Goal: Task Accomplishment & Management: Complete application form

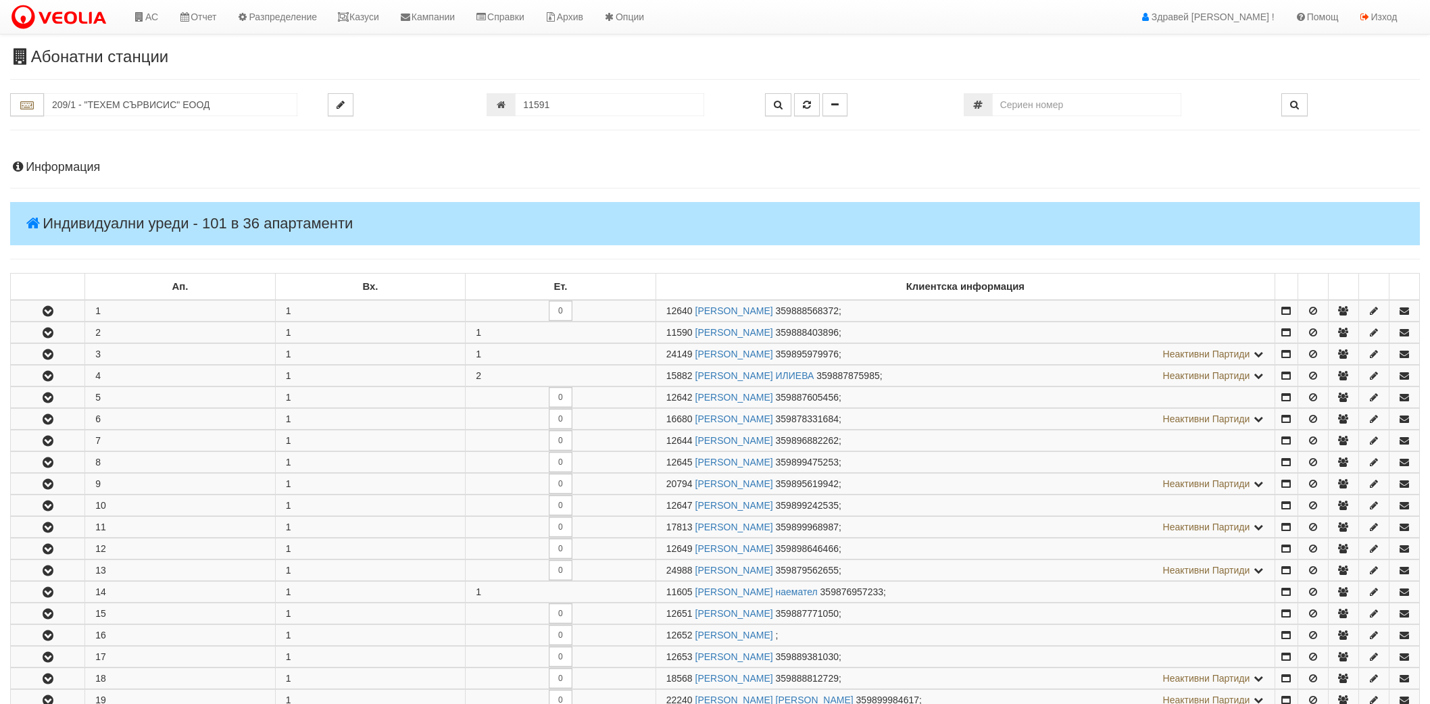
scroll to position [709, 0]
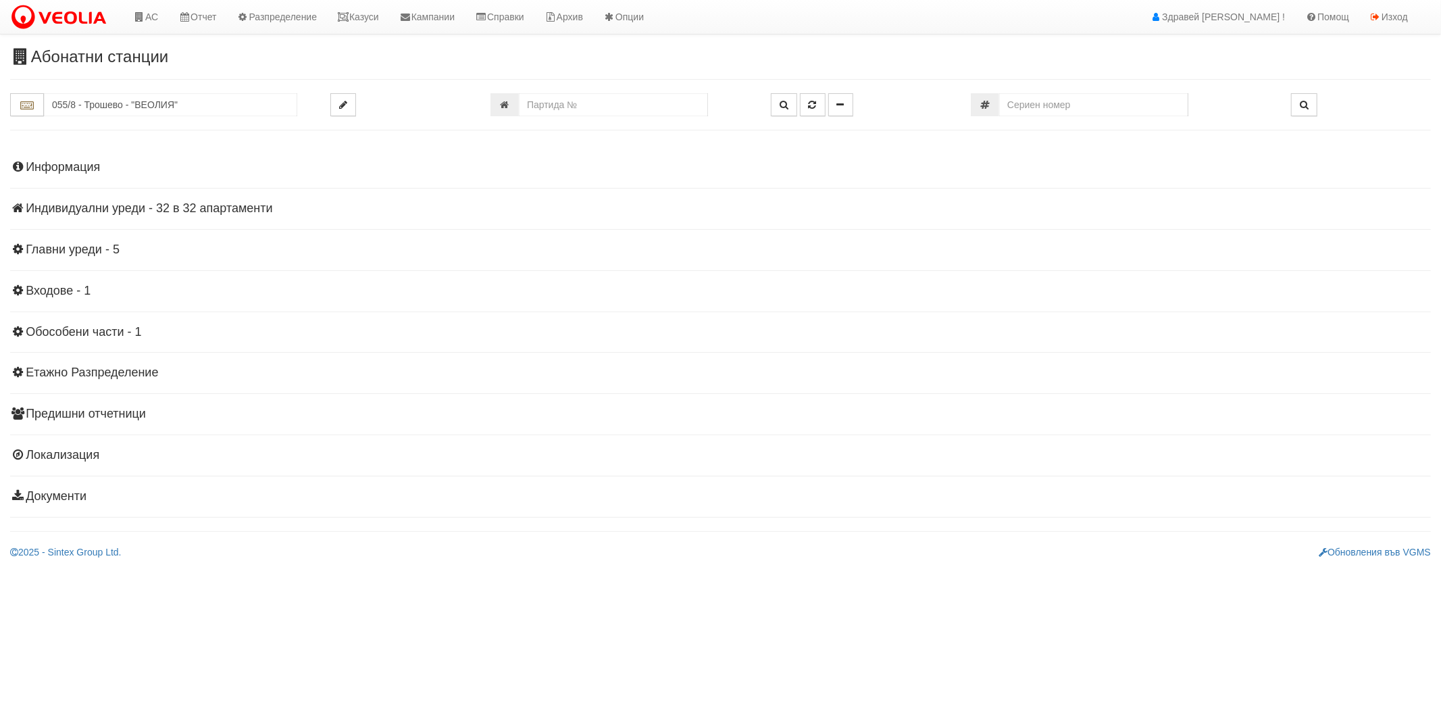
click at [157, 92] on div "Абонатни станции 055/8 - [GEOGRAPHIC_DATA] - "ВЕОЛИЯ"" at bounding box center [720, 303] width 1441 height 511
click at [156, 101] on input "055/8 - Трошево - "ВЕОЛИЯ"" at bounding box center [170, 104] width 253 height 23
type input "3"
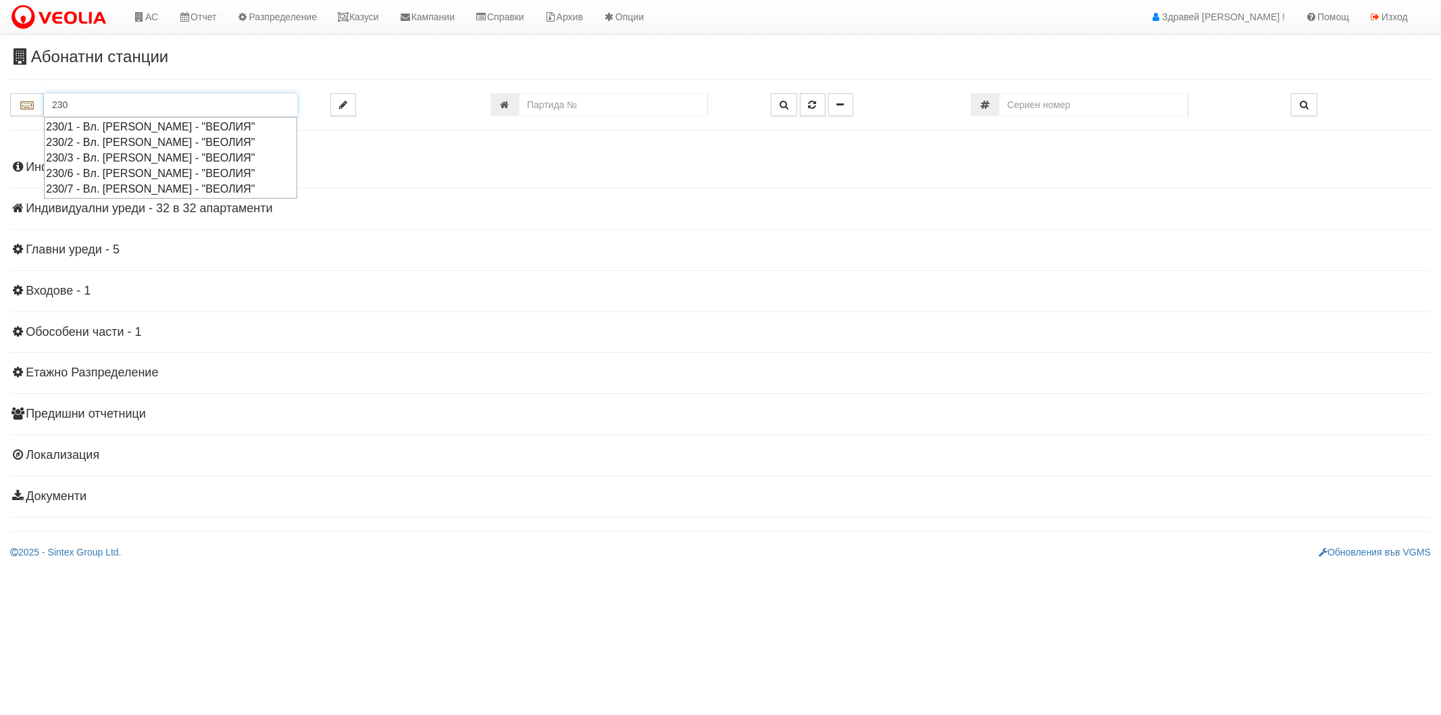
click at [136, 130] on div "230/1 - Вл. [PERSON_NAME] - "ВЕОЛИЯ"" at bounding box center [170, 127] width 249 height 16
type input "230/1 - Вл. [PERSON_NAME] - "ВЕОЛИЯ""
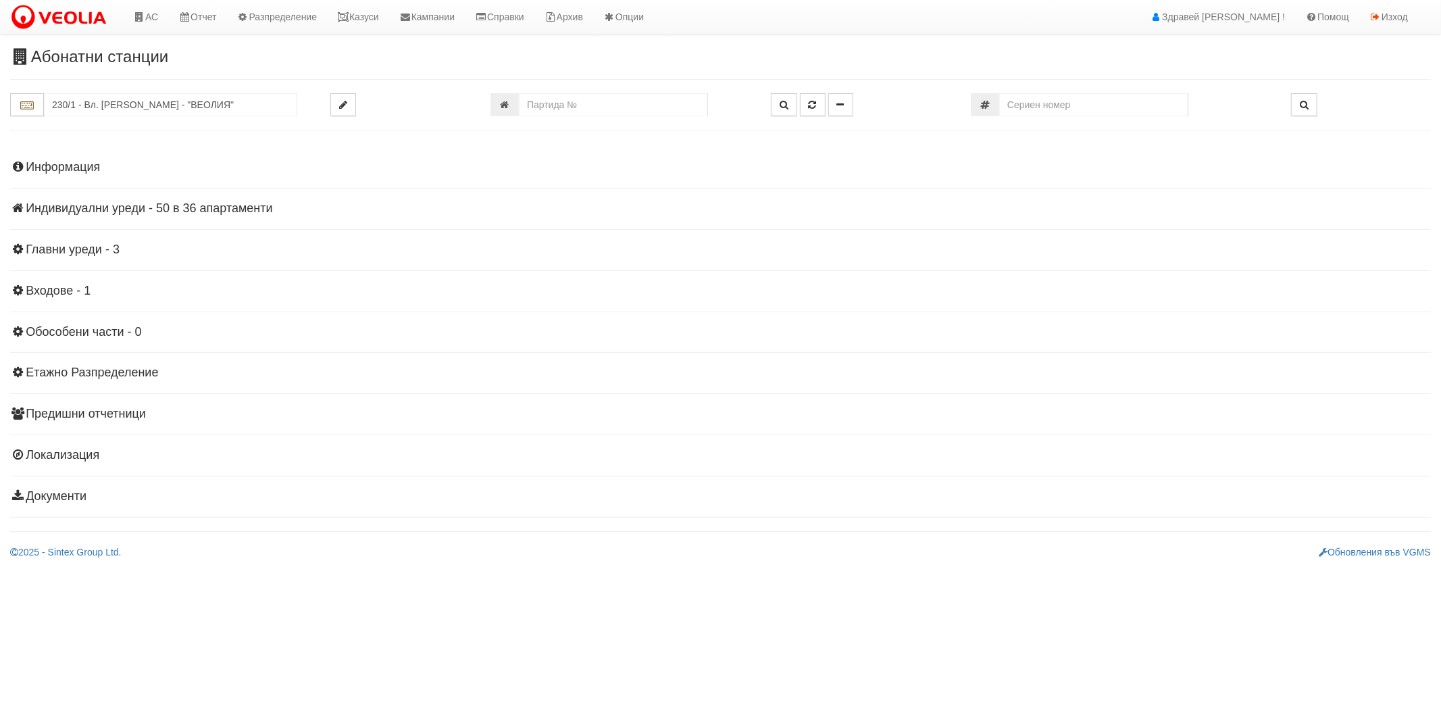
click at [55, 206] on h4 "Индивидуални уреди - 50 в 36 апартаменти" at bounding box center [720, 209] width 1421 height 14
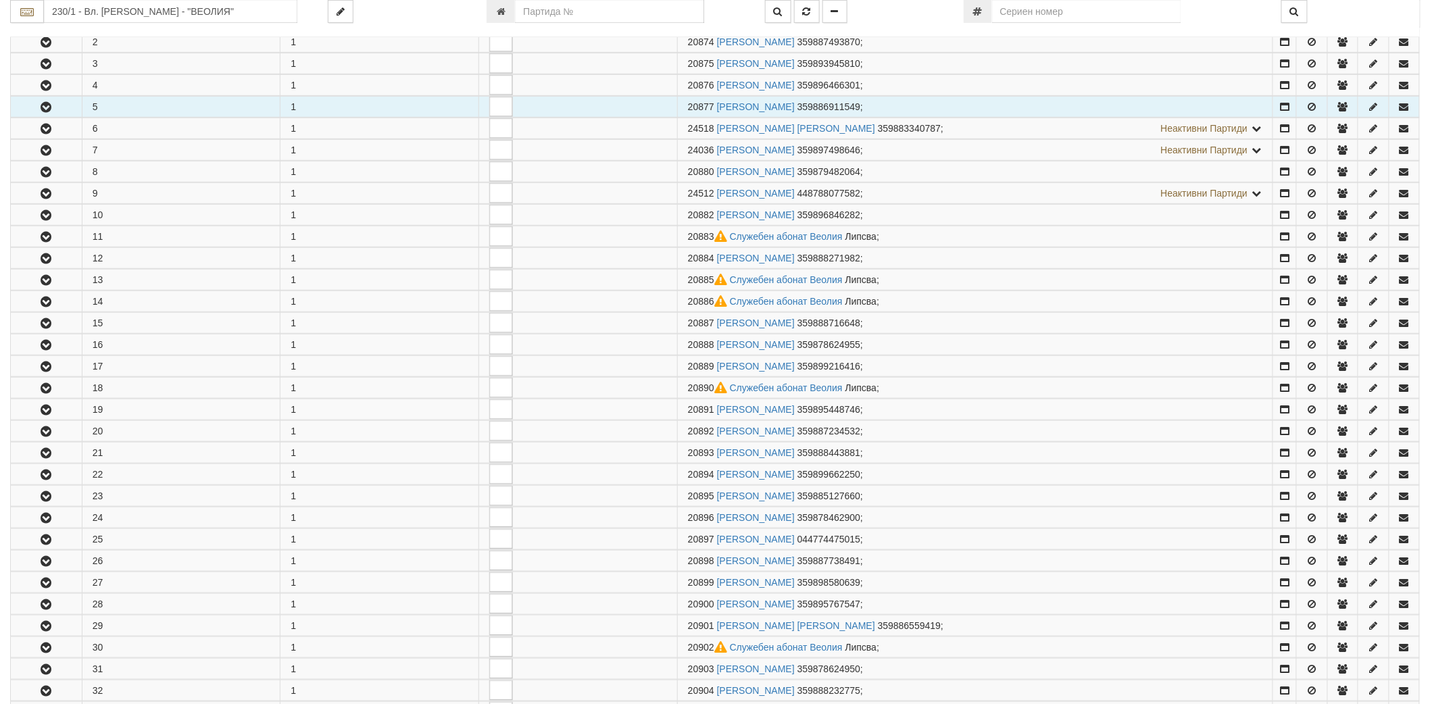
scroll to position [375, 0]
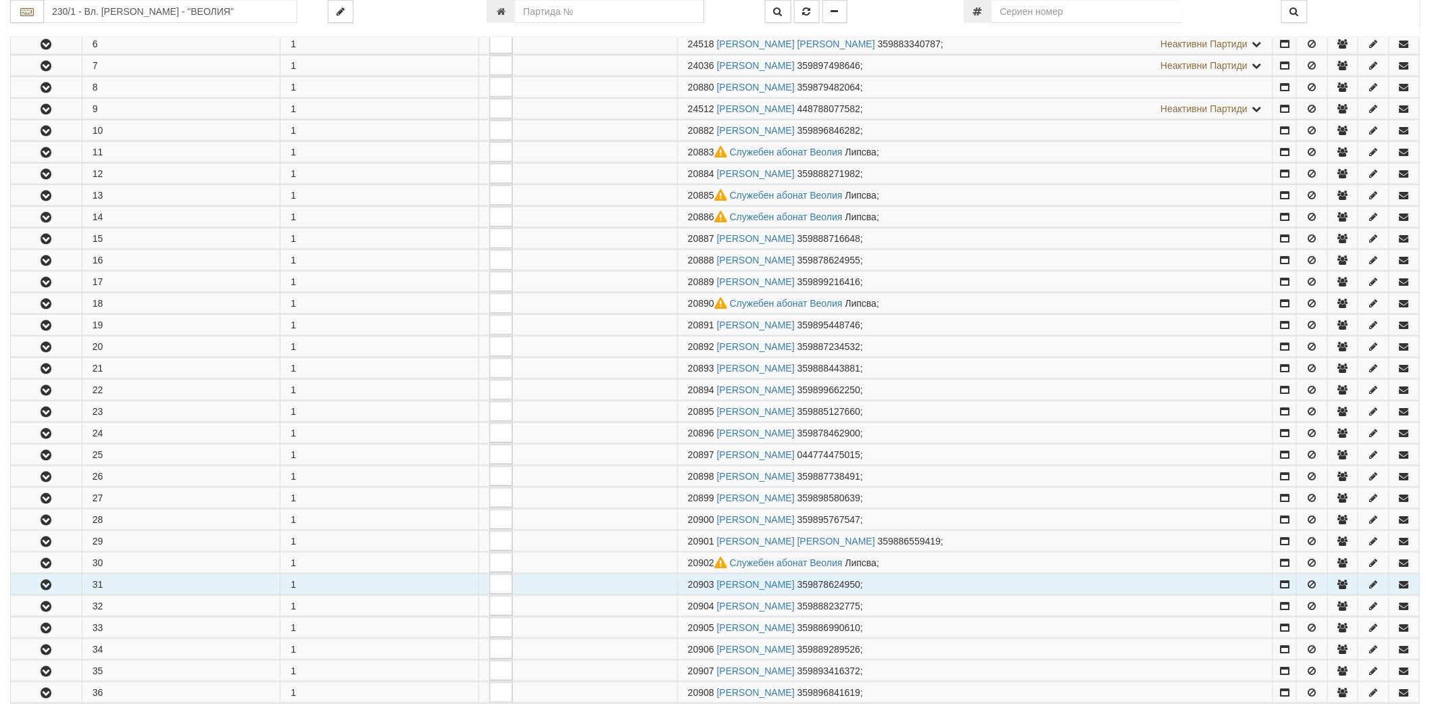
click at [53, 590] on icon "button" at bounding box center [46, 584] width 16 height 9
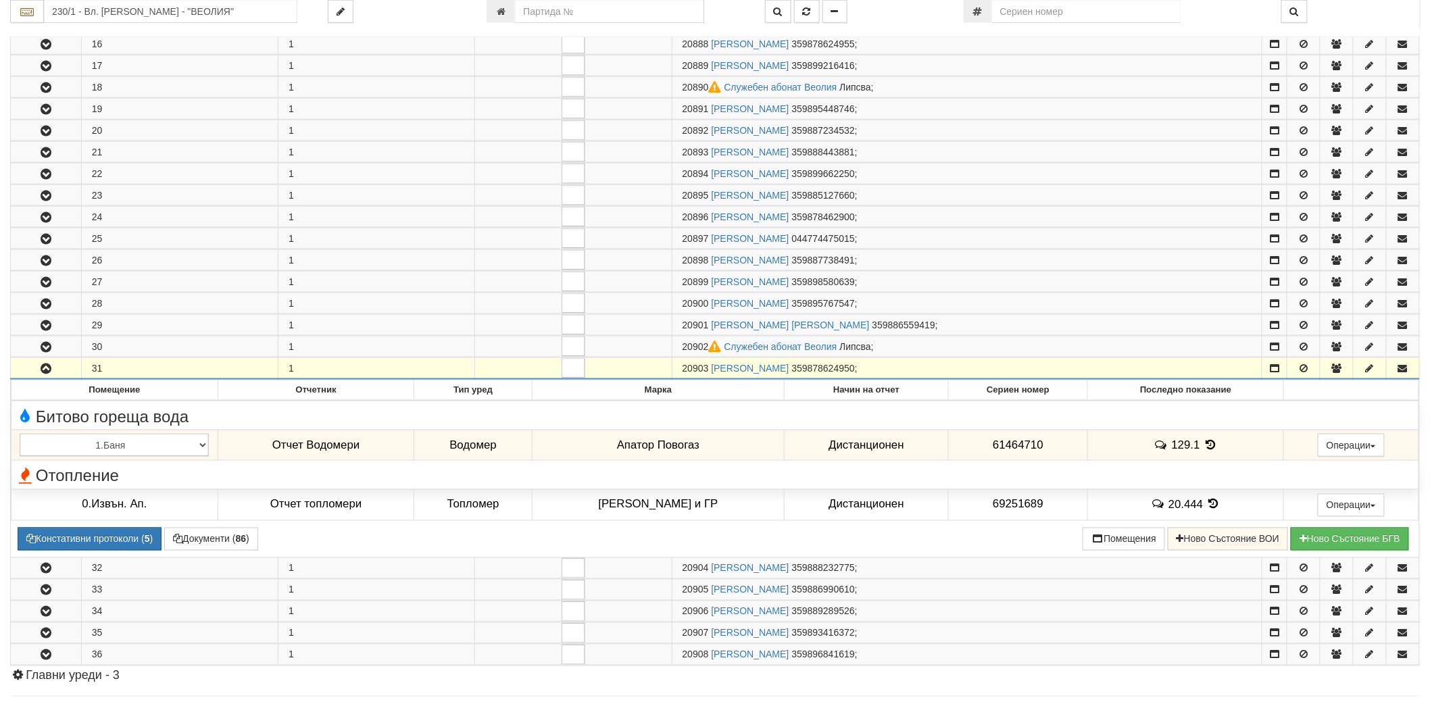
scroll to position [600, 0]
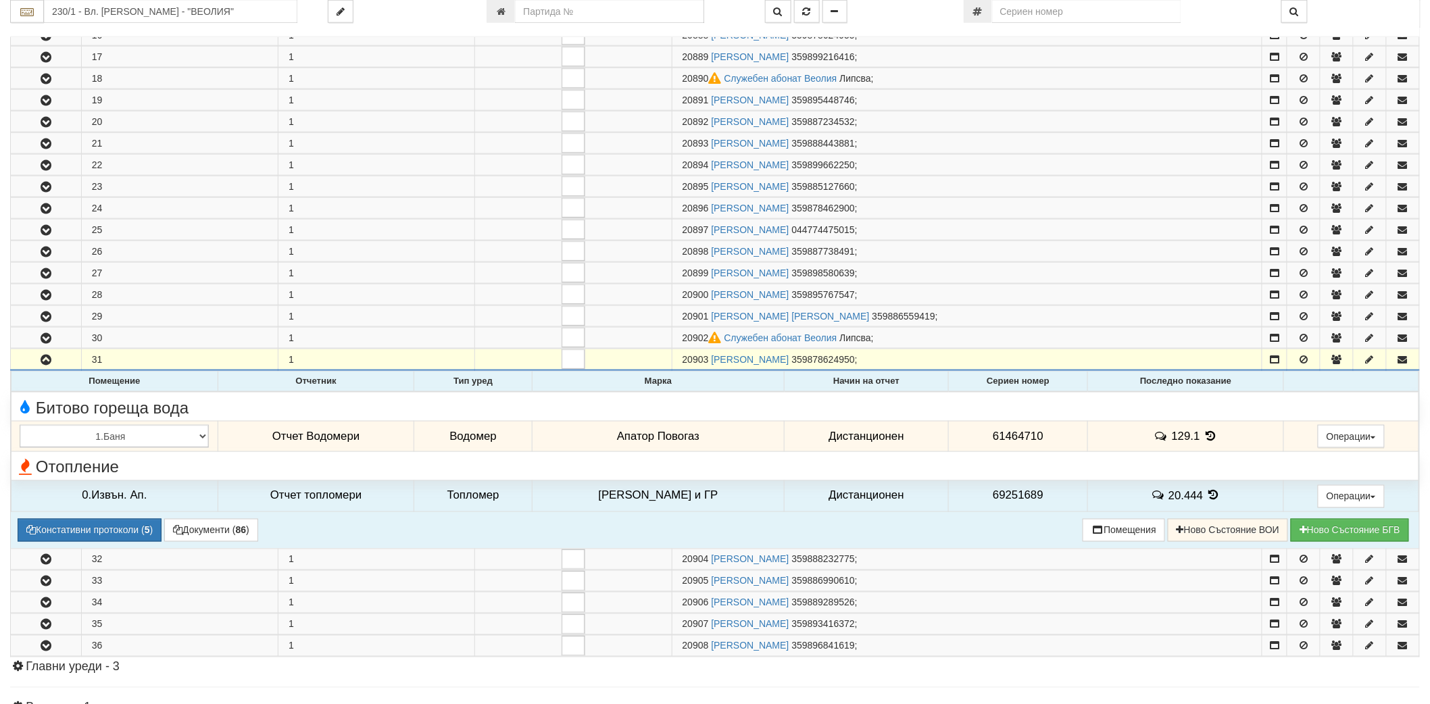
click at [1203, 437] on icon at bounding box center [1210, 435] width 15 height 11
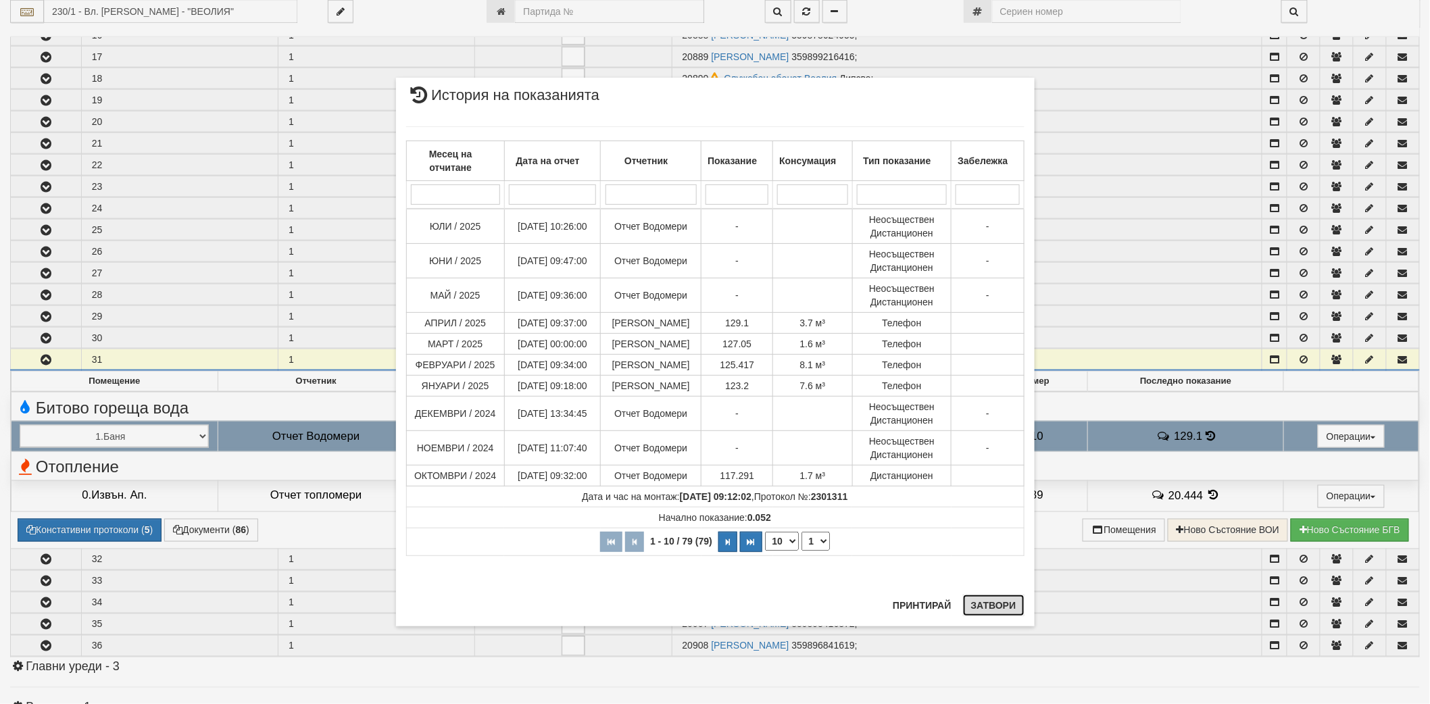
click at [977, 601] on button "Затвори" at bounding box center [993, 606] width 61 height 22
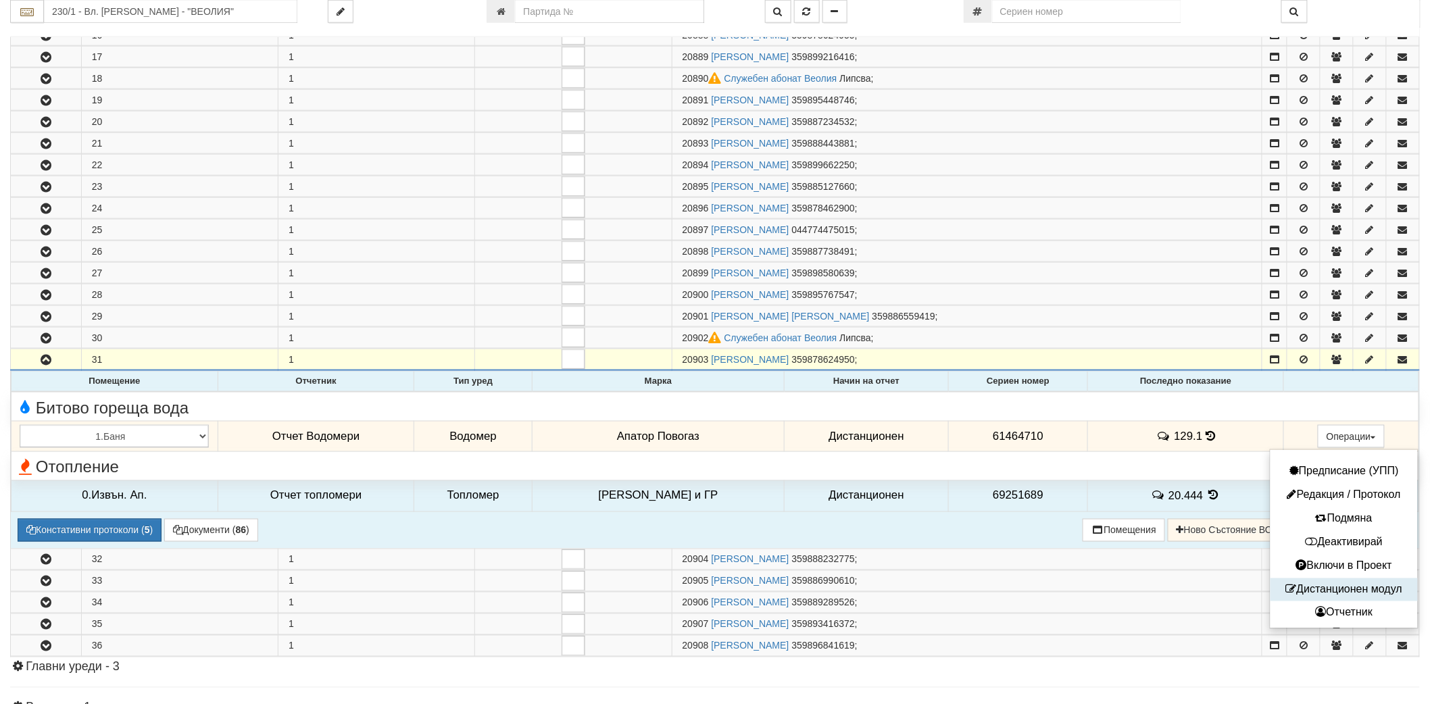
click at [1305, 595] on button "Дистанционен модул" at bounding box center [1344, 590] width 141 height 17
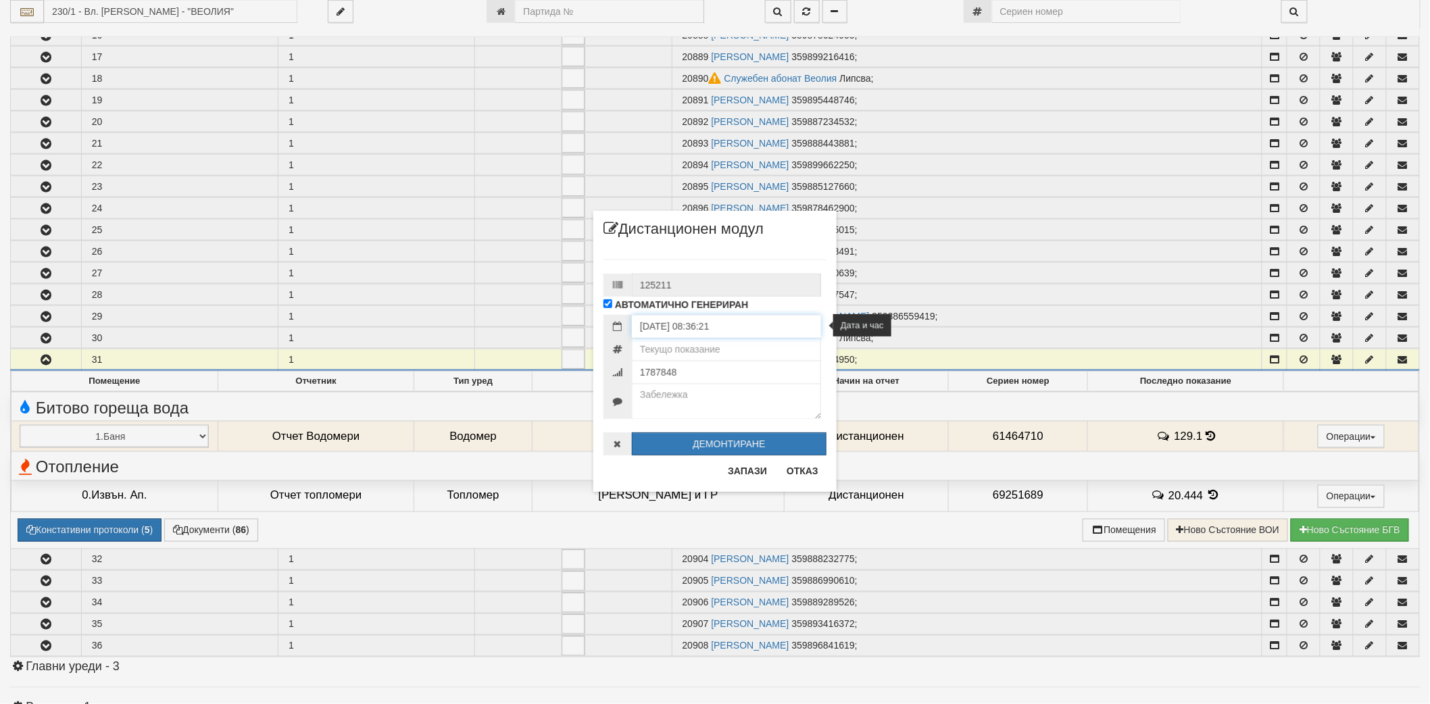
click at [747, 324] on input "[DATE] 08:36:21" at bounding box center [726, 326] width 189 height 23
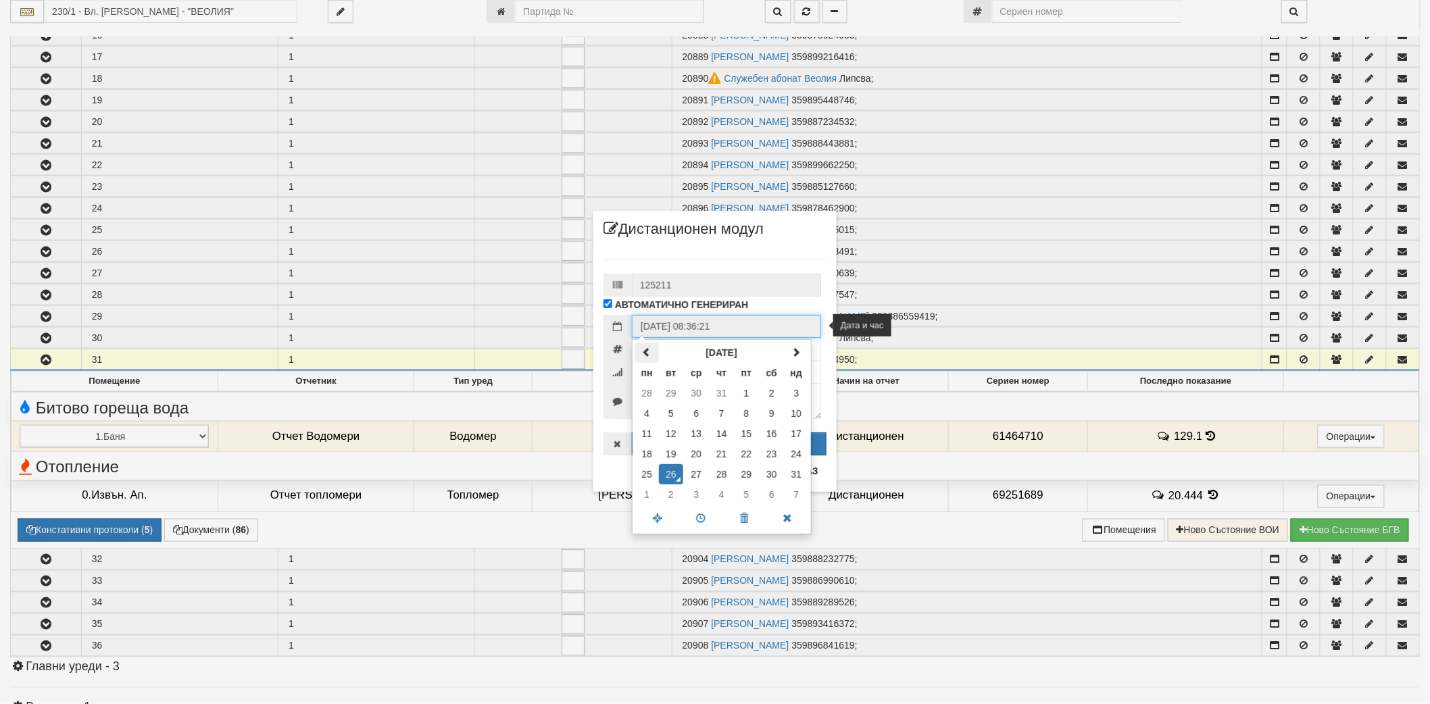
click at [651, 349] on span at bounding box center [646, 351] width 9 height 9
click at [699, 423] on td "9" at bounding box center [696, 413] width 26 height 20
type input "[DATE] 08:36:21"
click at [767, 288] on input "125211" at bounding box center [726, 285] width 189 height 23
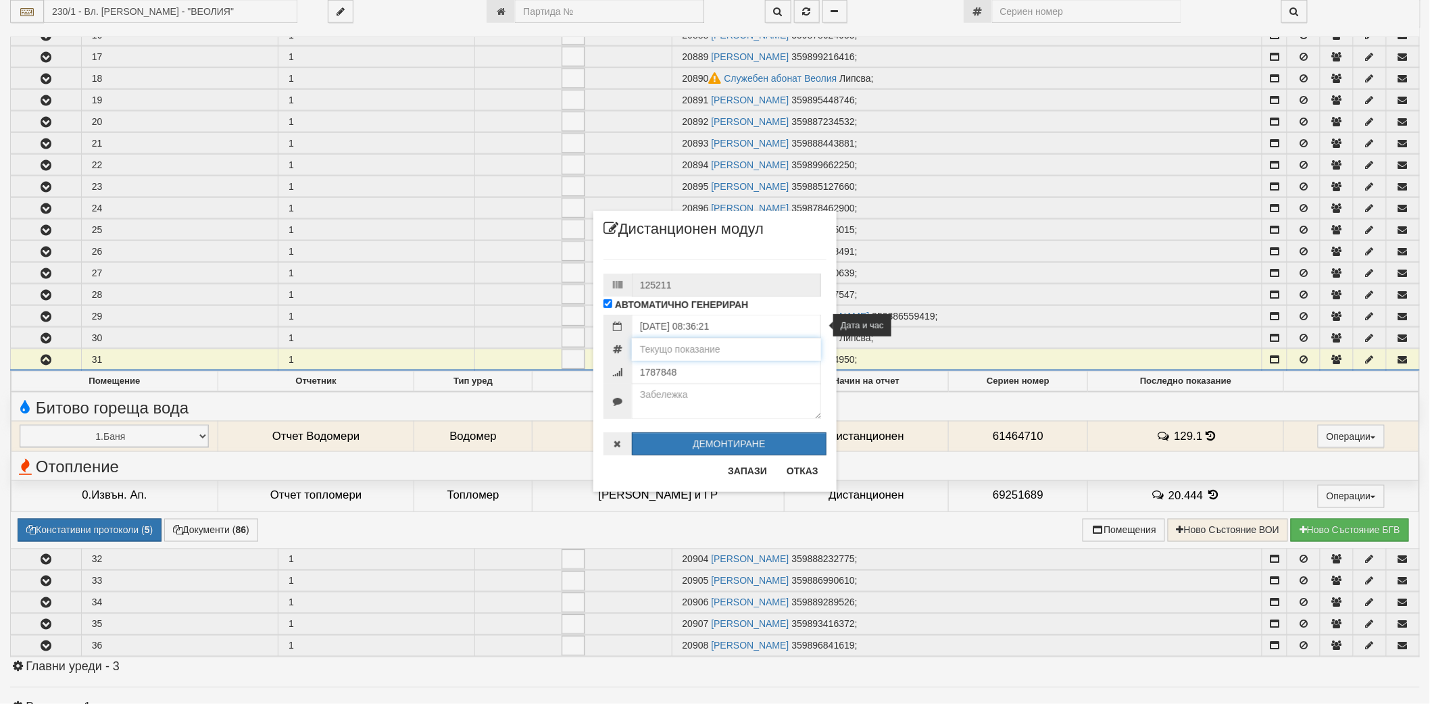
click at [738, 343] on input "number" at bounding box center [726, 349] width 189 height 23
type input "133.451"
type input "726277"
click at [777, 399] on textarea at bounding box center [726, 401] width 189 height 35
type textarea "U"
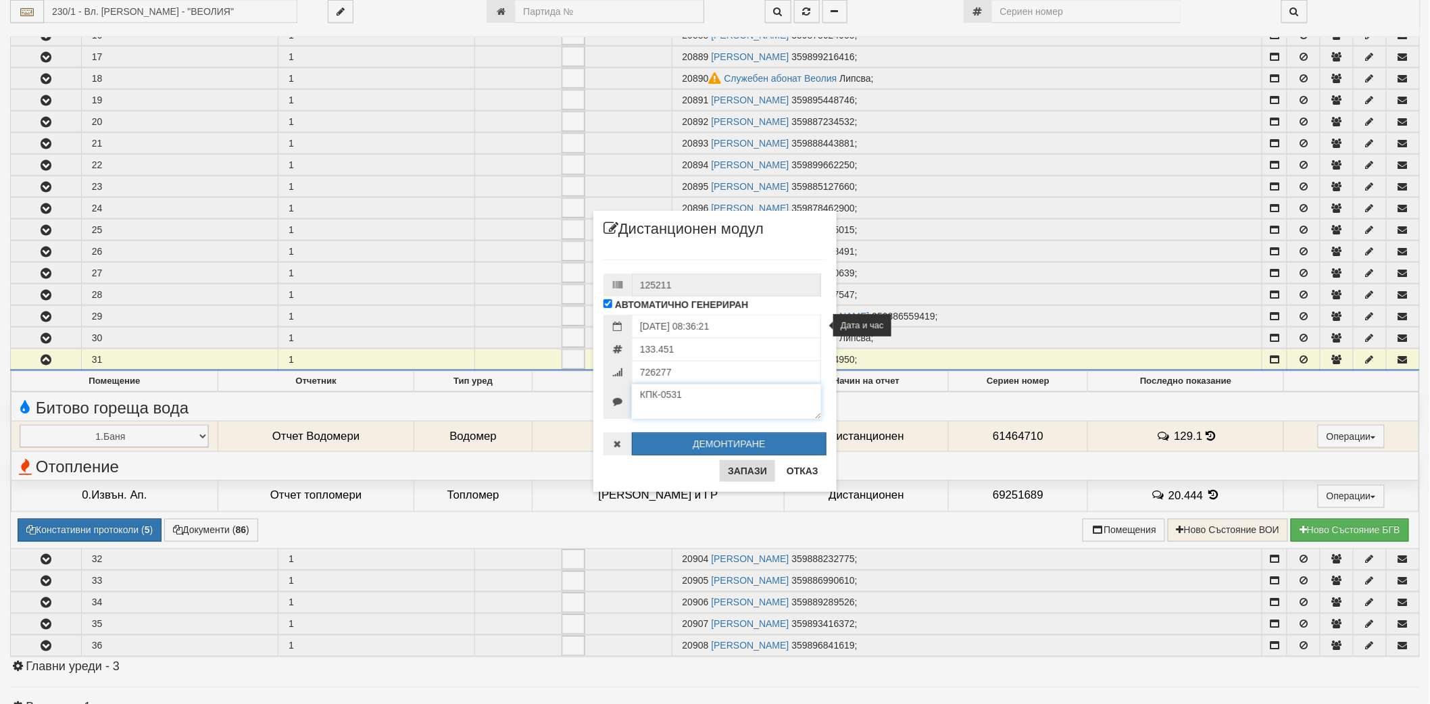
type textarea "КПК-0531"
click at [735, 469] on button "Запази" at bounding box center [747, 471] width 55 height 22
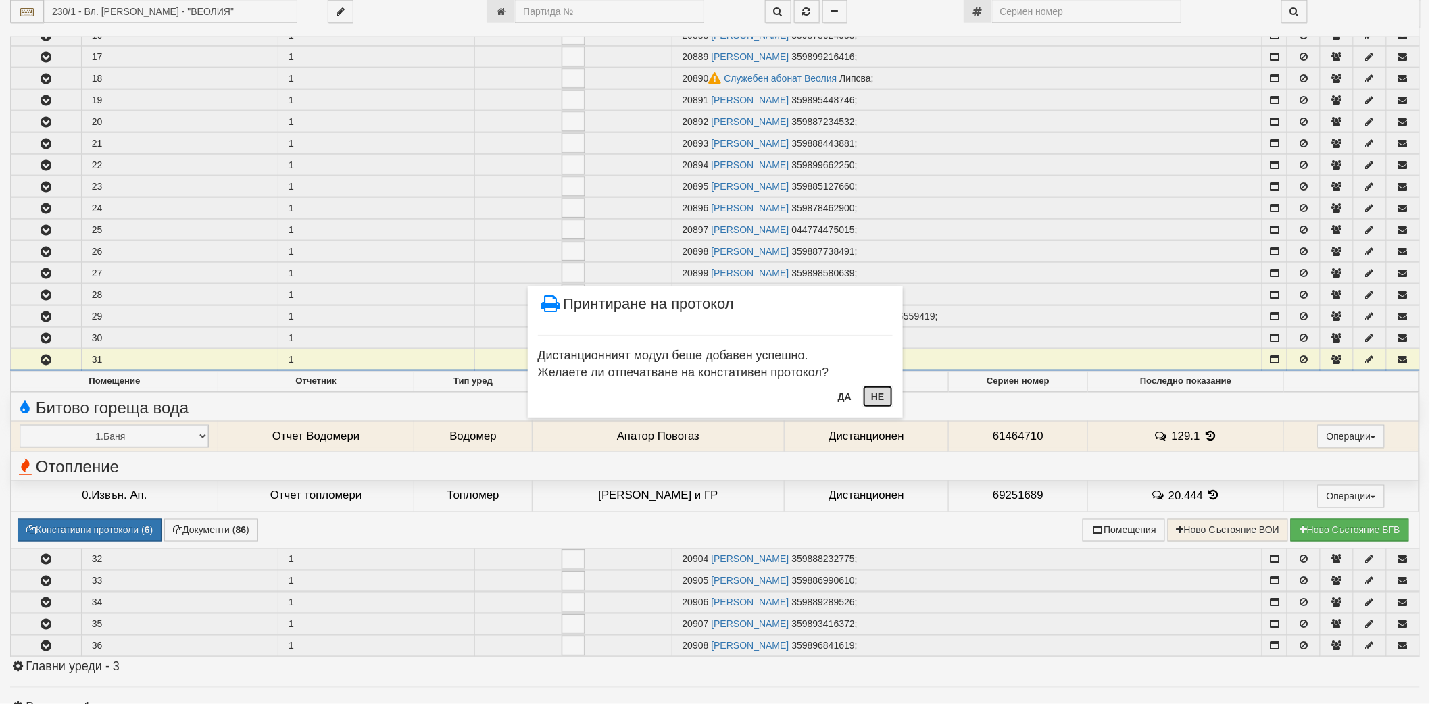
click at [884, 399] on button "Не" at bounding box center [877, 397] width 29 height 22
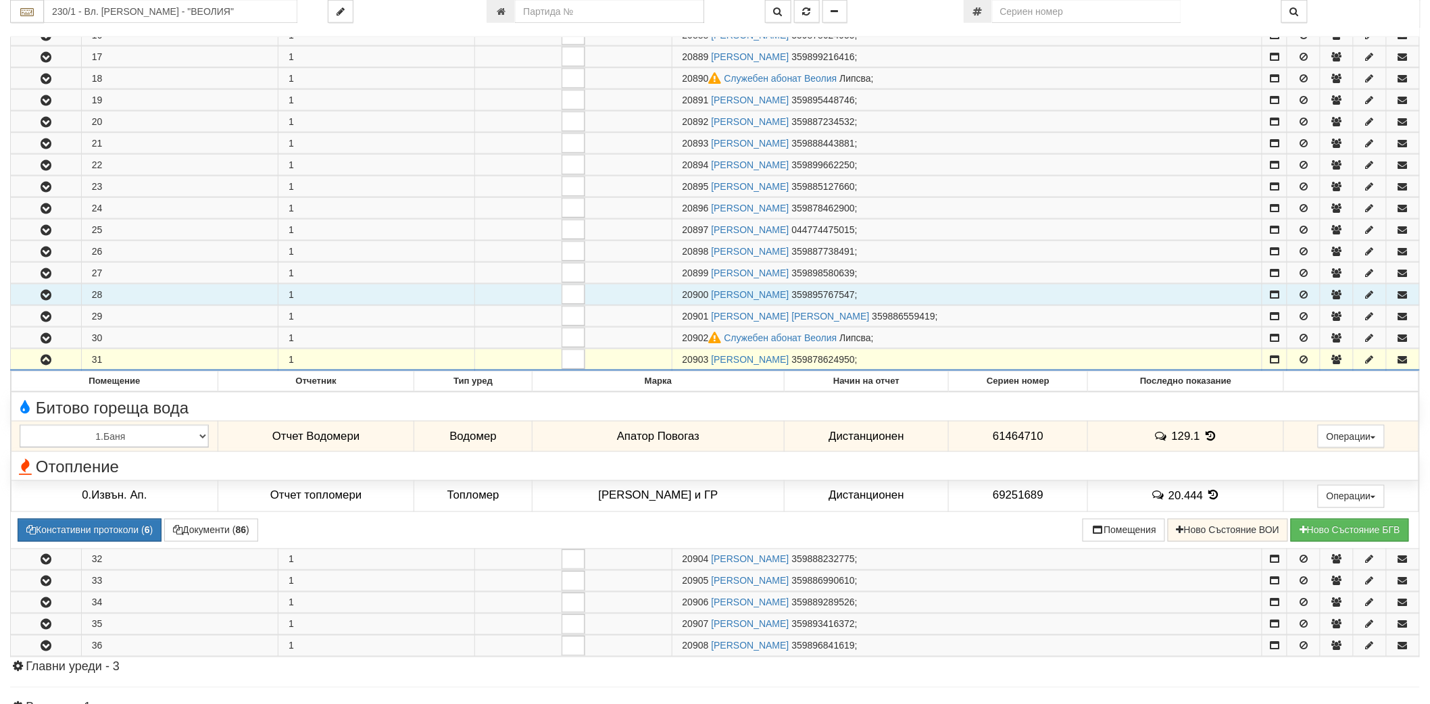
click at [43, 305] on button "button" at bounding box center [46, 294] width 70 height 20
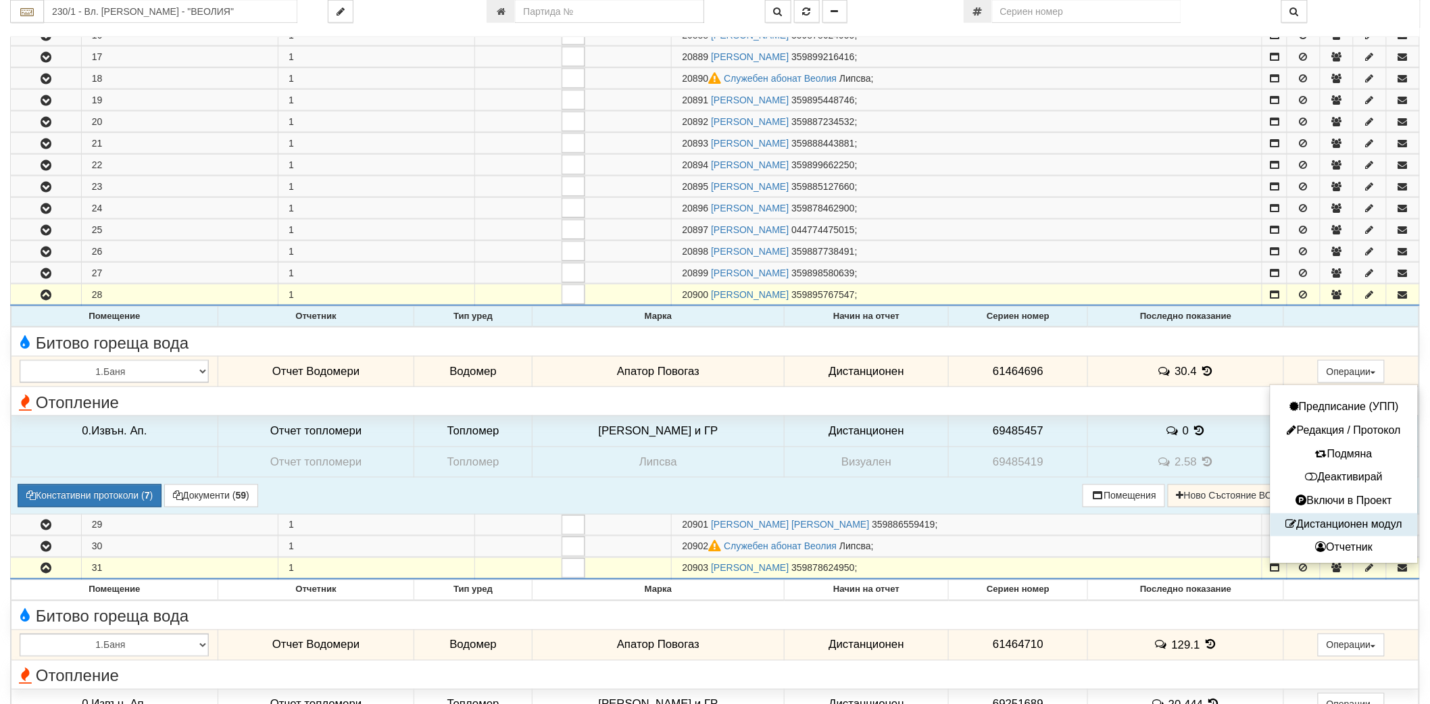
click at [1326, 529] on button "Дистанционен модул" at bounding box center [1344, 525] width 141 height 17
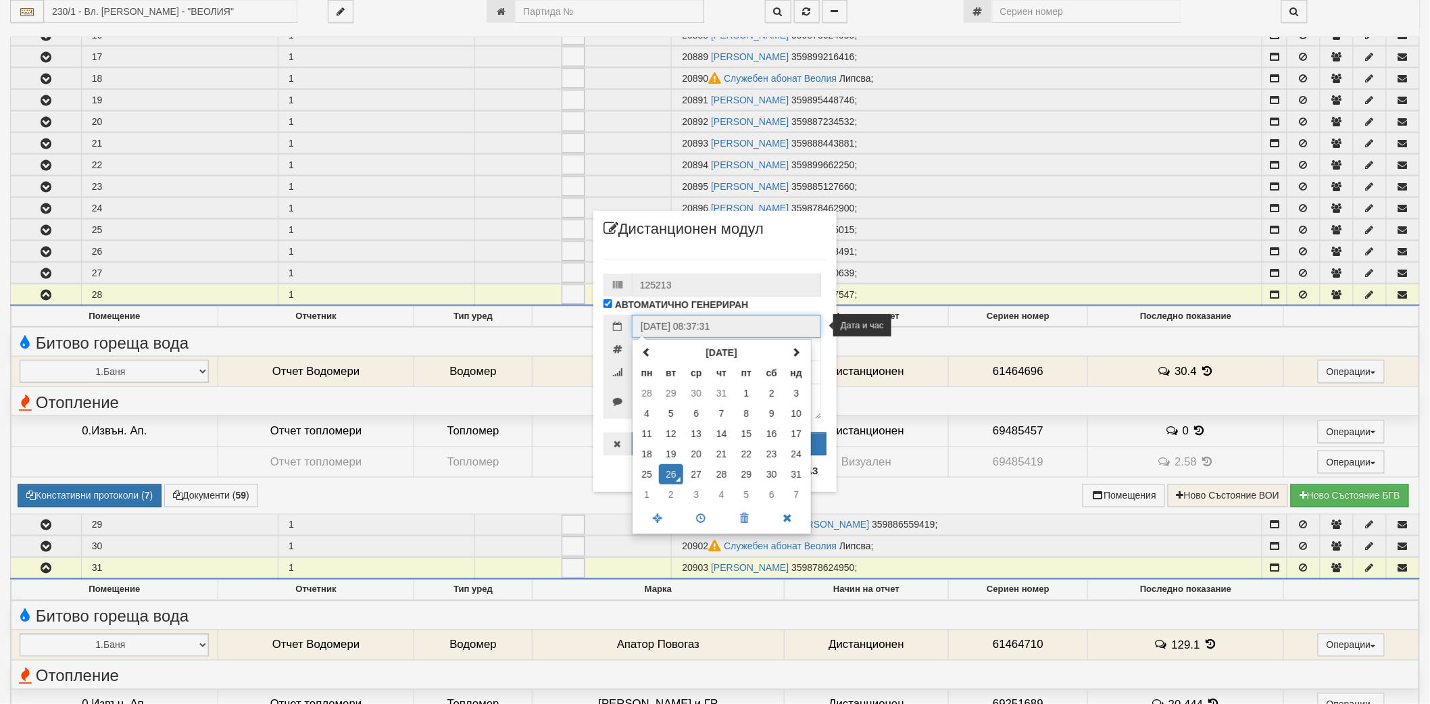
click at [787, 334] on input "[DATE] 08:37:31" at bounding box center [726, 326] width 189 height 23
click at [643, 349] on span at bounding box center [646, 351] width 9 height 9
click at [697, 411] on td "9" at bounding box center [696, 413] width 26 height 20
type input "[DATE] 08:37:31"
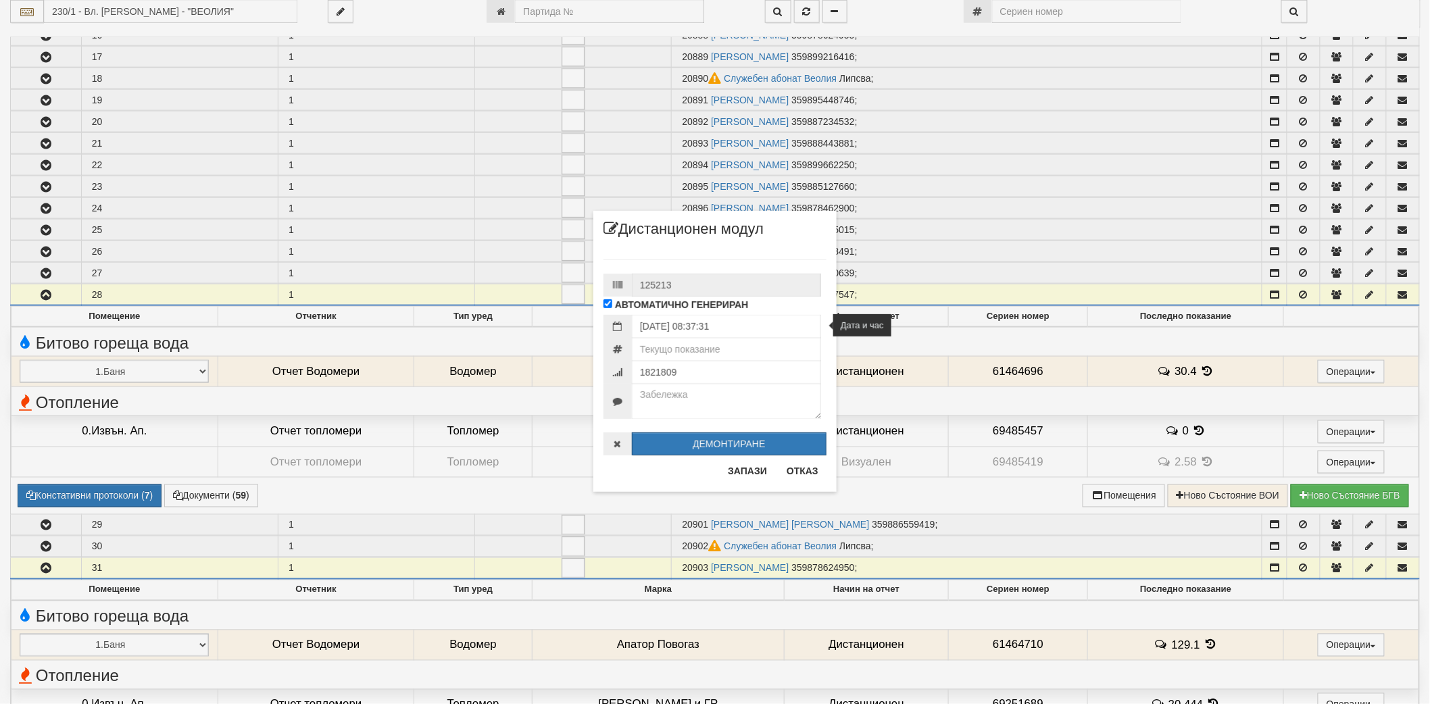
click at [759, 257] on div "125213 АВТОМАТИЧНО ГЕНЕРИРАН [DATE] 08:37:31" at bounding box center [714, 350] width 223 height 209
click at [710, 353] on input "number" at bounding box center [726, 349] width 189 height 23
type input "30.632"
type input "7263000"
type textarea "КПК-0533"
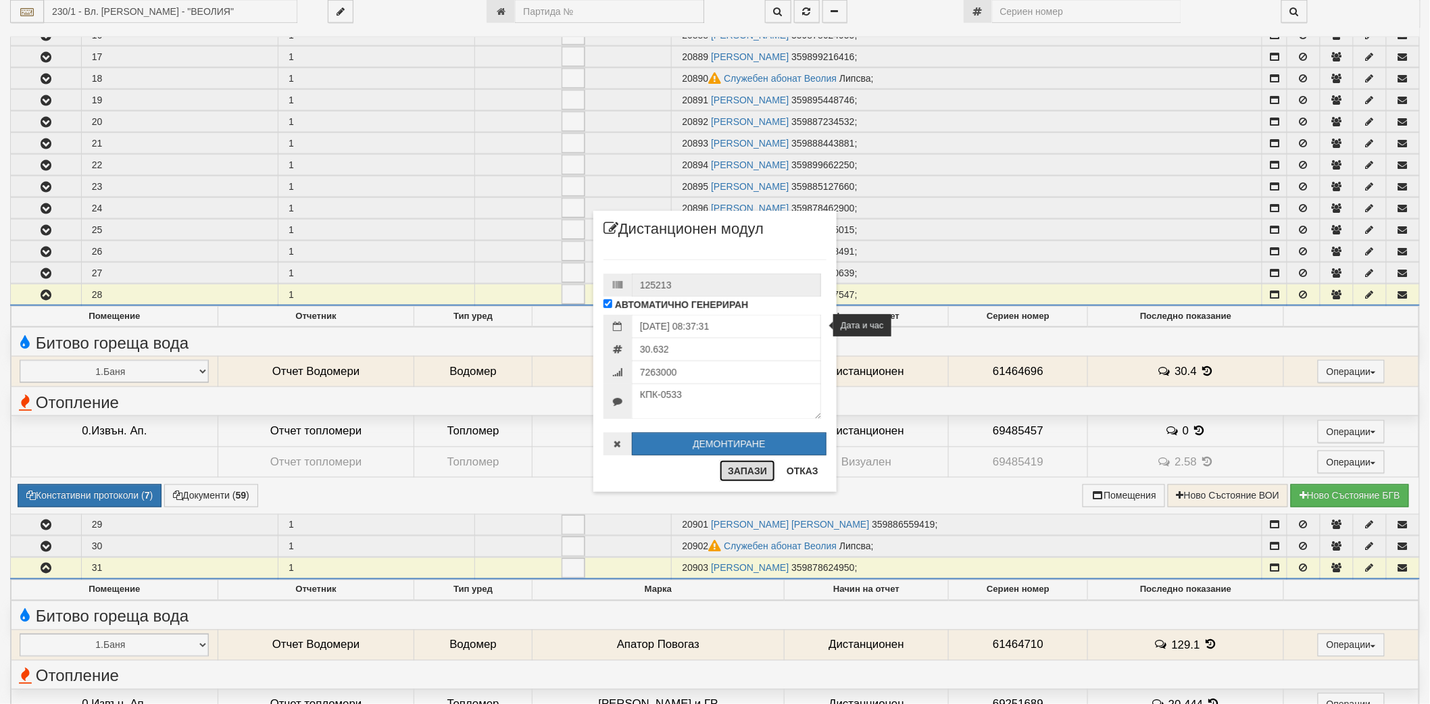
click at [758, 476] on button "Запази" at bounding box center [747, 471] width 55 height 22
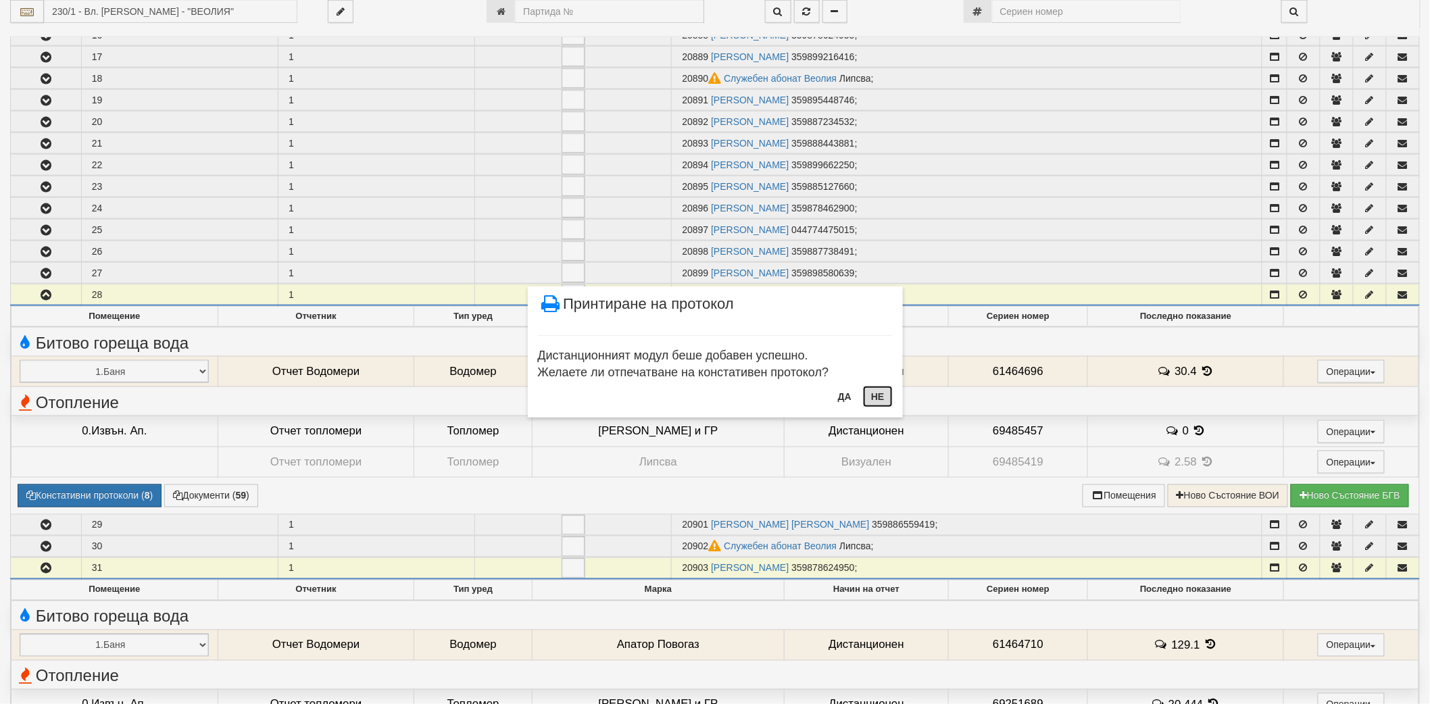
click at [882, 399] on button "Не" at bounding box center [877, 397] width 29 height 22
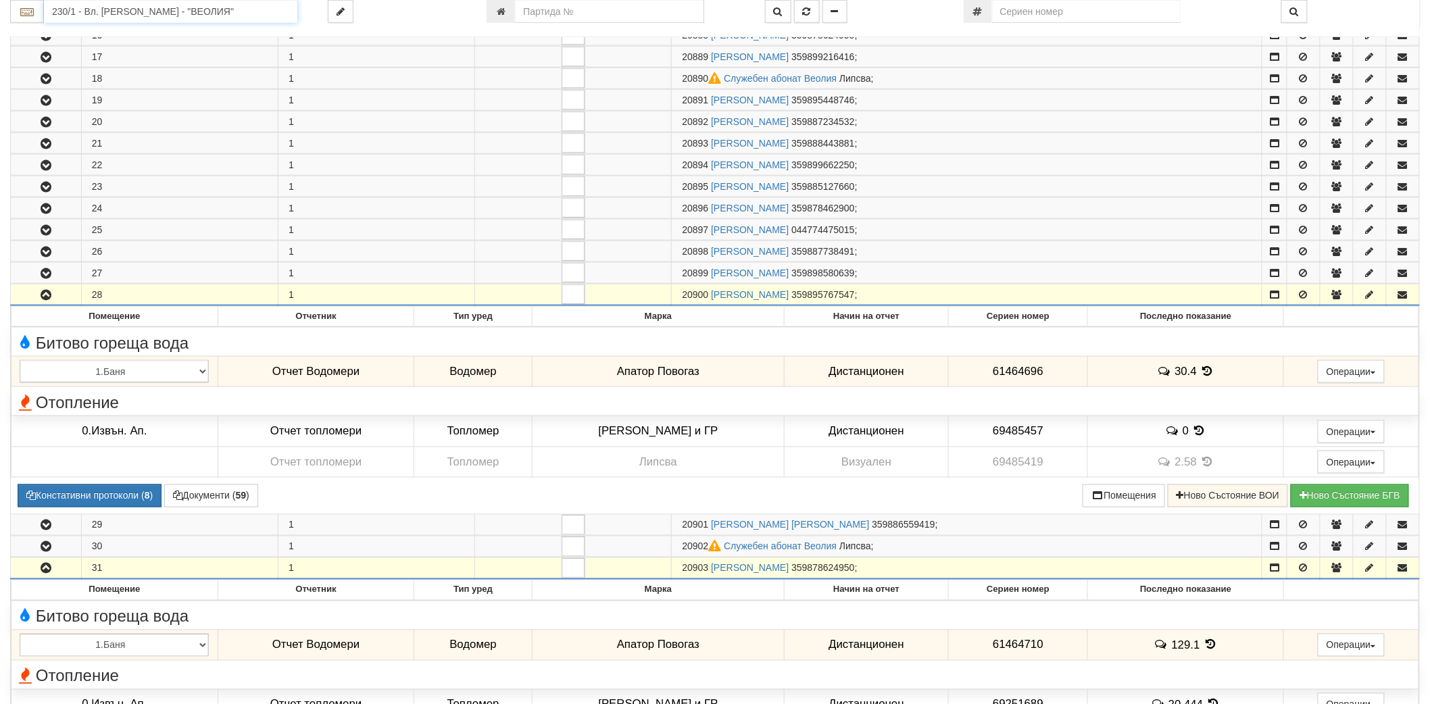
click at [151, 15] on input "230/1 - Вл. [PERSON_NAME] - "ВЕОЛИЯ"" at bounding box center [170, 11] width 253 height 23
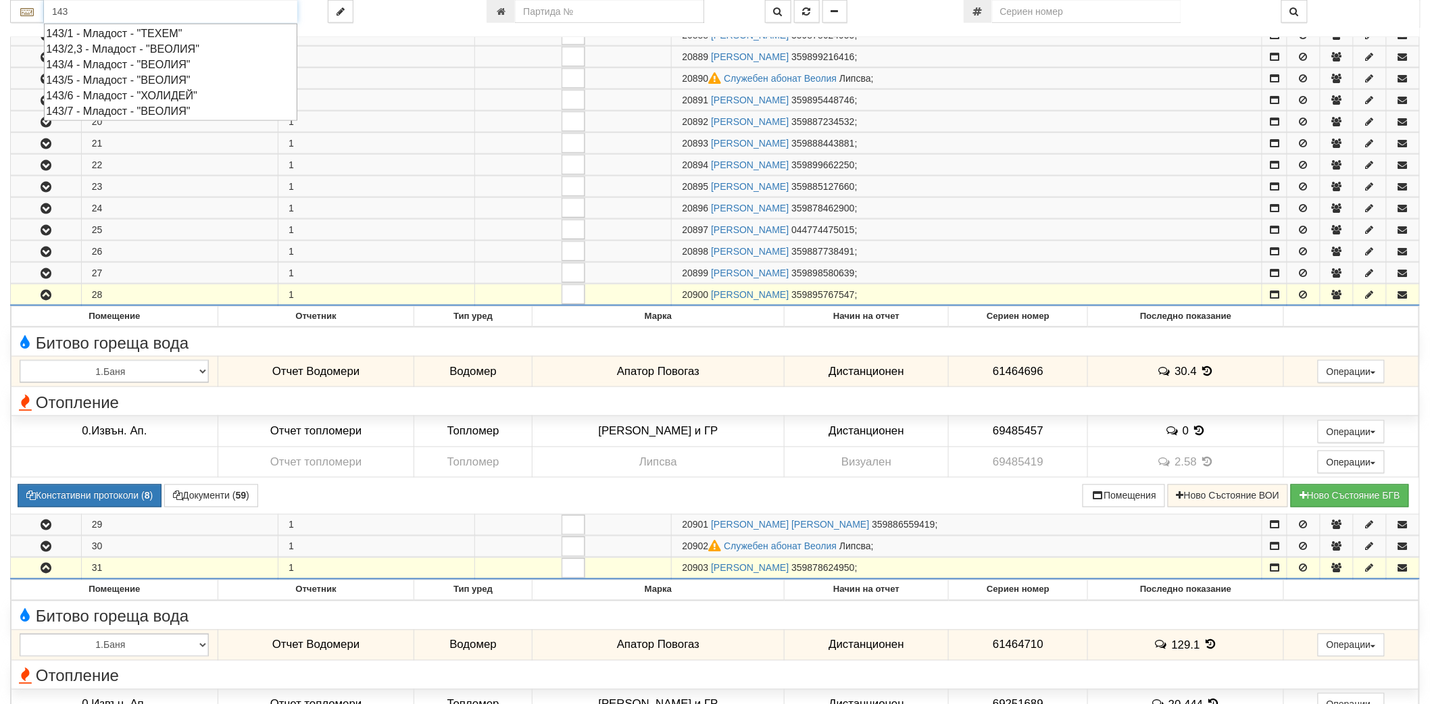
click at [130, 45] on div "143/2,3 - Младост - "ВЕОЛИЯ"" at bounding box center [170, 49] width 249 height 16
type input "143/2,3 - Младост - "ВЕОЛИЯ""
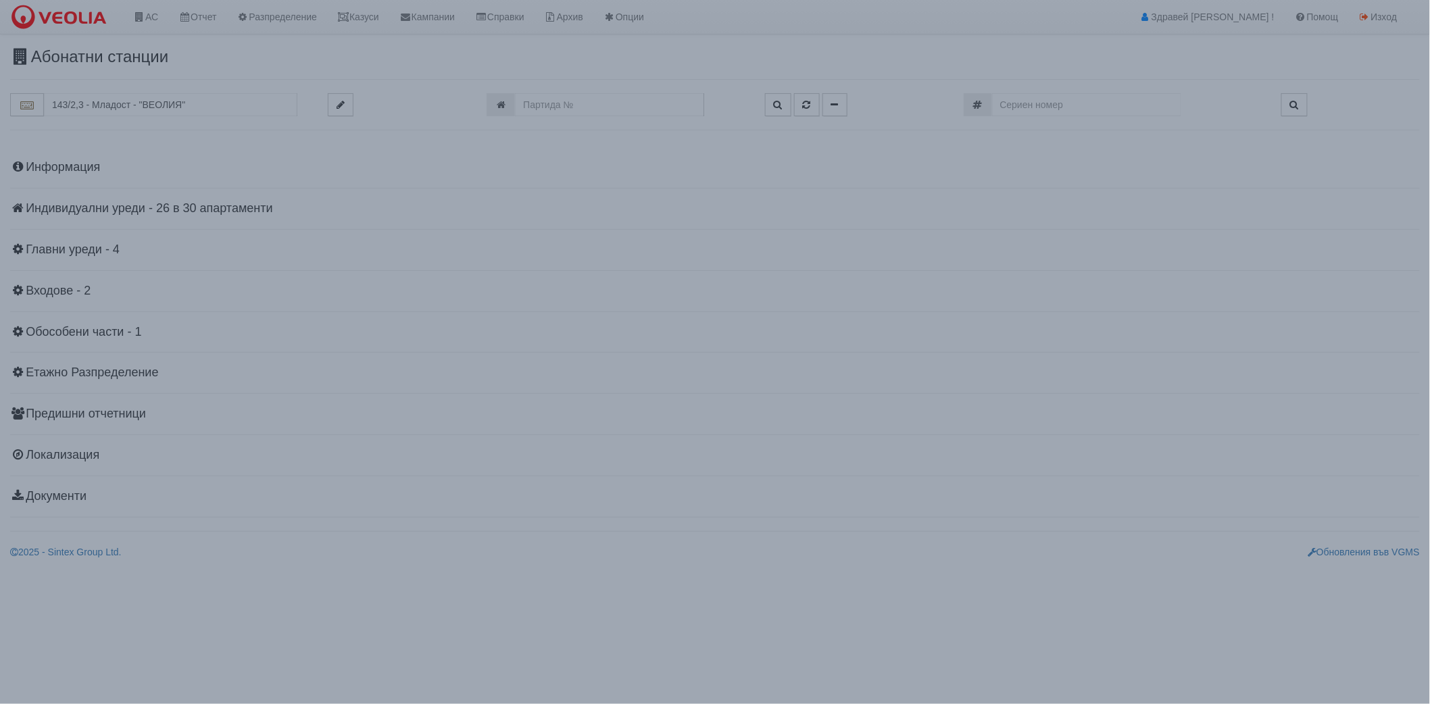
scroll to position [0, 0]
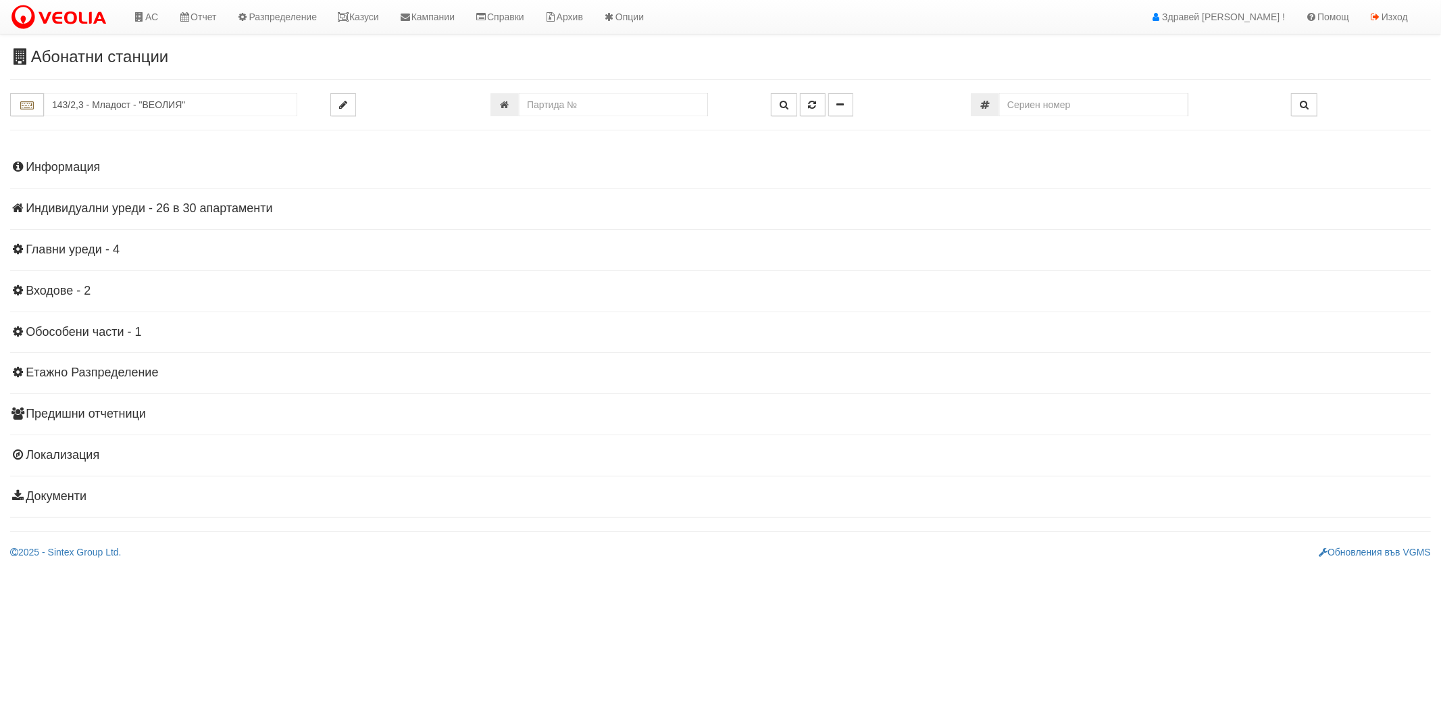
click at [64, 199] on div "Информация Параметри Брой Апартаменти: 30 Ползватели 07/2025 47 % 0 % 43" at bounding box center [720, 330] width 1421 height 373
click at [68, 203] on h4 "Индивидуални уреди - 26 в 30 апартаменти" at bounding box center [720, 209] width 1421 height 14
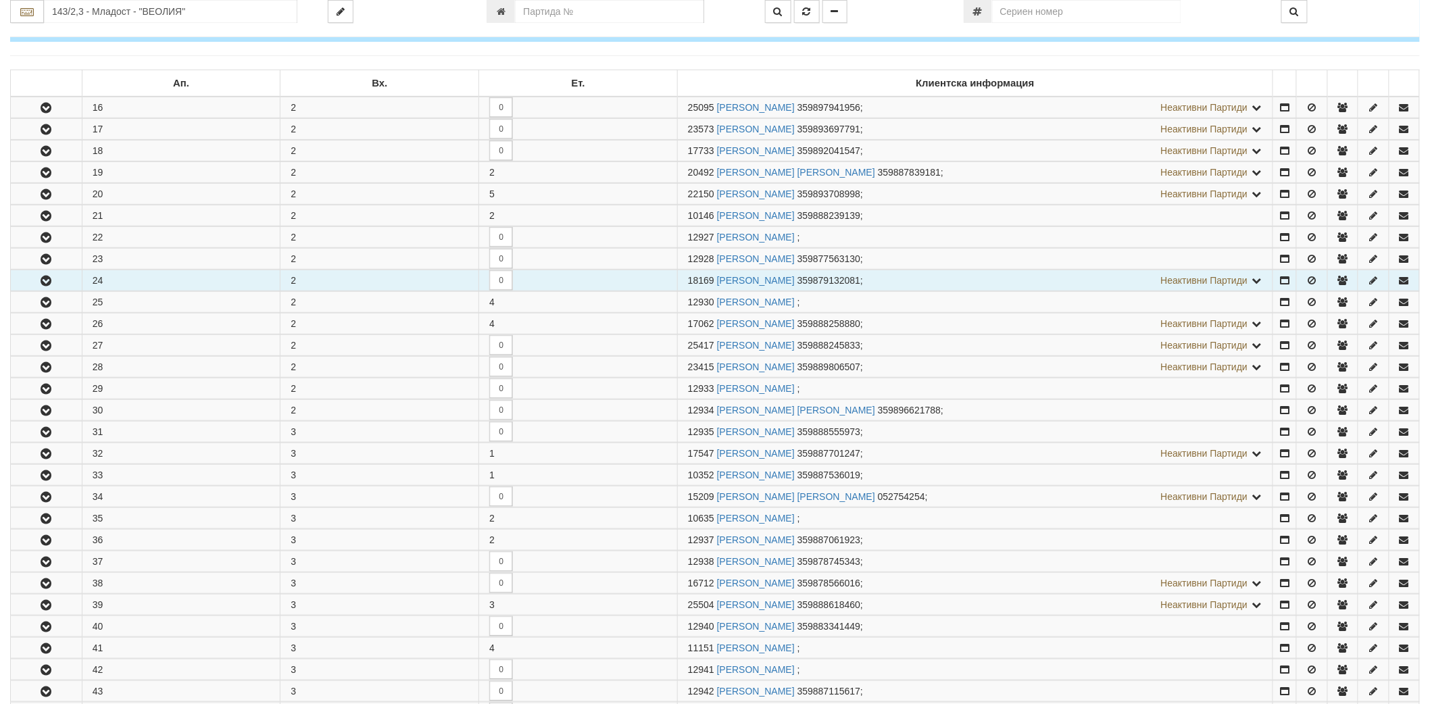
scroll to position [225, 0]
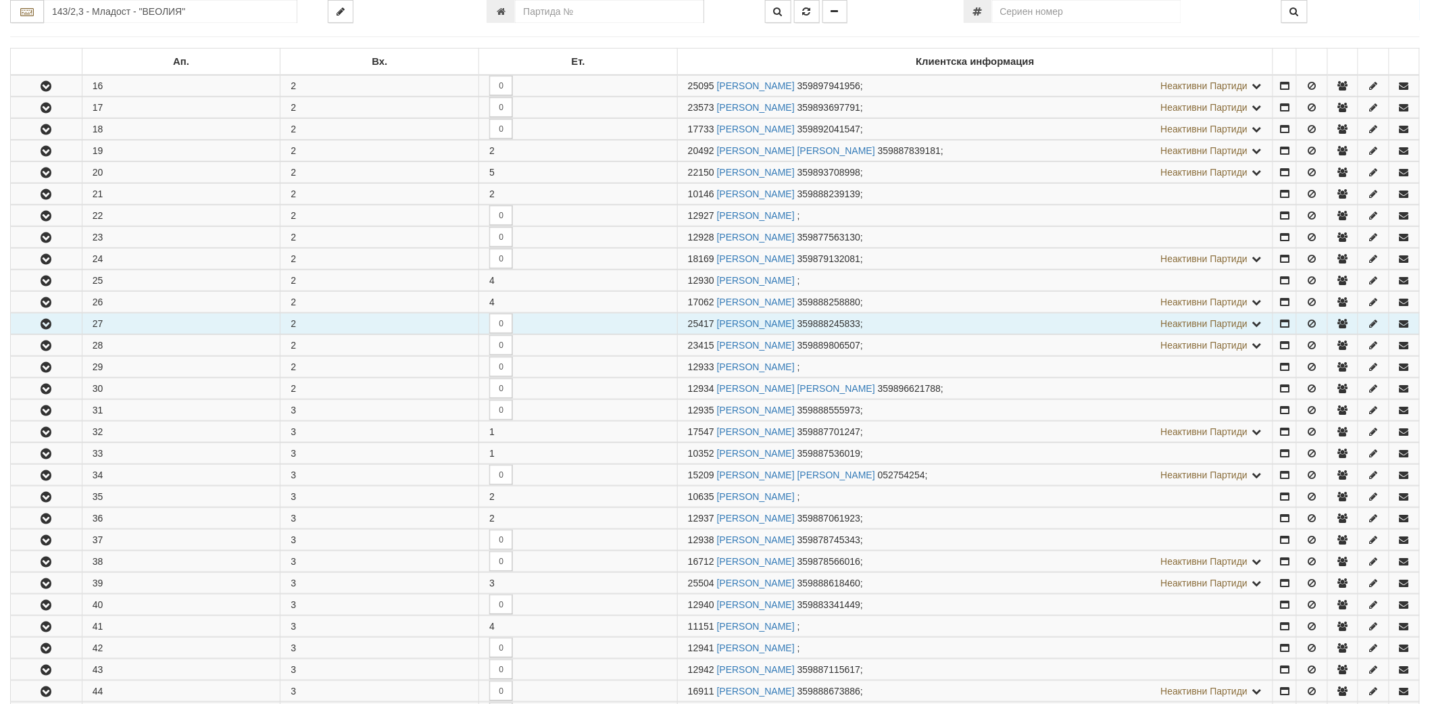
click at [49, 326] on icon "button" at bounding box center [46, 324] width 16 height 9
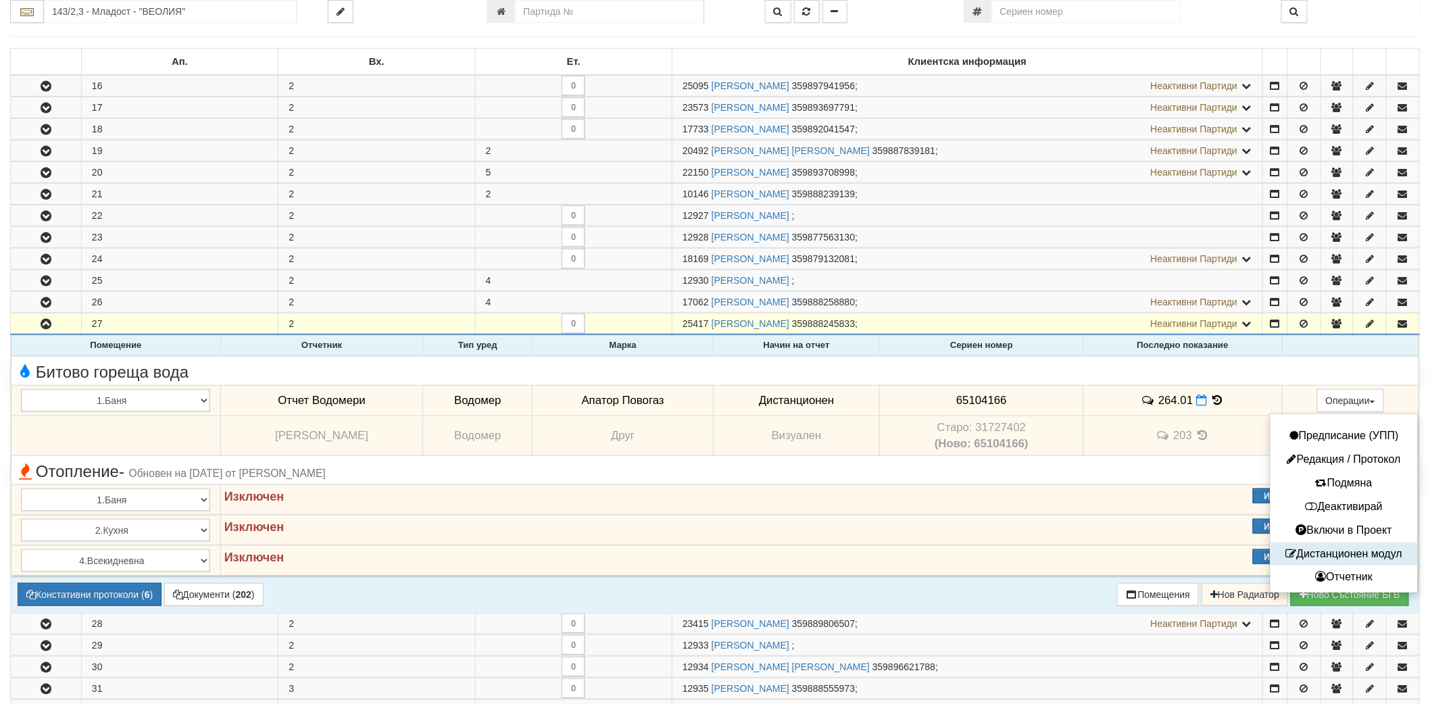
click at [1295, 557] on button "Дистанционен модул" at bounding box center [1344, 554] width 141 height 17
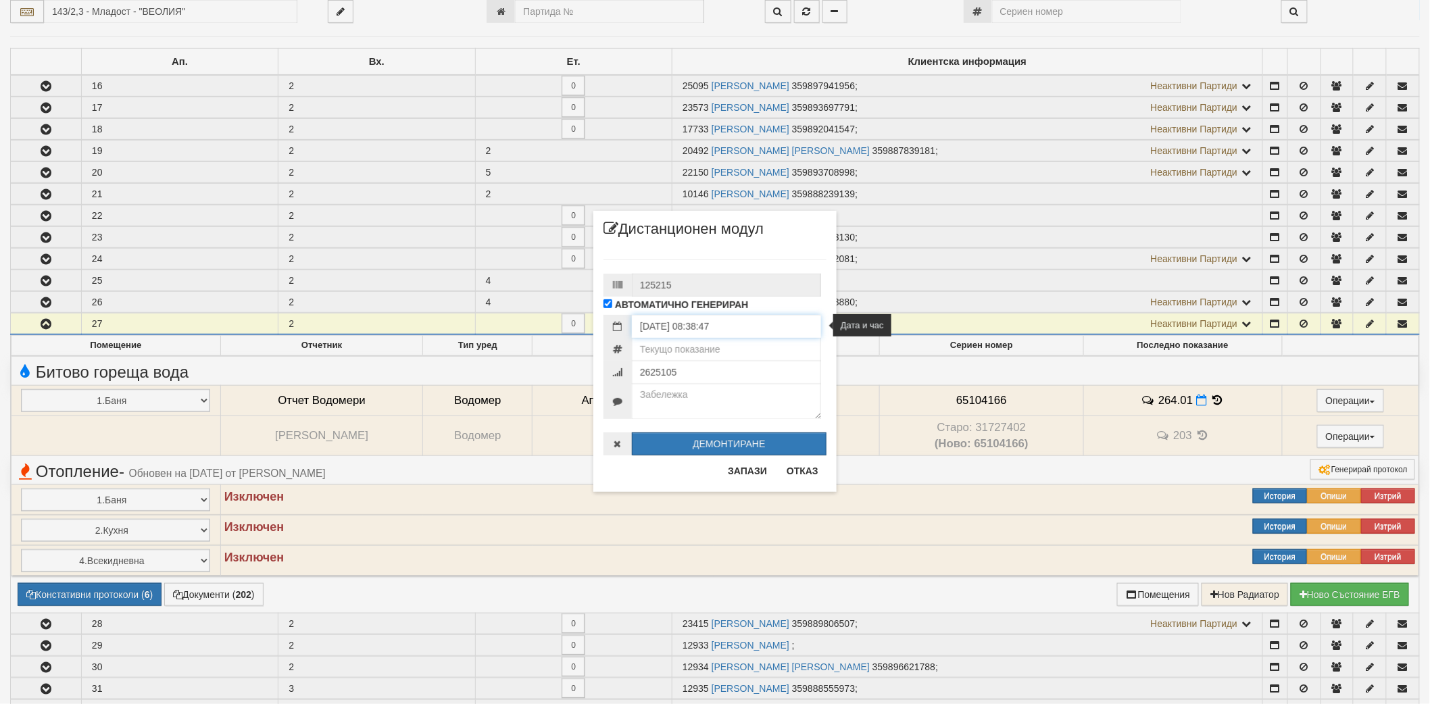
click at [728, 331] on input "[DATE] 08:38:47" at bounding box center [726, 326] width 189 height 23
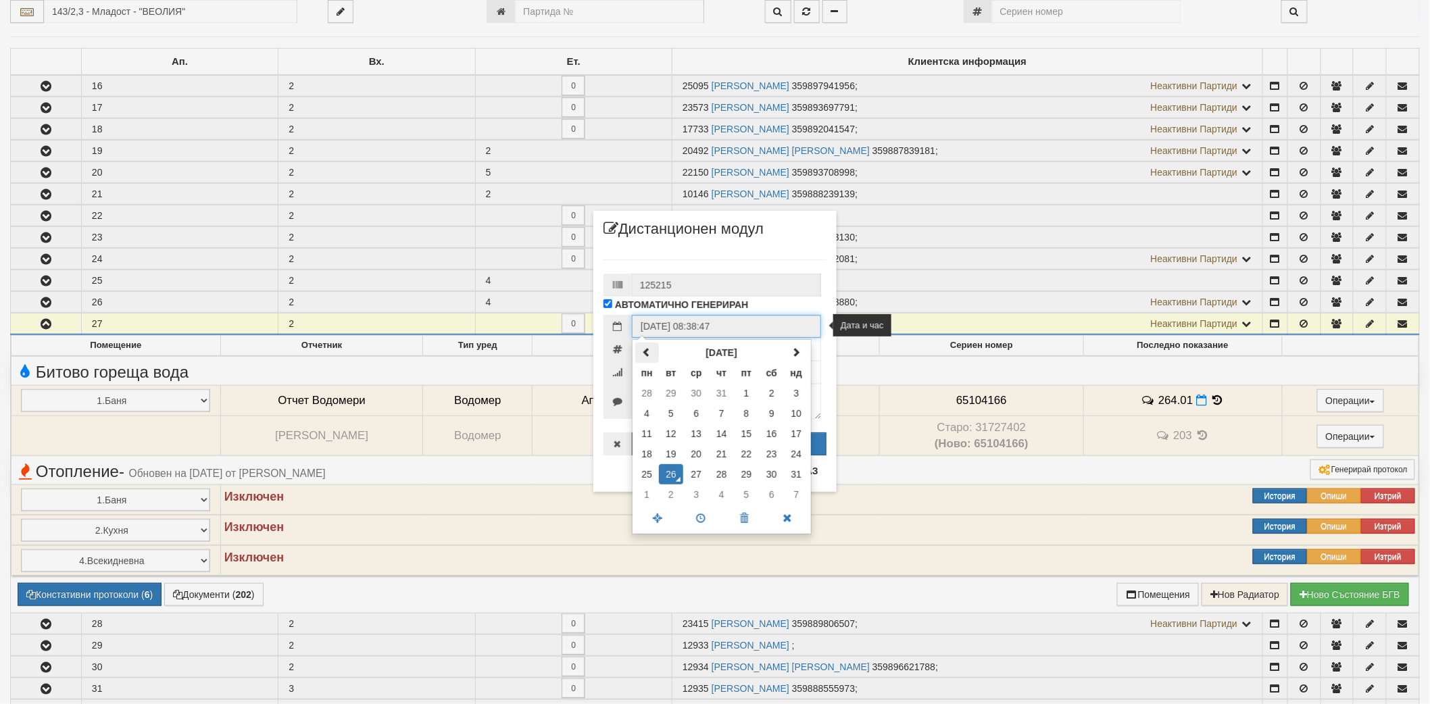
click at [645, 355] on span at bounding box center [646, 351] width 9 height 9
click at [704, 434] on td "16" at bounding box center [696, 434] width 26 height 20
type input "[DATE] 08:38:47"
click at [788, 261] on div "125215 АВТОМАТИЧНО ГЕНЕРИРАН [DATE] 08:38:47 [DATE] пн вт ср чт пт сб нд 30 1 2…" at bounding box center [714, 350] width 223 height 209
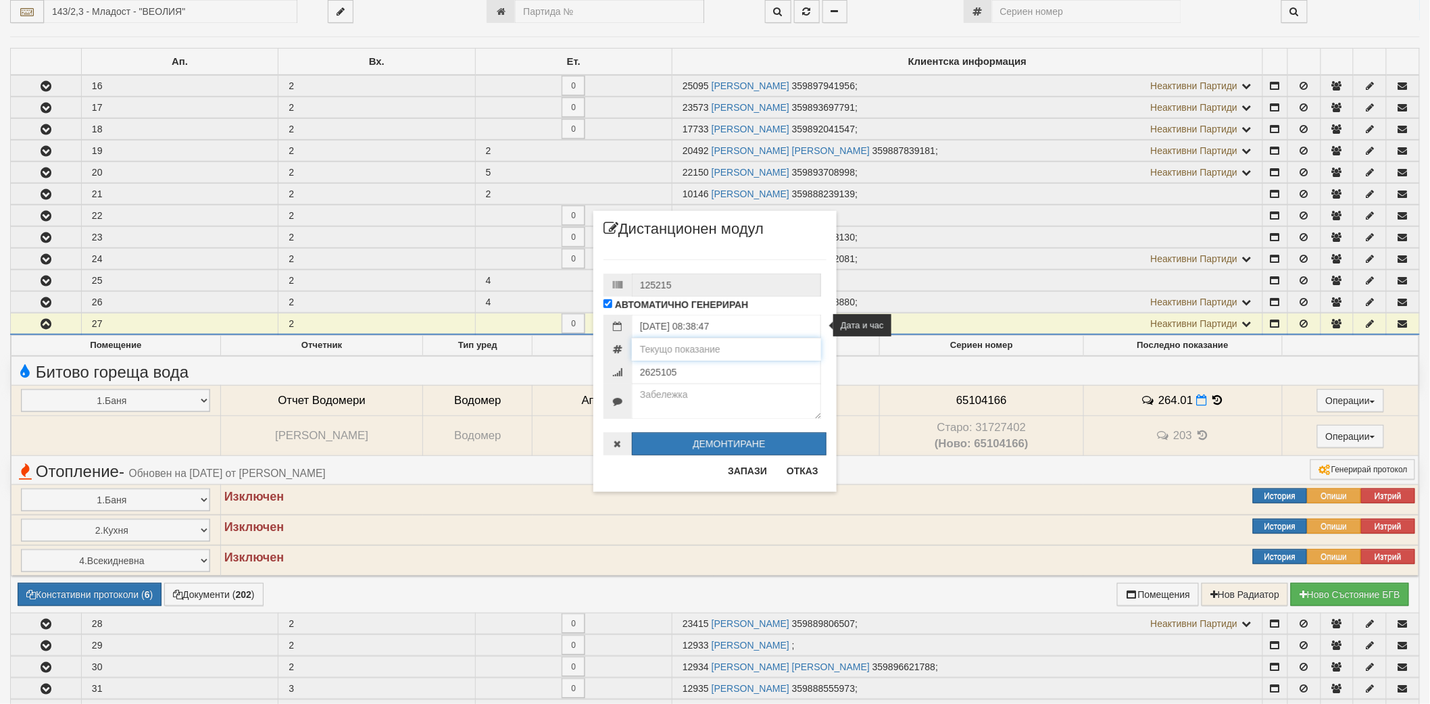
click at [718, 356] on input "number" at bounding box center [726, 349] width 189 height 23
type input "234.834"
type input "7261177"
type textarea "КПК-0535-16.07.2025"
click at [752, 476] on button "Запази" at bounding box center [747, 471] width 55 height 22
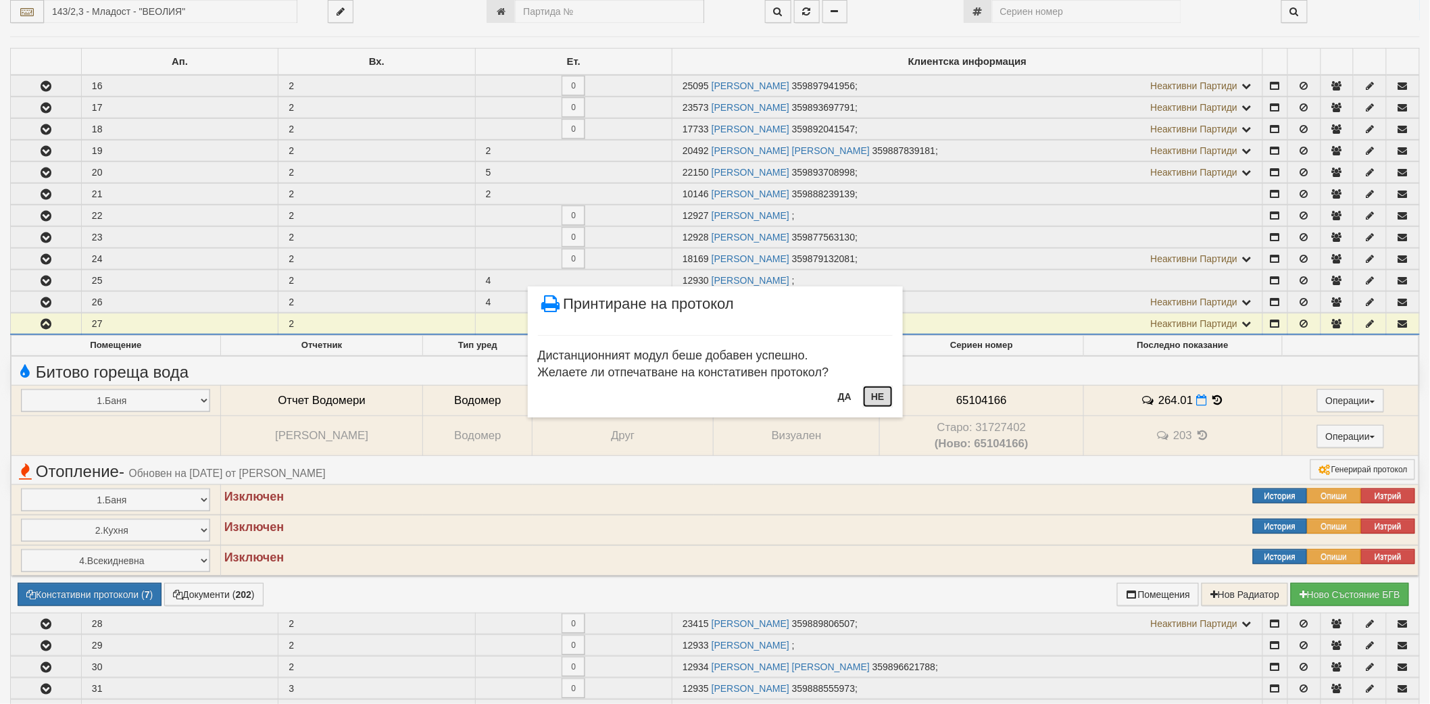
click at [884, 389] on button "Не" at bounding box center [877, 397] width 29 height 22
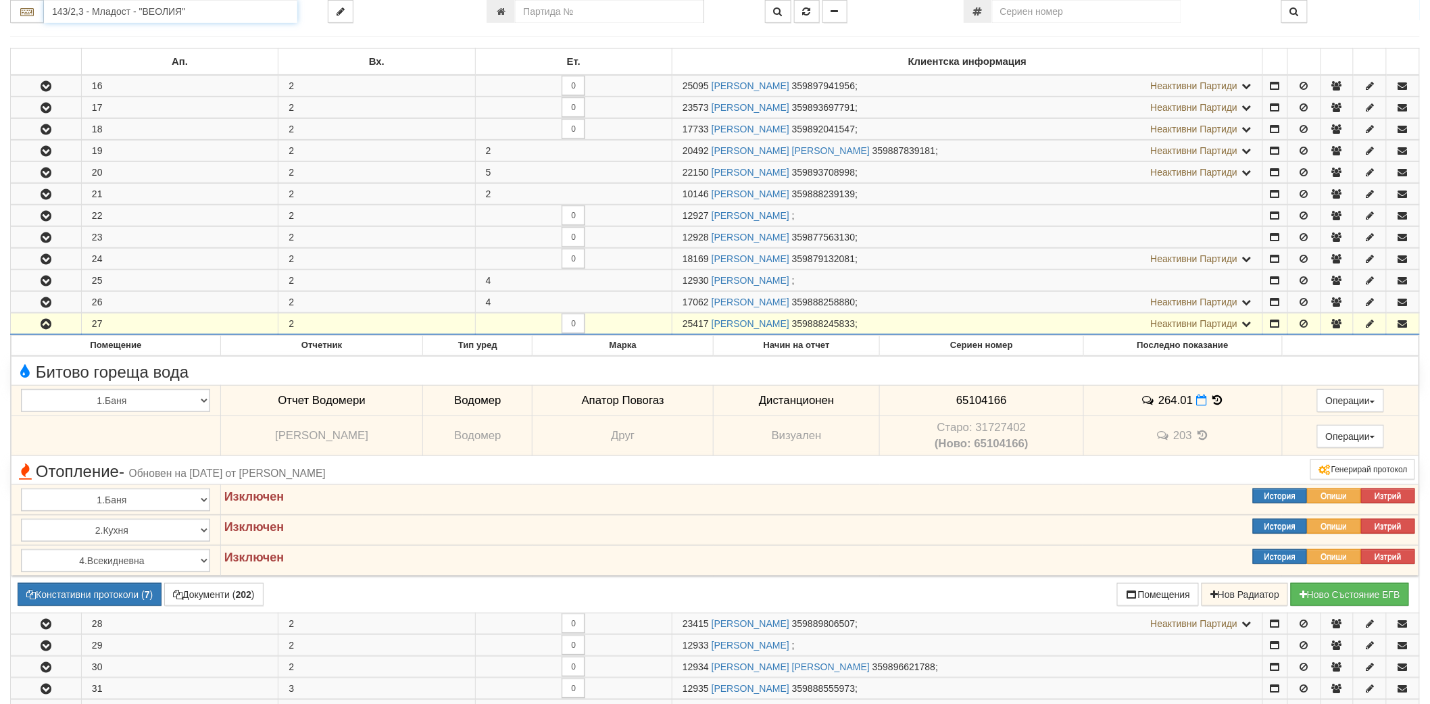
click at [196, 14] on input "143/2,3 - Младост - "ВЕОЛИЯ"" at bounding box center [170, 11] width 253 height 23
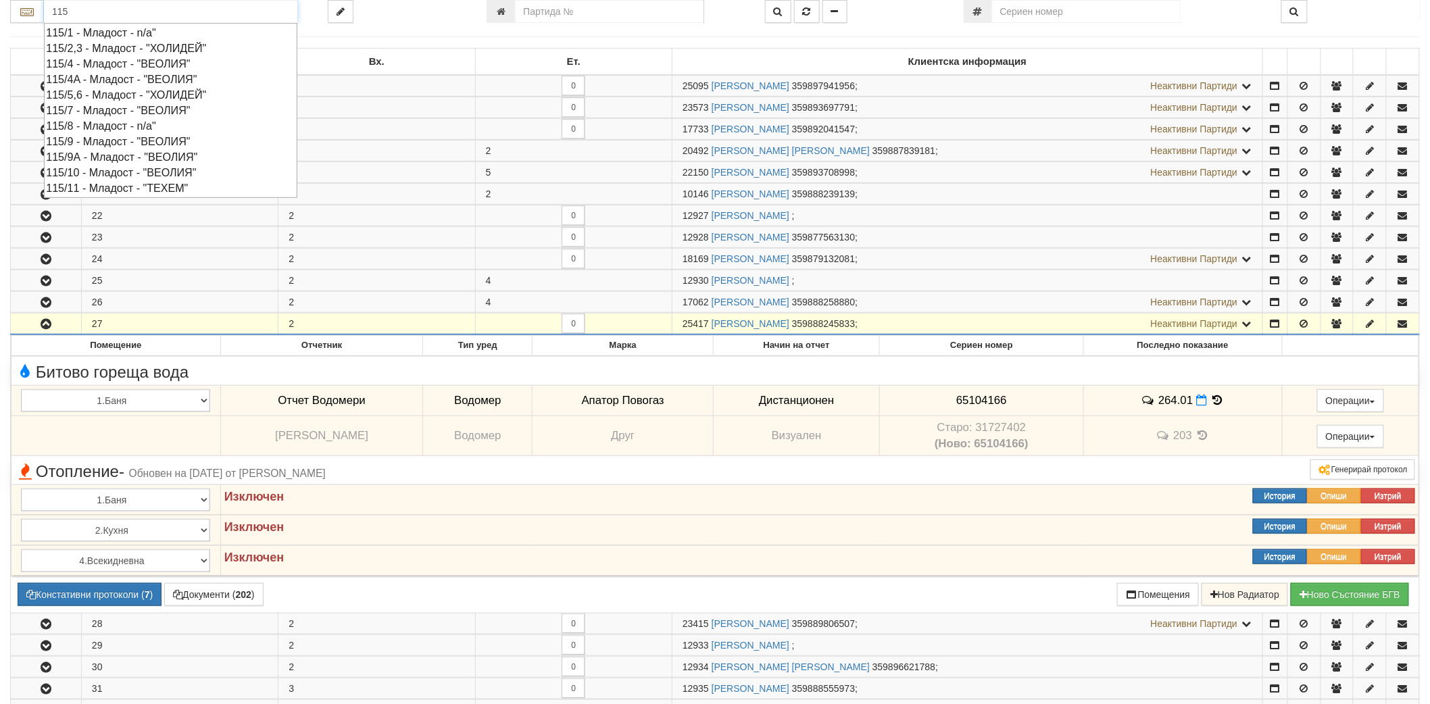
click at [115, 145] on div "115/9 - Младост - "ВЕОЛИЯ"" at bounding box center [170, 142] width 249 height 16
type input "115/9 - Младост - "ВЕОЛИЯ""
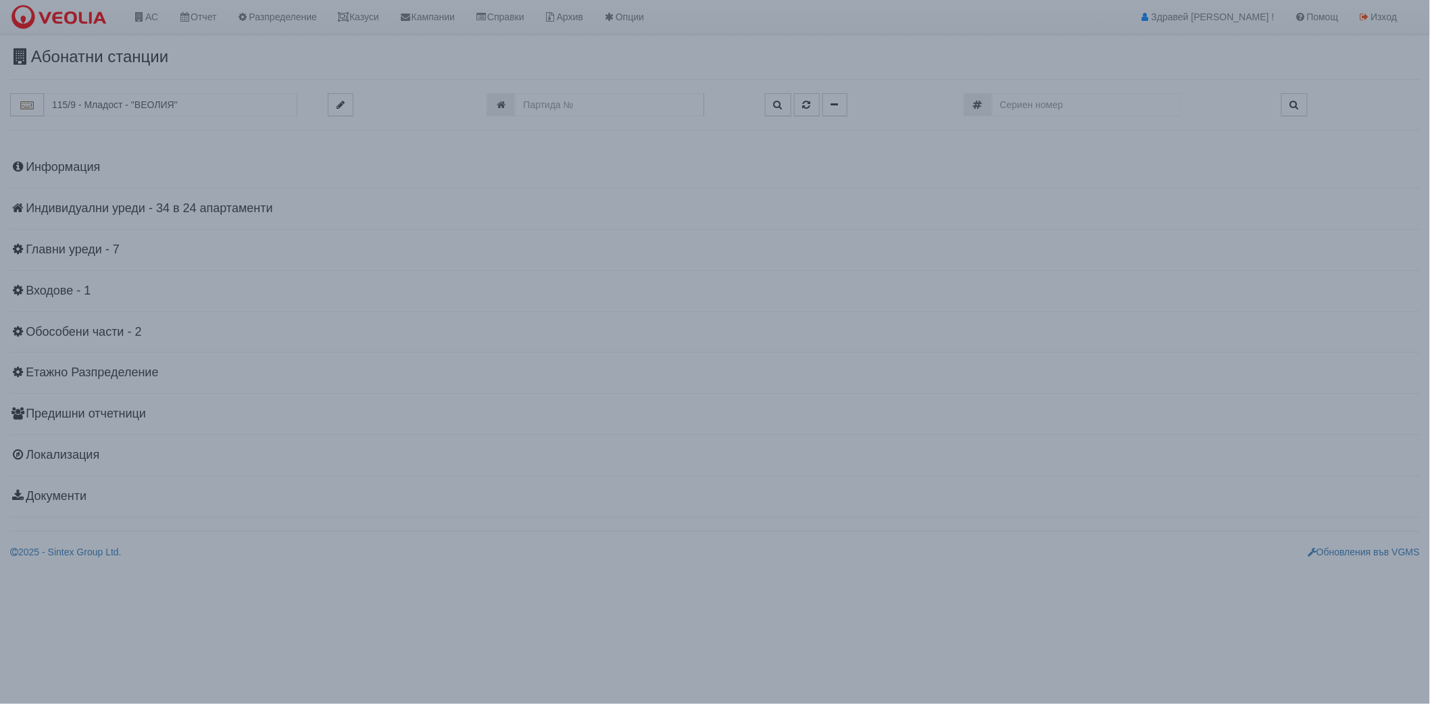
scroll to position [0, 0]
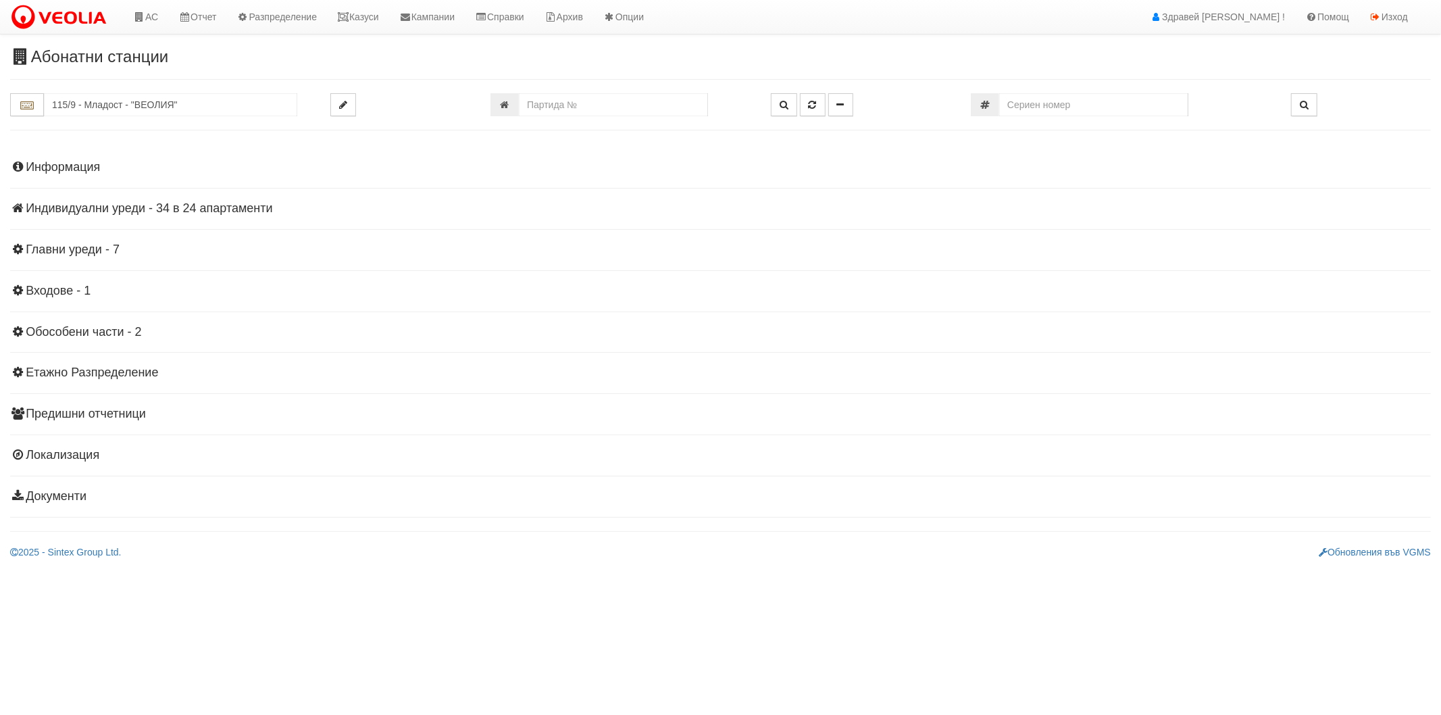
click at [78, 210] on h4 "Индивидуални уреди - 34 в 24 апартаменти" at bounding box center [720, 209] width 1421 height 14
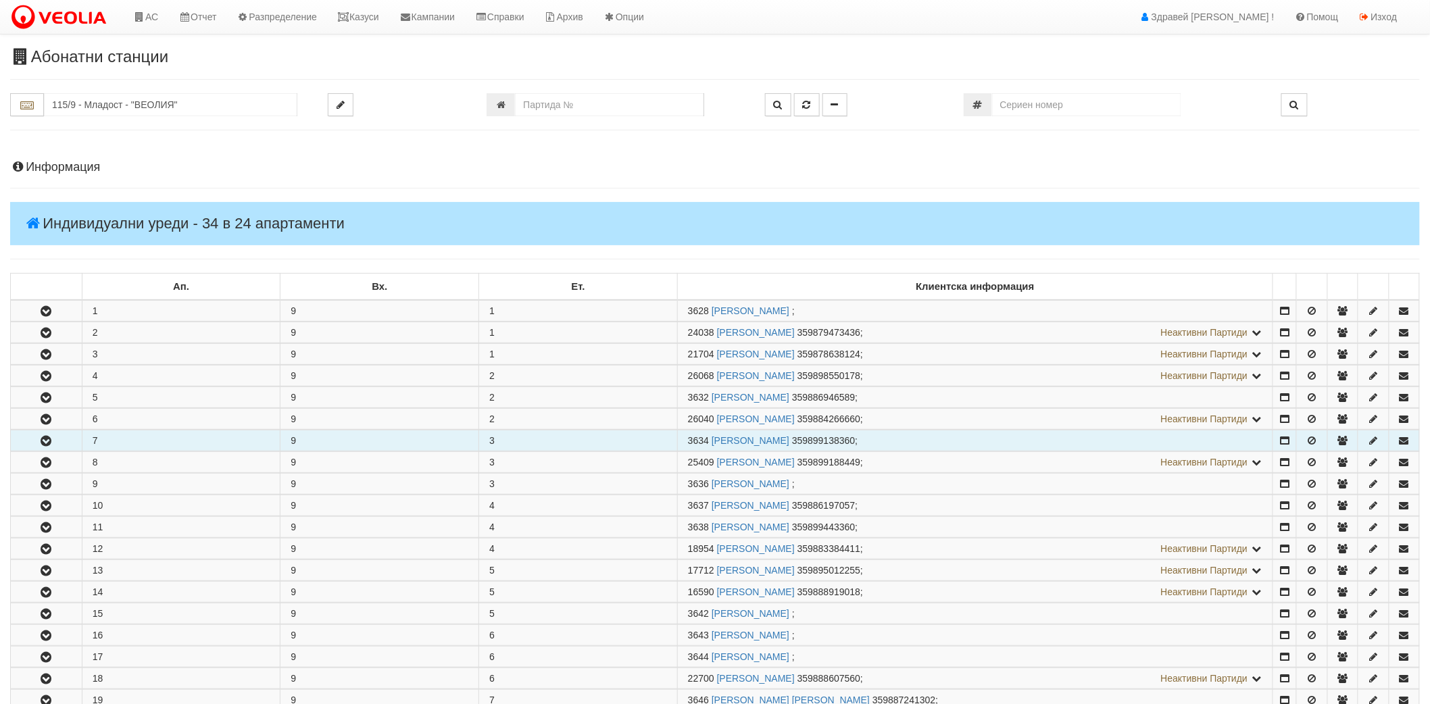
click at [38, 440] on icon "button" at bounding box center [46, 441] width 16 height 9
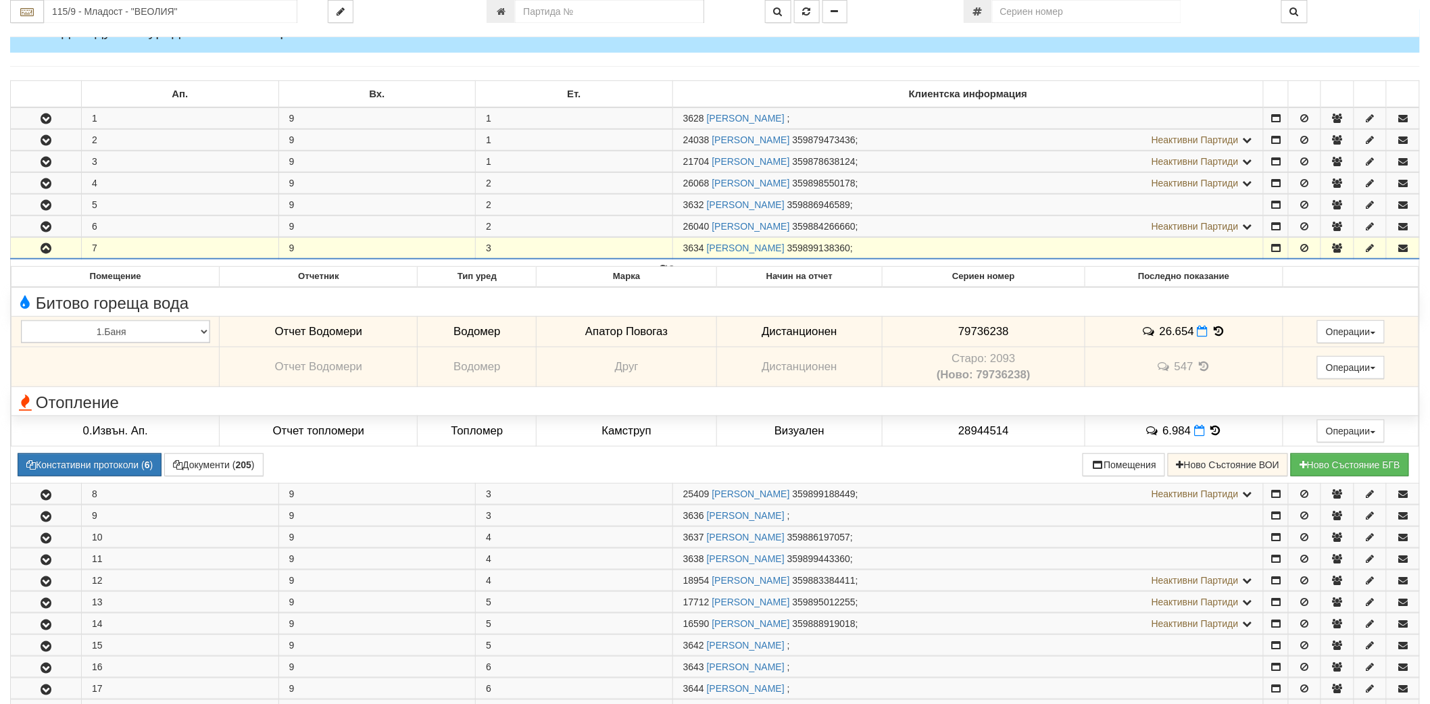
scroll to position [225, 0]
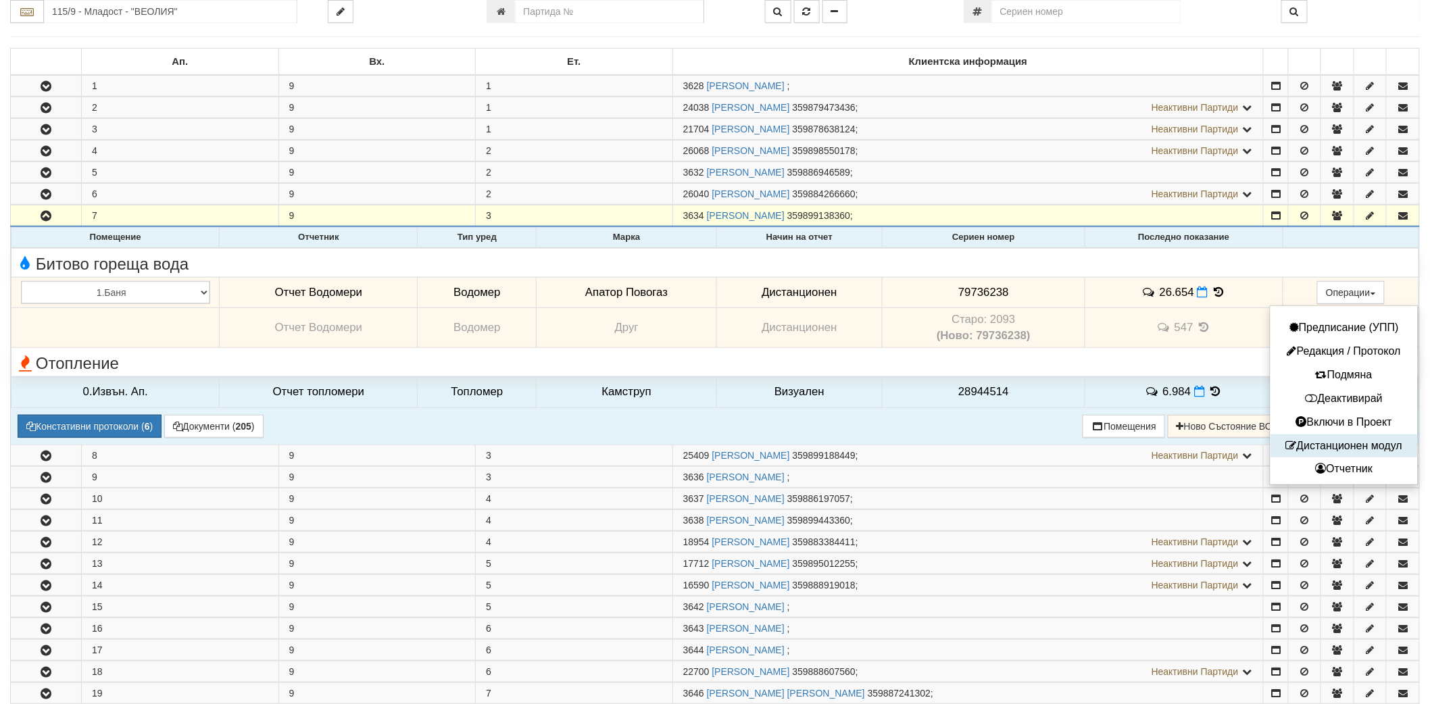
click at [1301, 440] on button "Дистанционен модул" at bounding box center [1344, 446] width 141 height 17
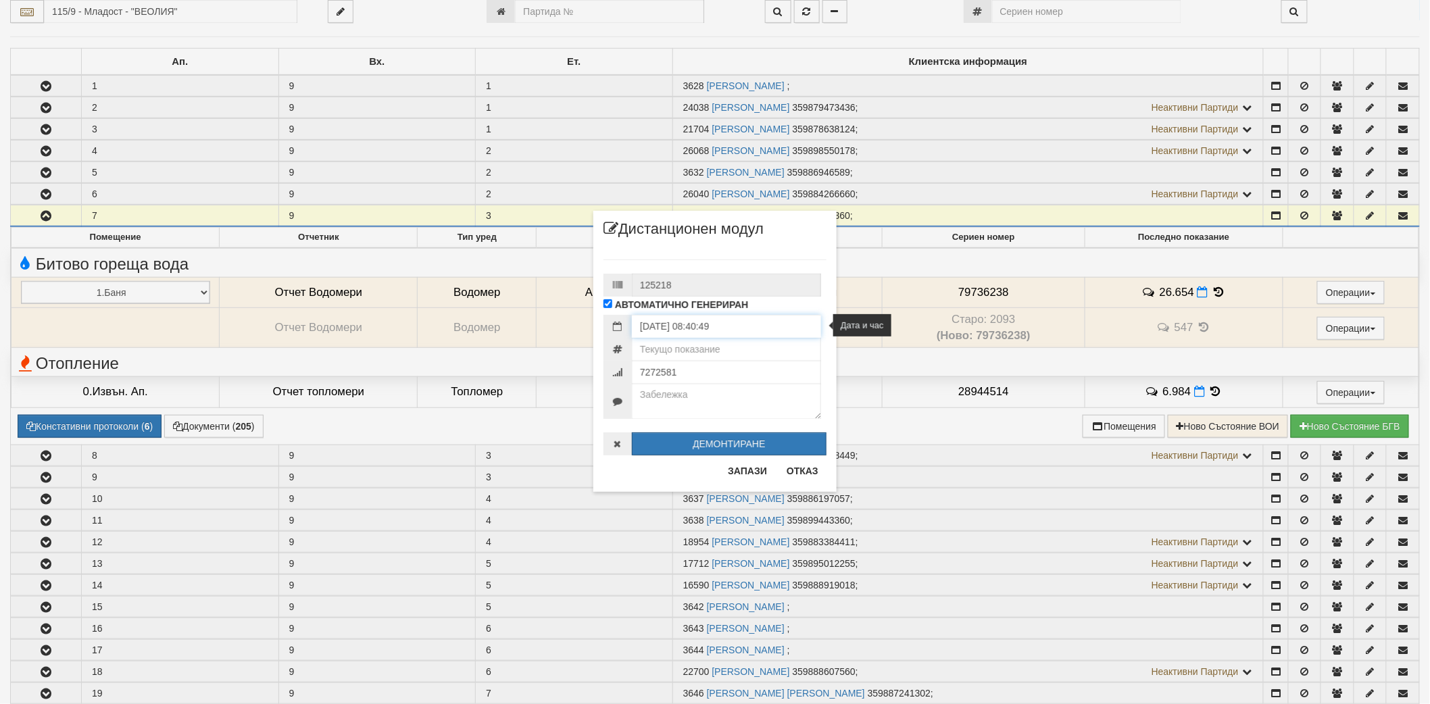
click at [718, 334] on input "[DATE] 08:40:49" at bounding box center [726, 326] width 189 height 23
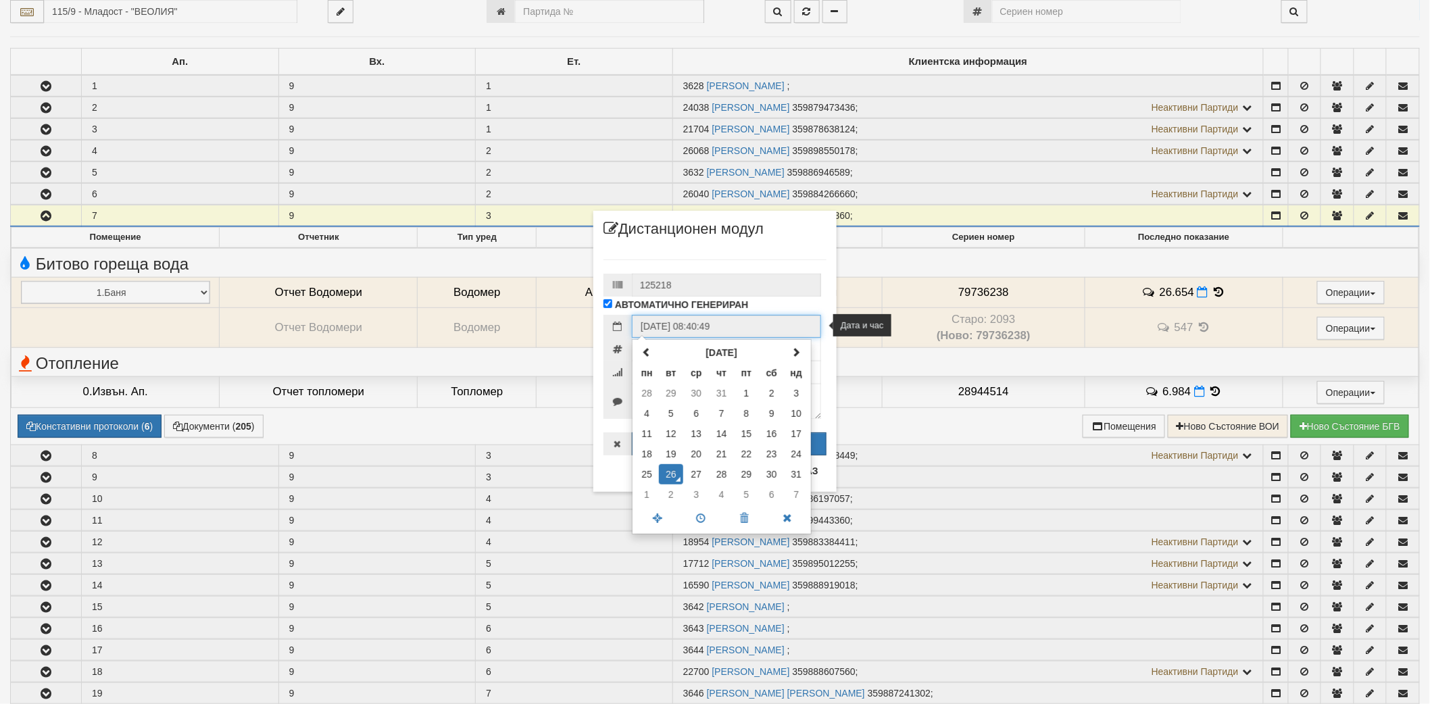
click at [634, 348] on div "[DATE] пн вт ср чт пт сб нд 28 29 30 31 1 2 3 4 5 6 7 8 9 10 11 12 13 14 15 16 …" at bounding box center [722, 436] width 180 height 195
click at [639, 349] on th at bounding box center [647, 353] width 24 height 20
click at [705, 434] on td "16" at bounding box center [696, 434] width 26 height 20
type input "[DATE] 08:40:49"
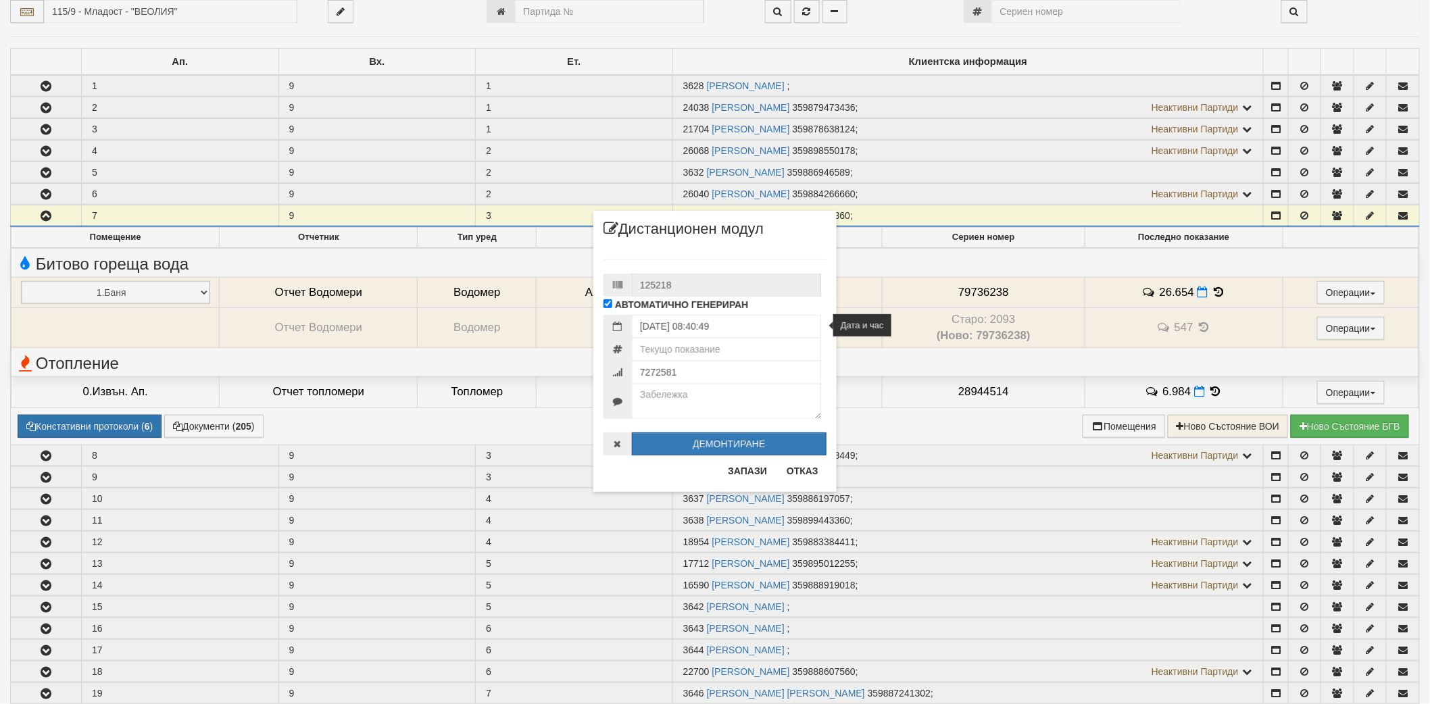
click at [766, 247] on div "125218 АВТОМАТИЧНО ГЕНЕРИРАН [DATE] 08:40:49" at bounding box center [714, 350] width 223 height 209
click at [701, 351] on input "number" at bounding box center [726, 349] width 189 height 23
type input "28.494"
type input "7326398"
click at [691, 403] on textarea at bounding box center [726, 401] width 189 height 35
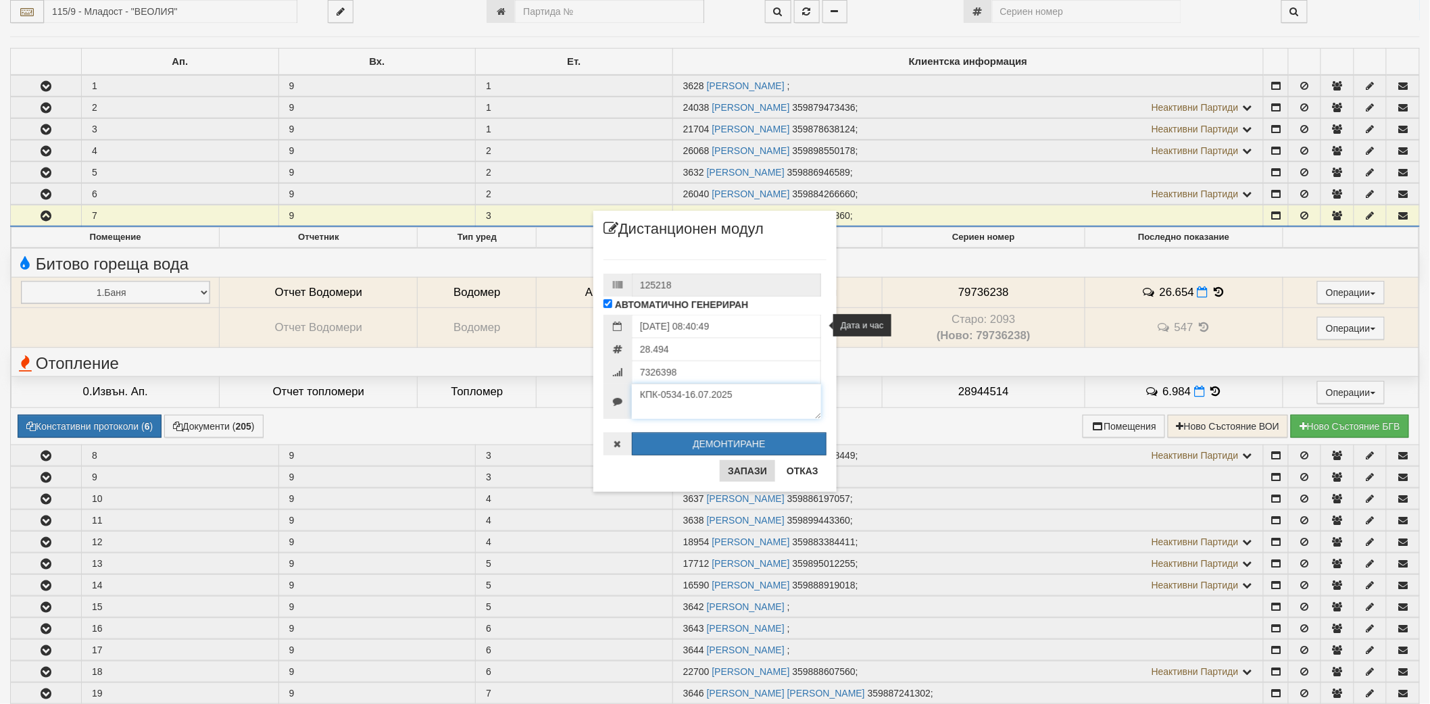
type textarea "КПК-0534-16.07.2025"
click at [735, 470] on button "Запази" at bounding box center [747, 471] width 55 height 22
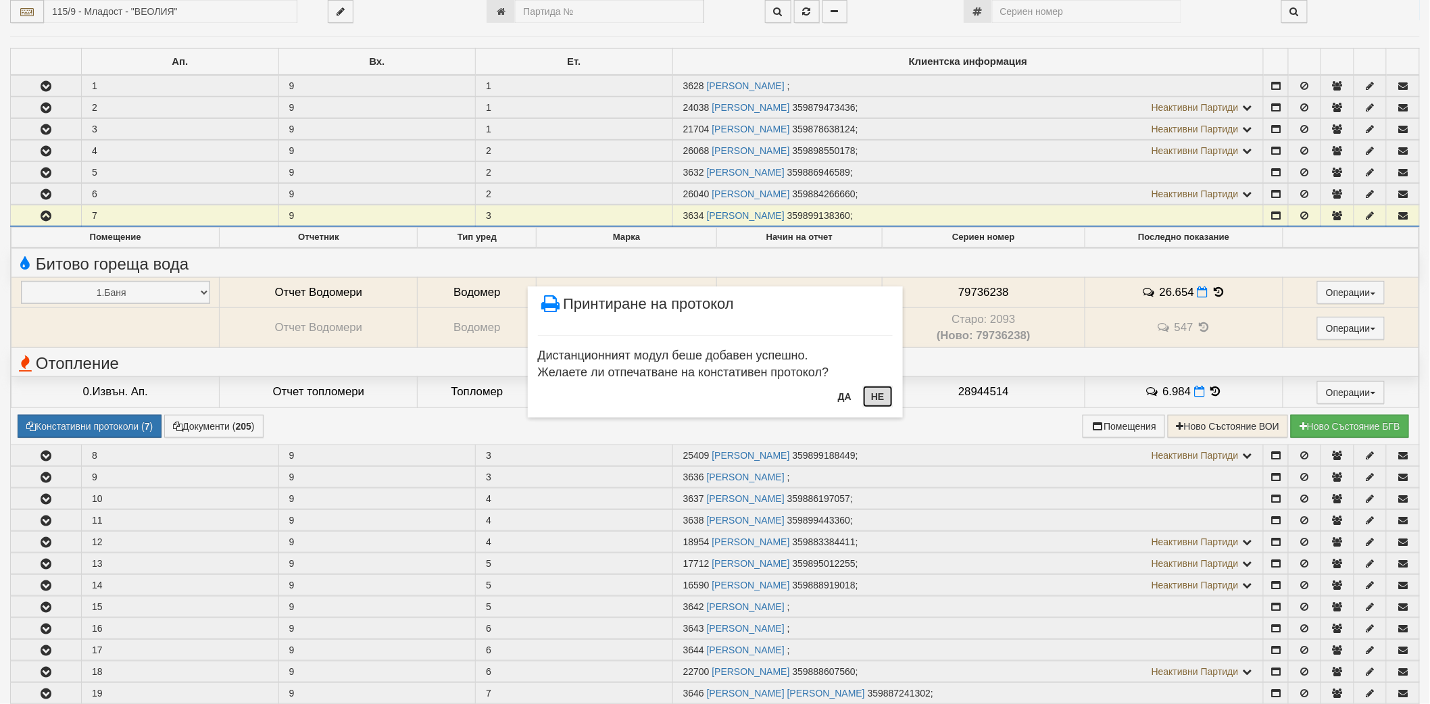
click at [882, 394] on button "Не" at bounding box center [877, 397] width 29 height 22
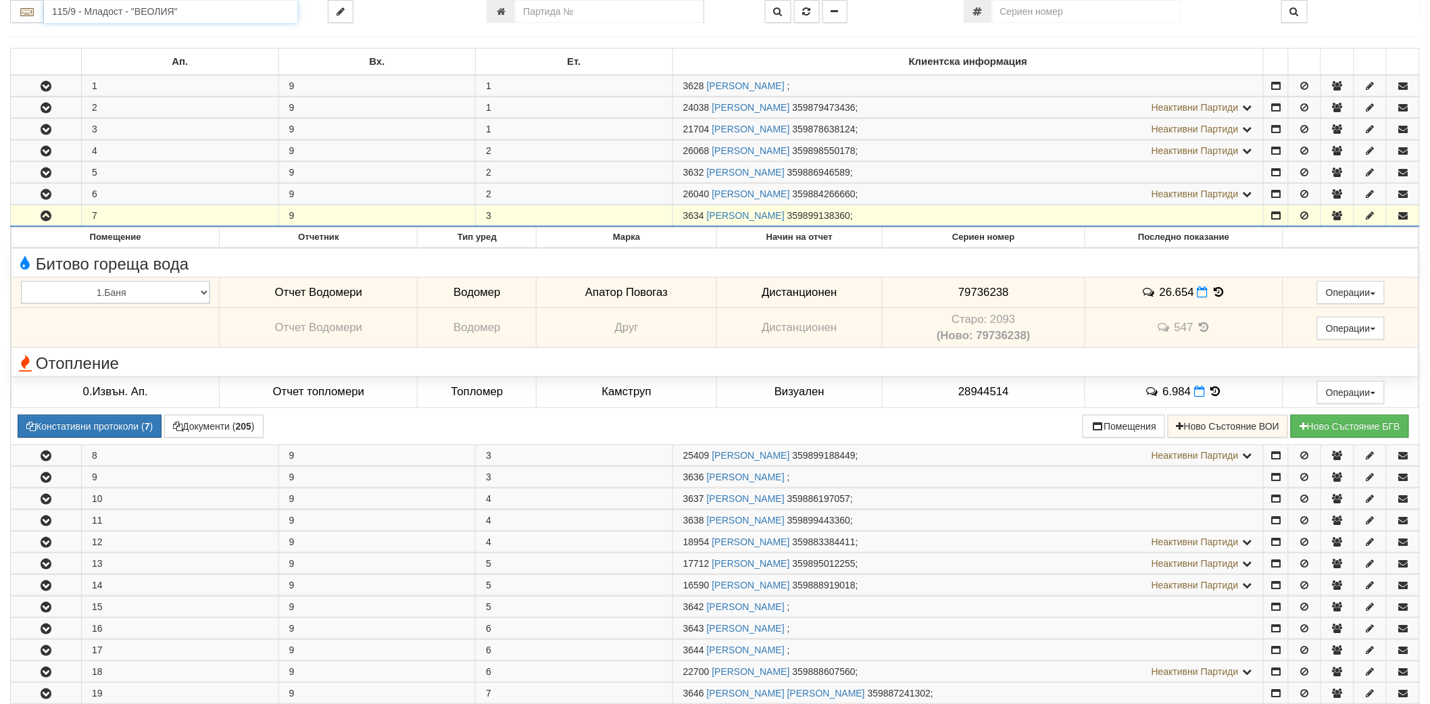
click at [255, 2] on input "115/9 - Младост - "ВЕОЛИЯ"" at bounding box center [170, 11] width 253 height 23
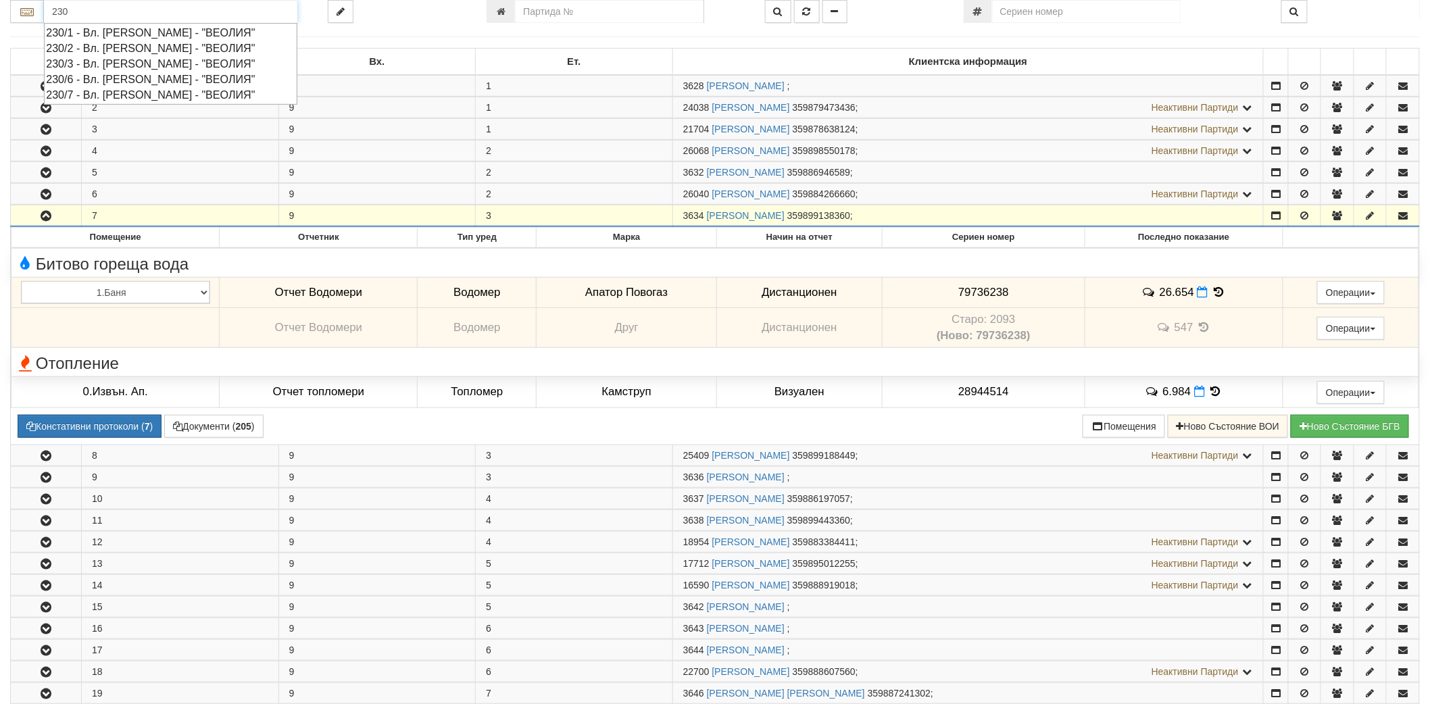
click at [233, 31] on div "230/1 - Вл. [PERSON_NAME] - "ВЕОЛИЯ"" at bounding box center [170, 33] width 249 height 16
type input "230/1 - Вл. [PERSON_NAME] - "ВЕОЛИЯ""
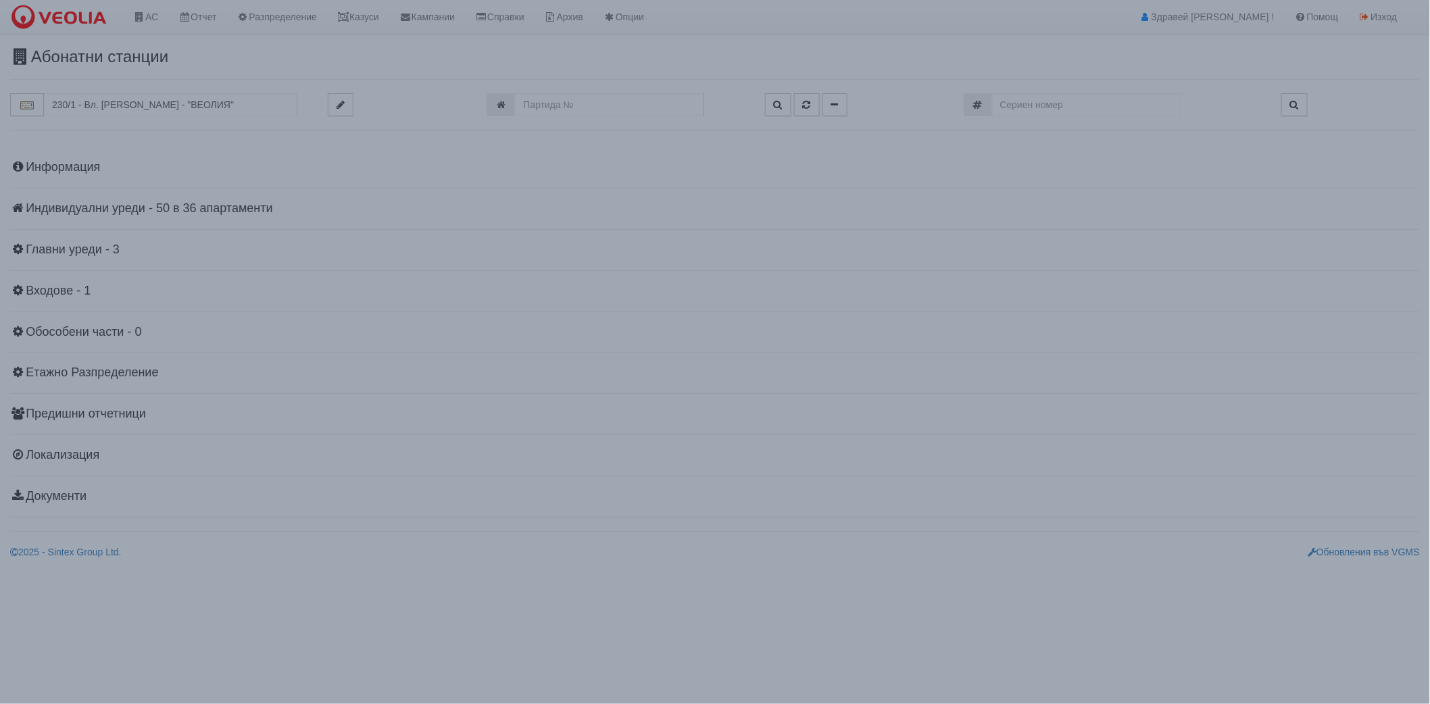
scroll to position [0, 0]
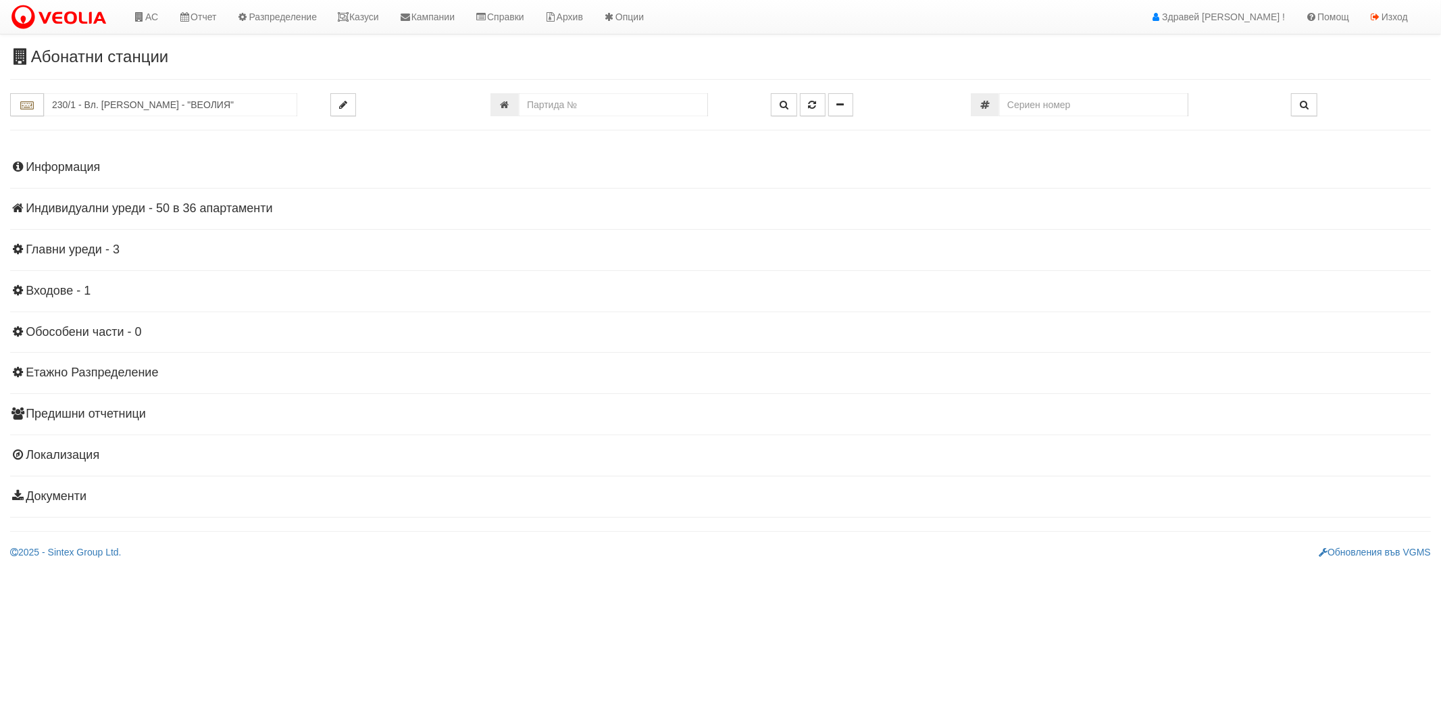
click at [99, 207] on h4 "Индивидуални уреди - 50 в 36 апартаменти" at bounding box center [720, 209] width 1421 height 14
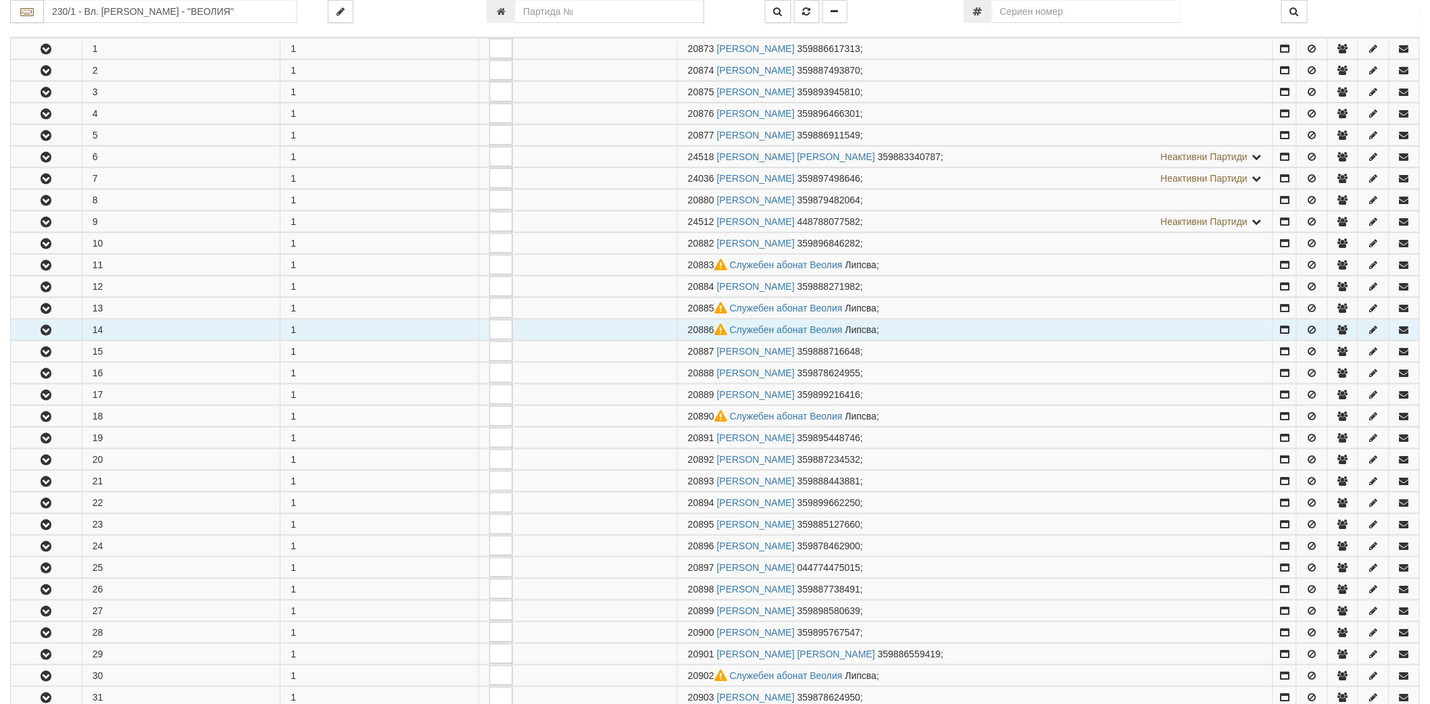
scroll to position [375, 0]
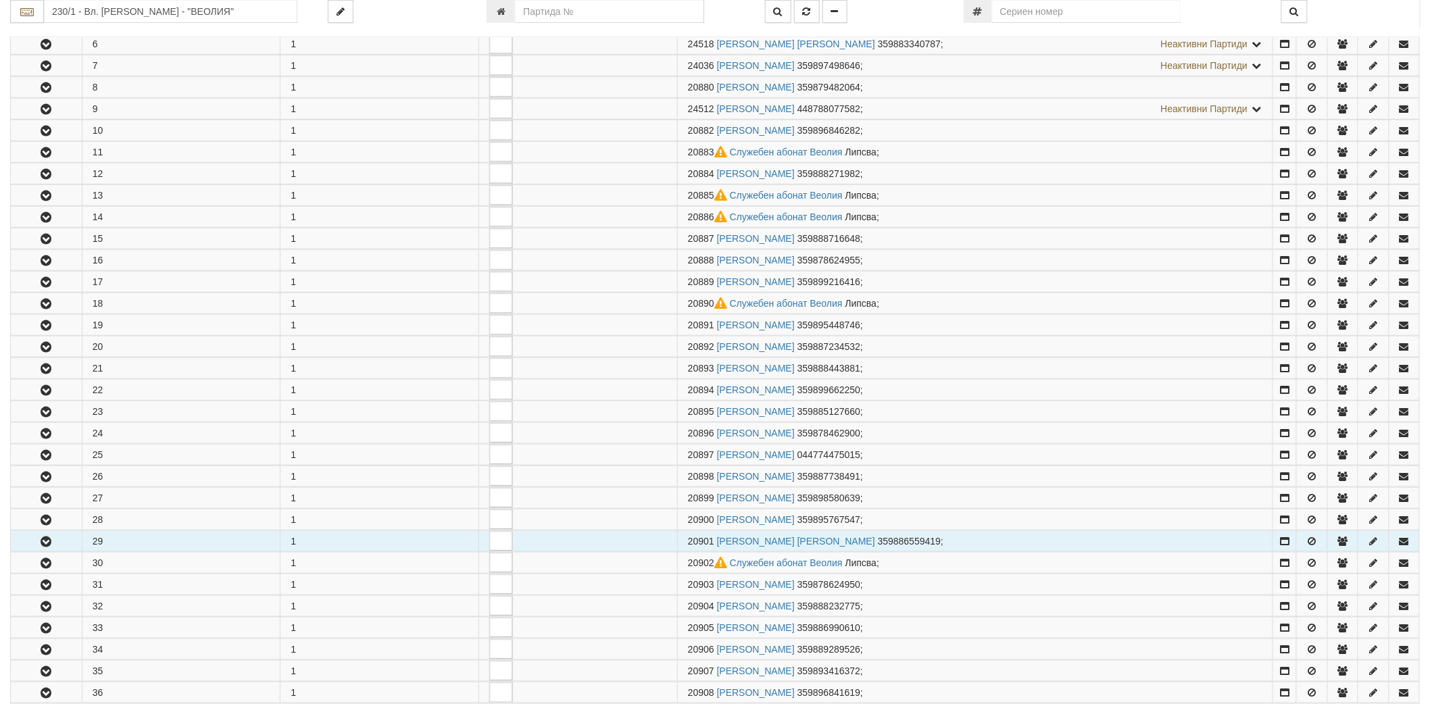
click at [46, 547] on icon "button" at bounding box center [46, 541] width 16 height 9
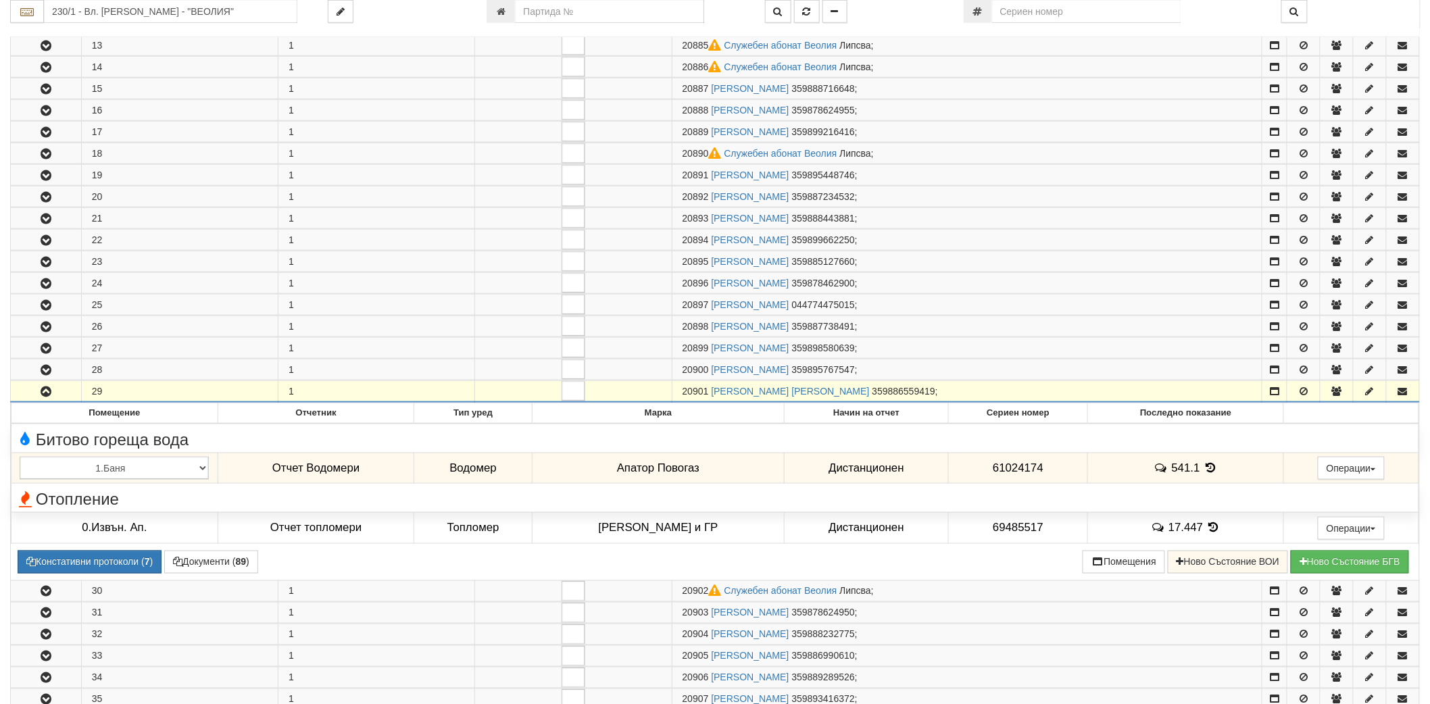
scroll to position [600, 0]
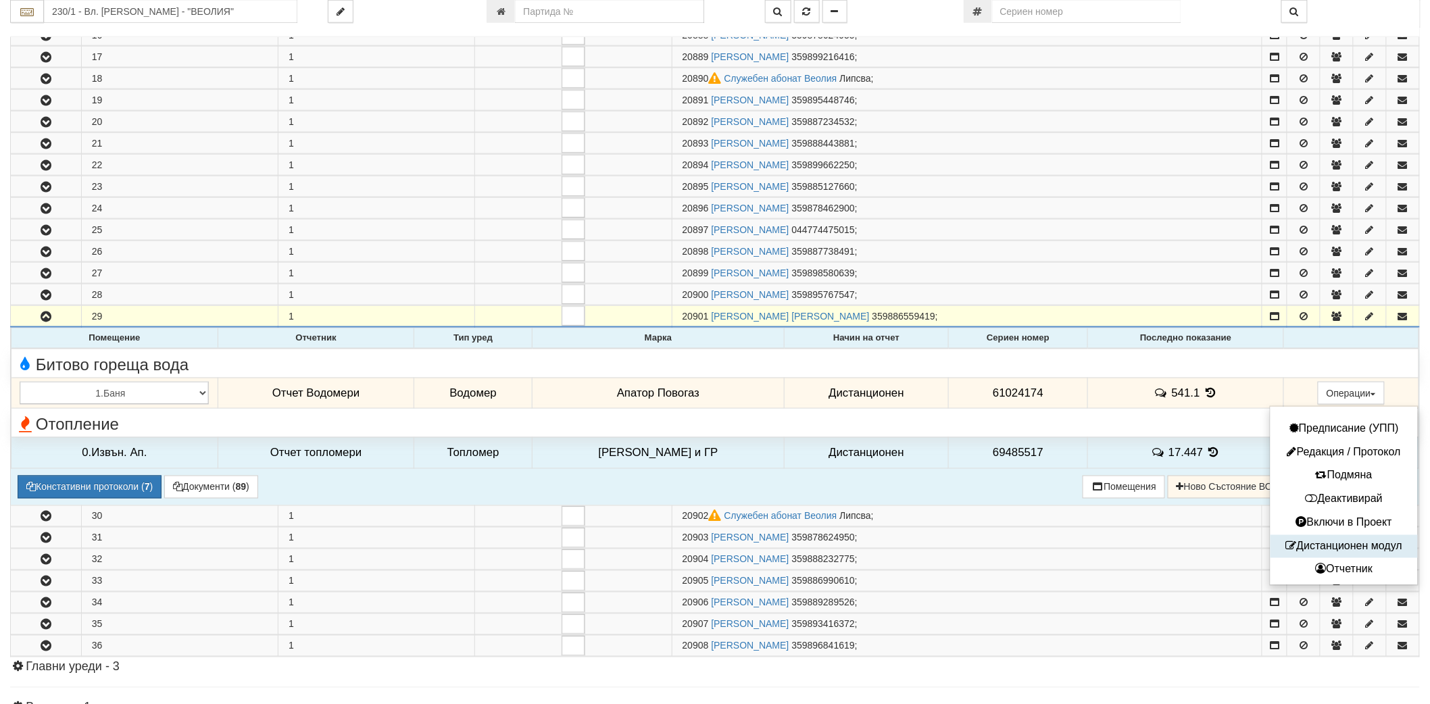
click at [1316, 549] on button "Дистанционен модул" at bounding box center [1344, 547] width 141 height 17
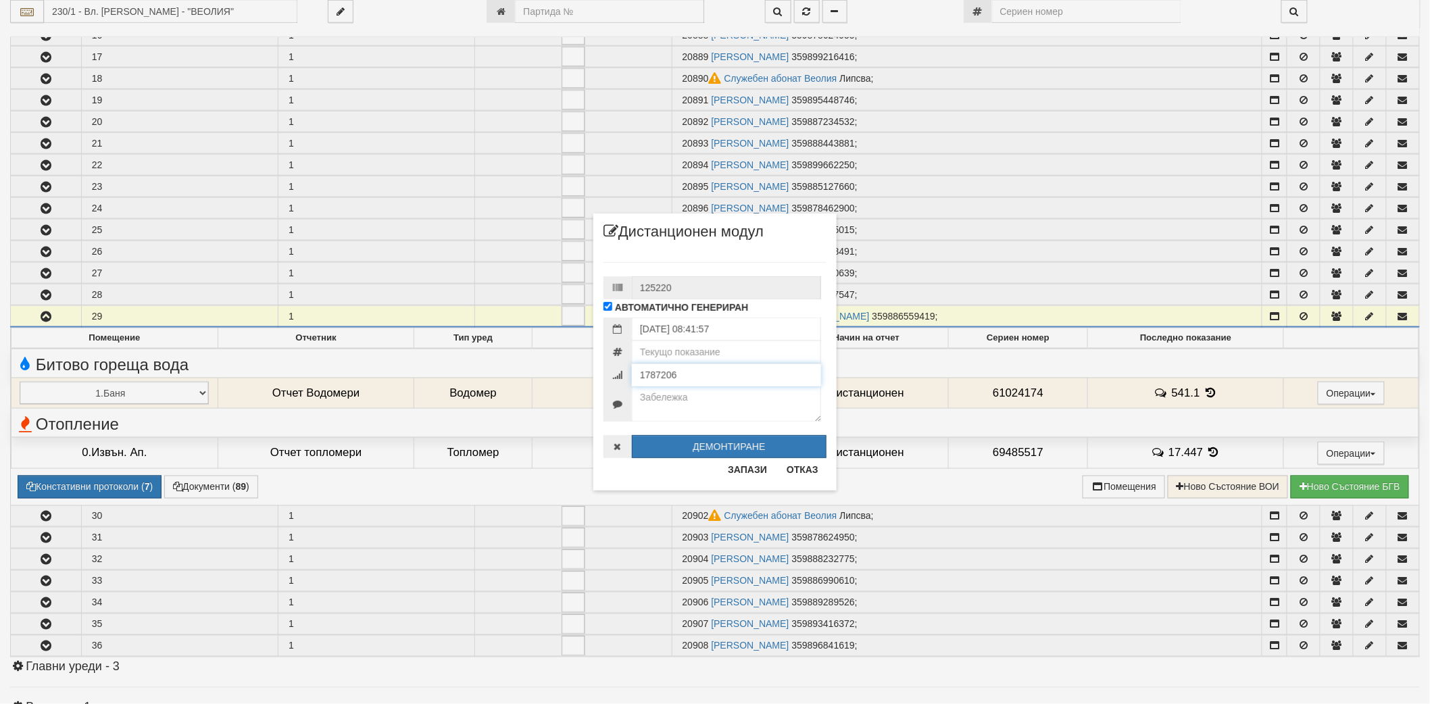
click at [727, 380] on input "1787206" at bounding box center [726, 375] width 189 height 23
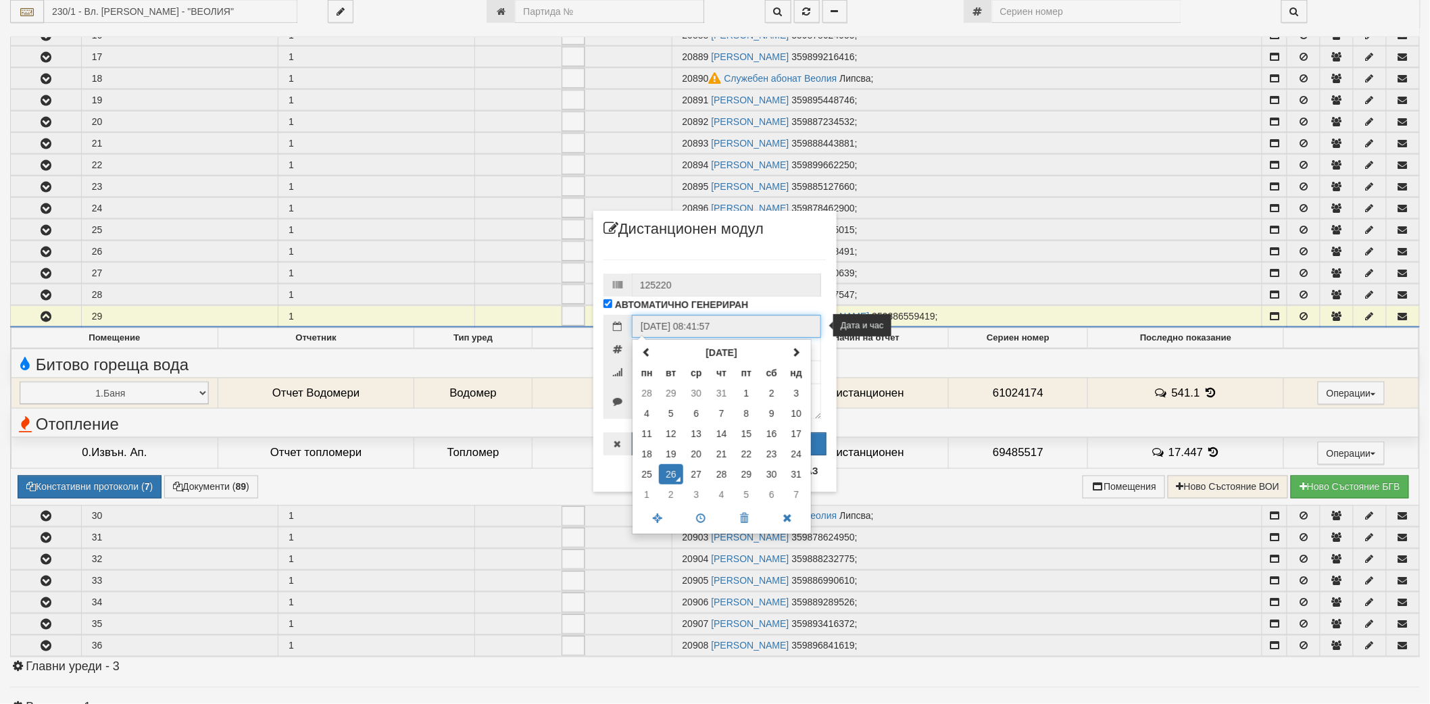
click at [733, 332] on input "[DATE] 08:41:57" at bounding box center [726, 326] width 189 height 23
click at [643, 360] on th at bounding box center [647, 353] width 24 height 20
click at [679, 415] on td "8" at bounding box center [671, 413] width 25 height 20
type input "[DATE] 08:41:57"
click at [701, 259] on hr at bounding box center [714, 259] width 223 height 1
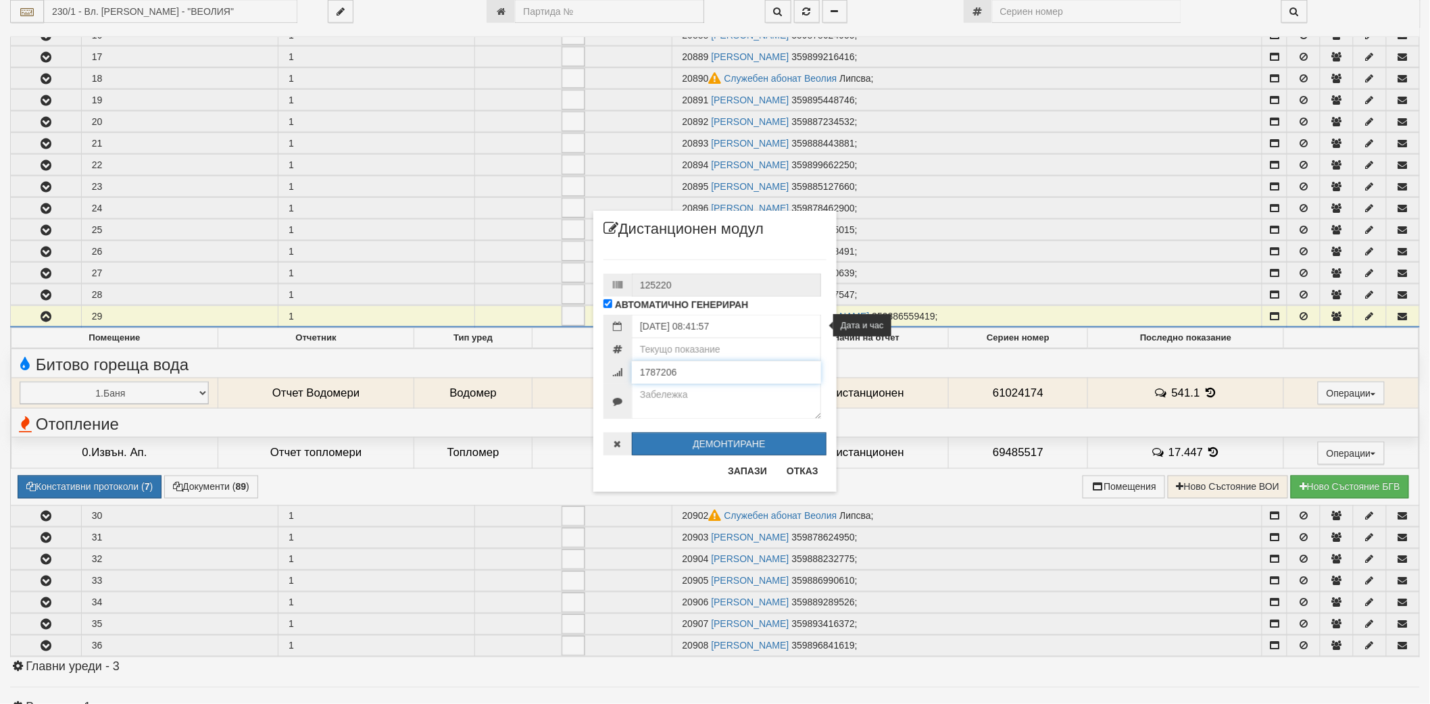
click at [694, 382] on input "1787206" at bounding box center [726, 372] width 189 height 23
click at [693, 382] on input "1787206" at bounding box center [726, 372] width 189 height 23
type input "7326127"
click at [700, 350] on input "number" at bounding box center [726, 349] width 189 height 23
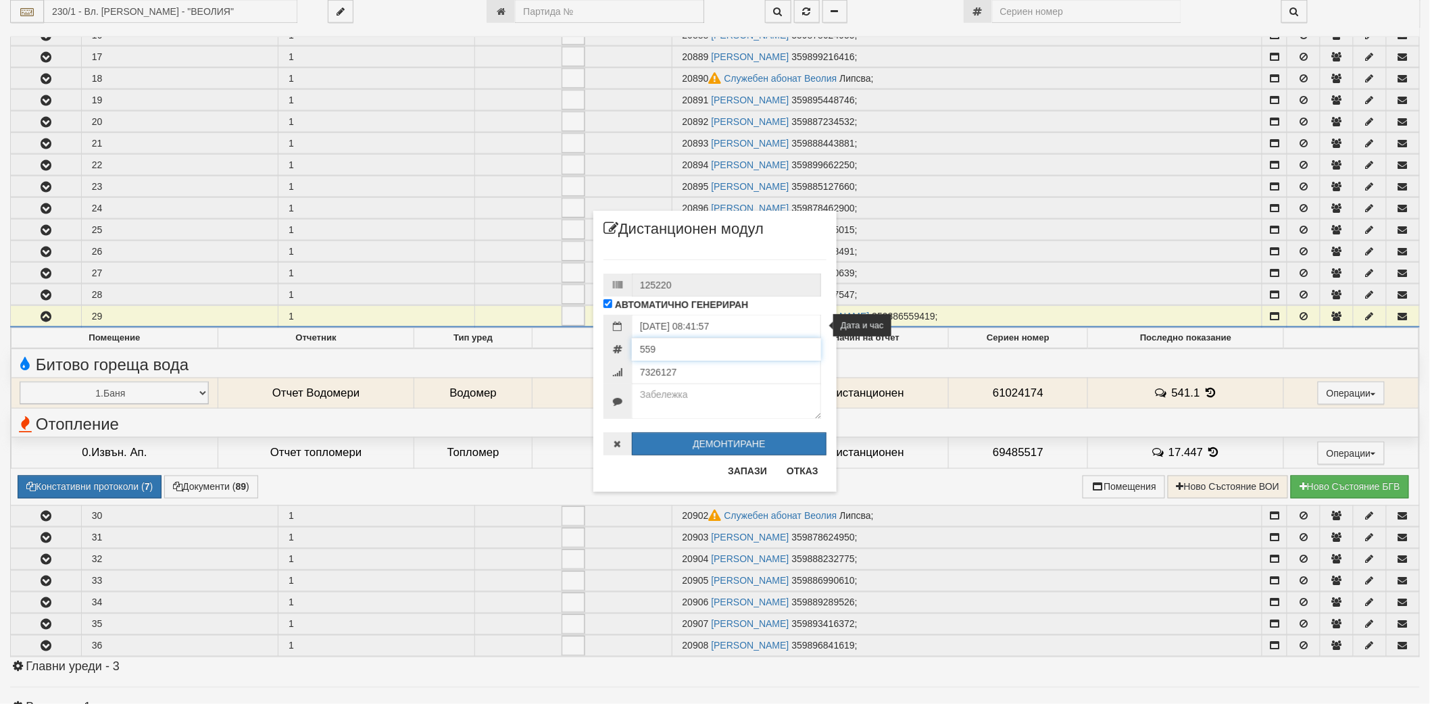
type input "559"
type textarea "7"
type textarea "КПК-0532-08.07.2025"
click at [710, 347] on input "559" at bounding box center [726, 349] width 189 height 23
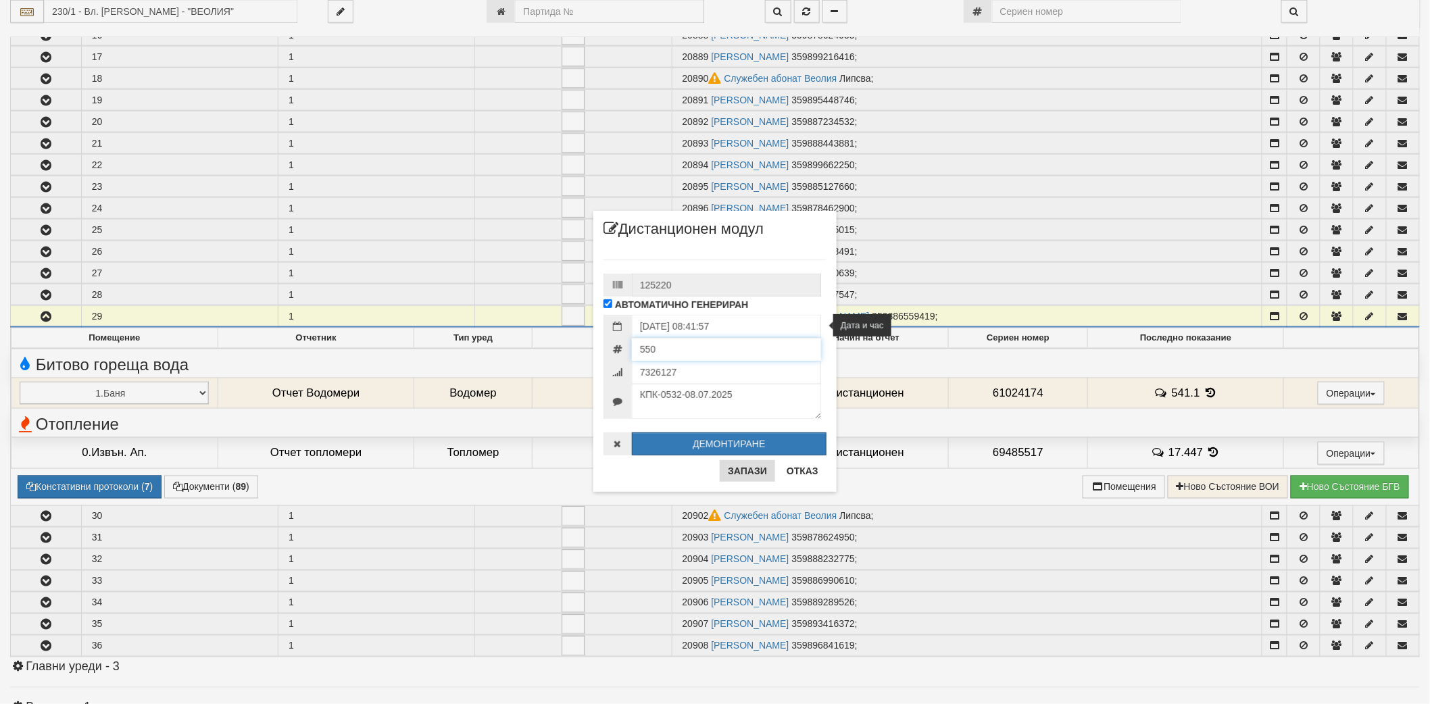
type input "550"
click at [747, 462] on button "Запази" at bounding box center [747, 471] width 55 height 22
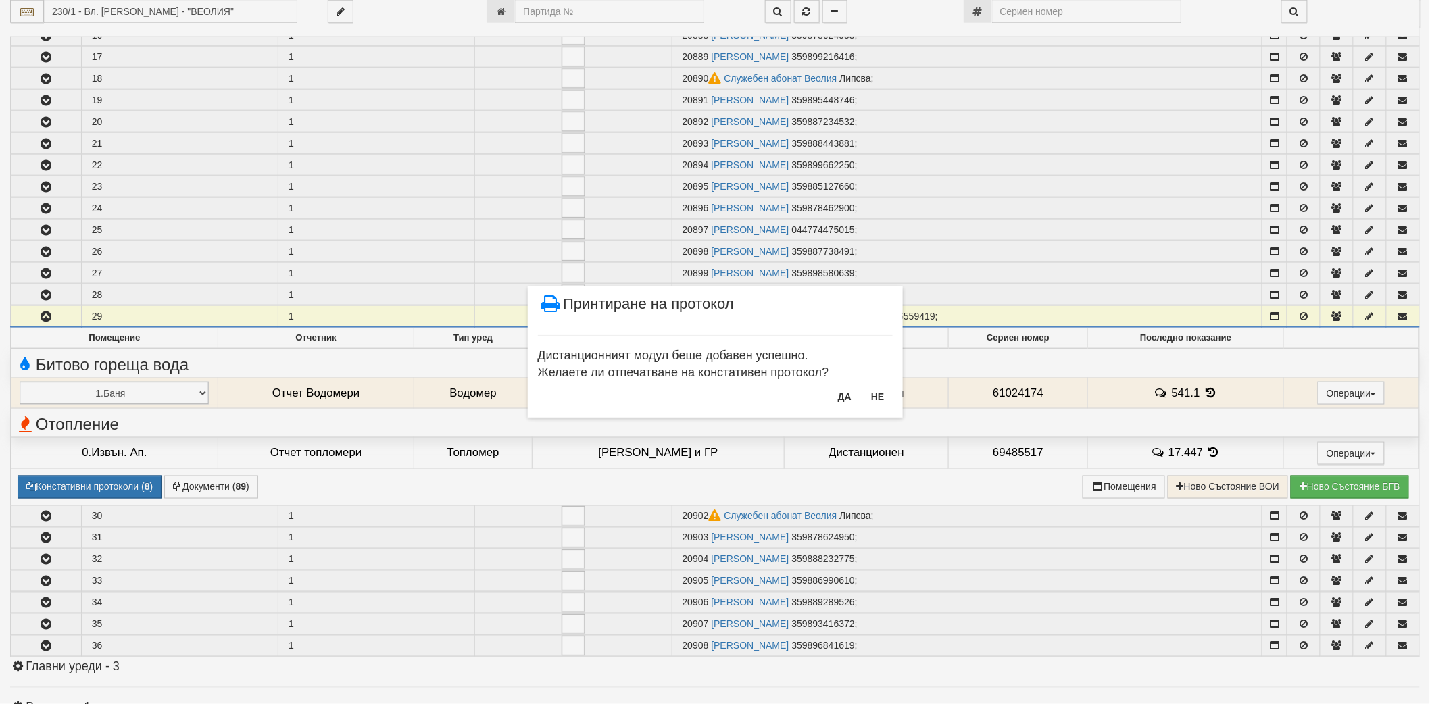
click at [860, 412] on div "Да Не" at bounding box center [861, 402] width 63 height 32
click at [874, 401] on button "Не" at bounding box center [877, 397] width 29 height 22
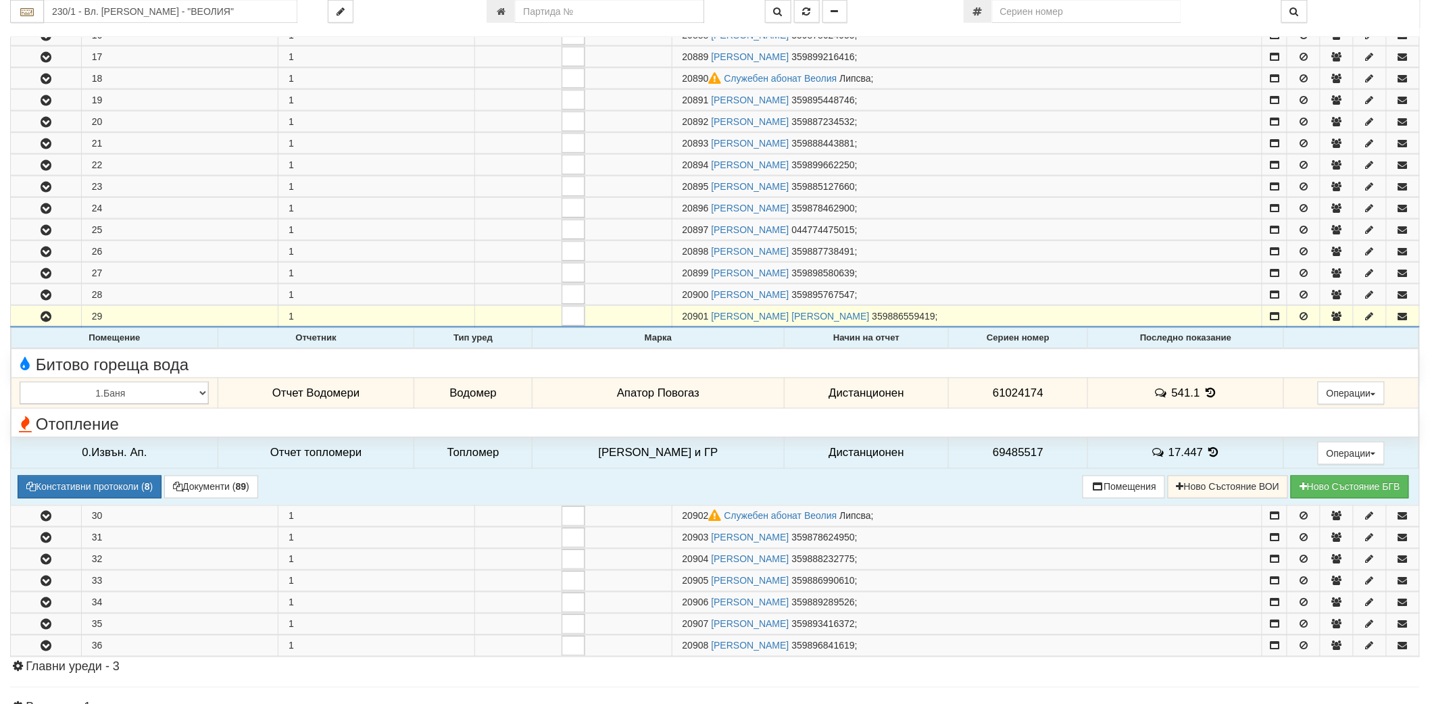
click at [1207, 393] on icon at bounding box center [1210, 392] width 15 height 11
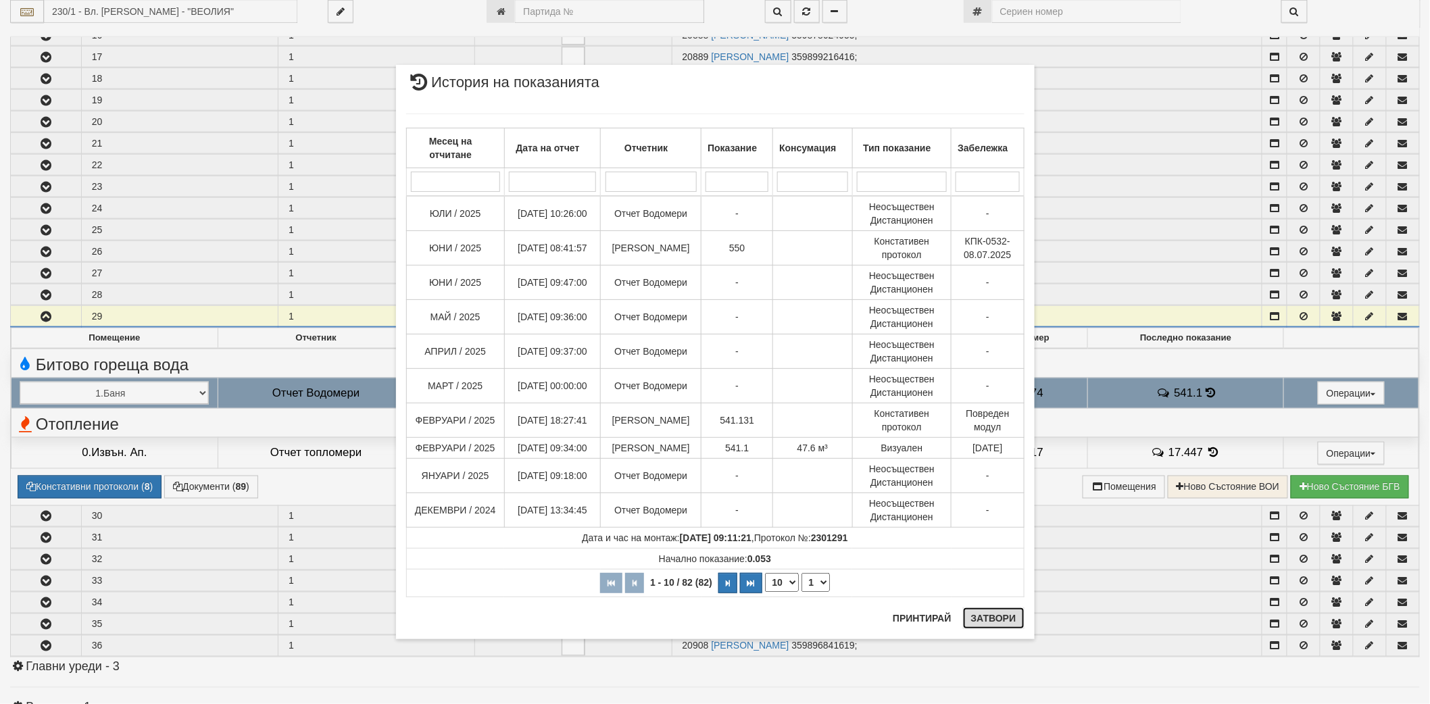
click at [1002, 622] on button "Затвори" at bounding box center [993, 618] width 61 height 22
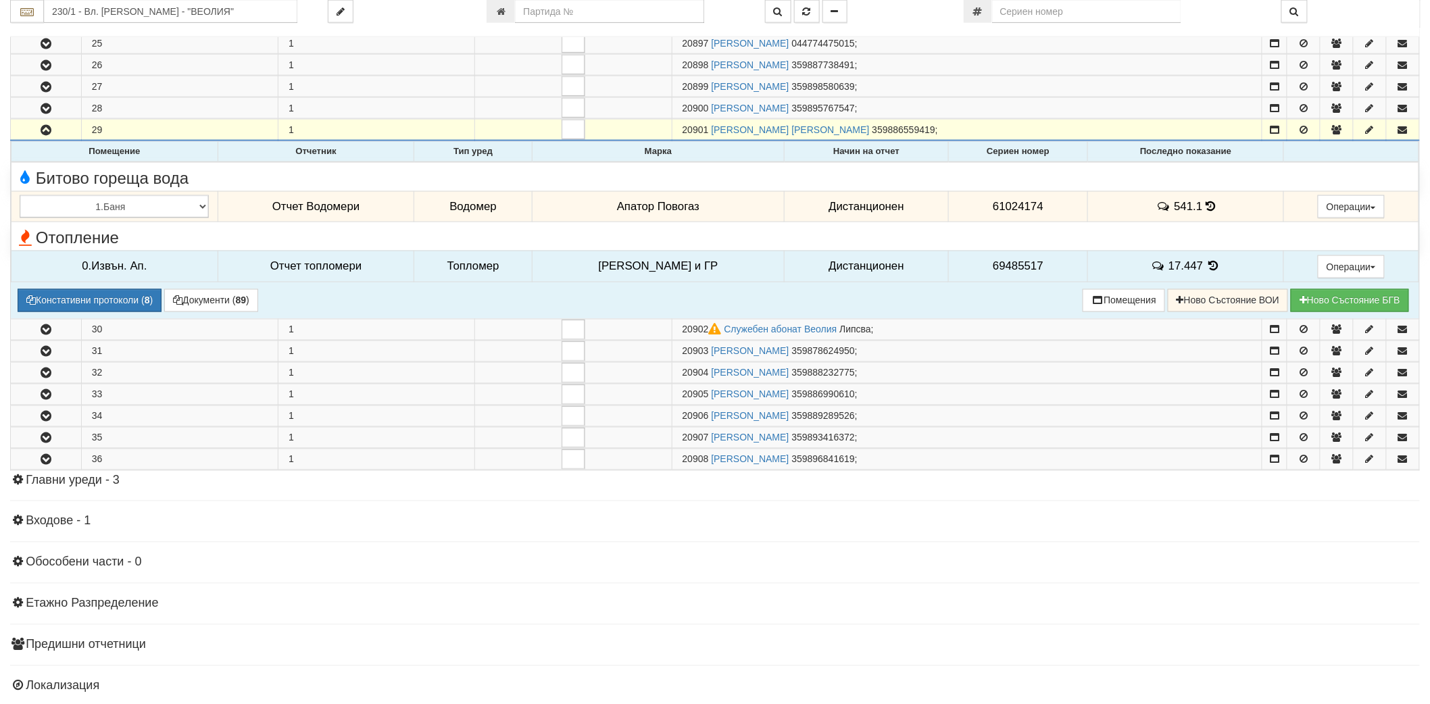
scroll to position [826, 0]
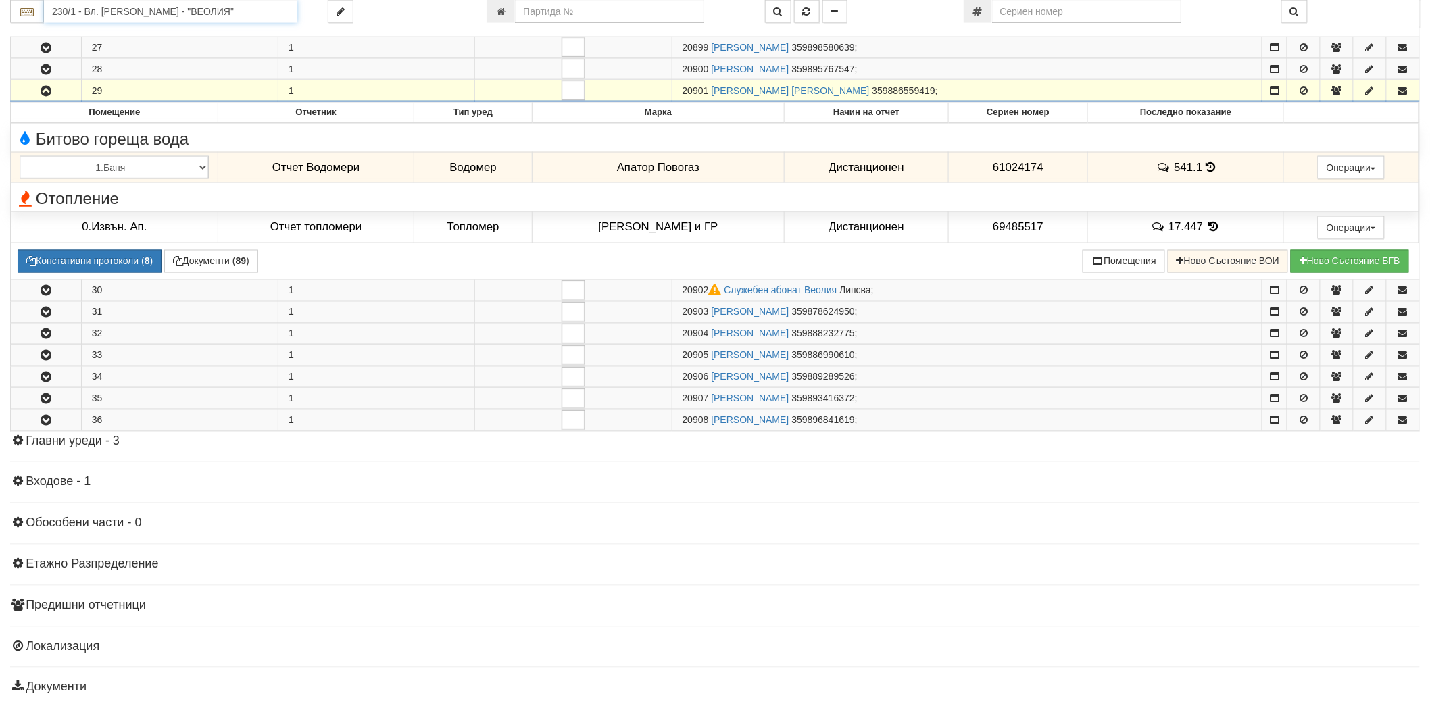
click at [164, 11] on input "230/1 - Вл. [PERSON_NAME] - "ВЕОЛИЯ"" at bounding box center [170, 11] width 253 height 23
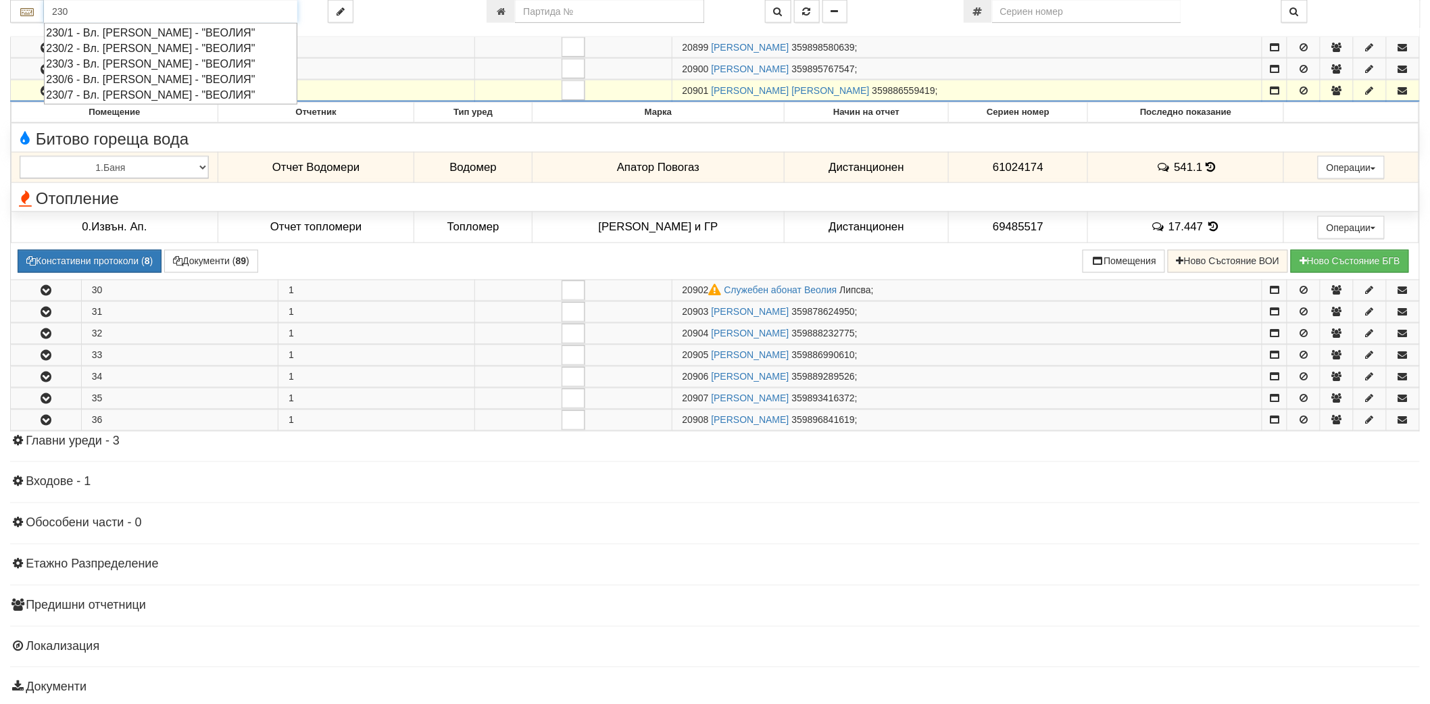
click at [139, 47] on div "230/2 - Вл. [PERSON_NAME] - "ВЕОЛИЯ"" at bounding box center [170, 49] width 249 height 16
type input "230/2 - Вл. [PERSON_NAME] - "ВЕОЛИЯ""
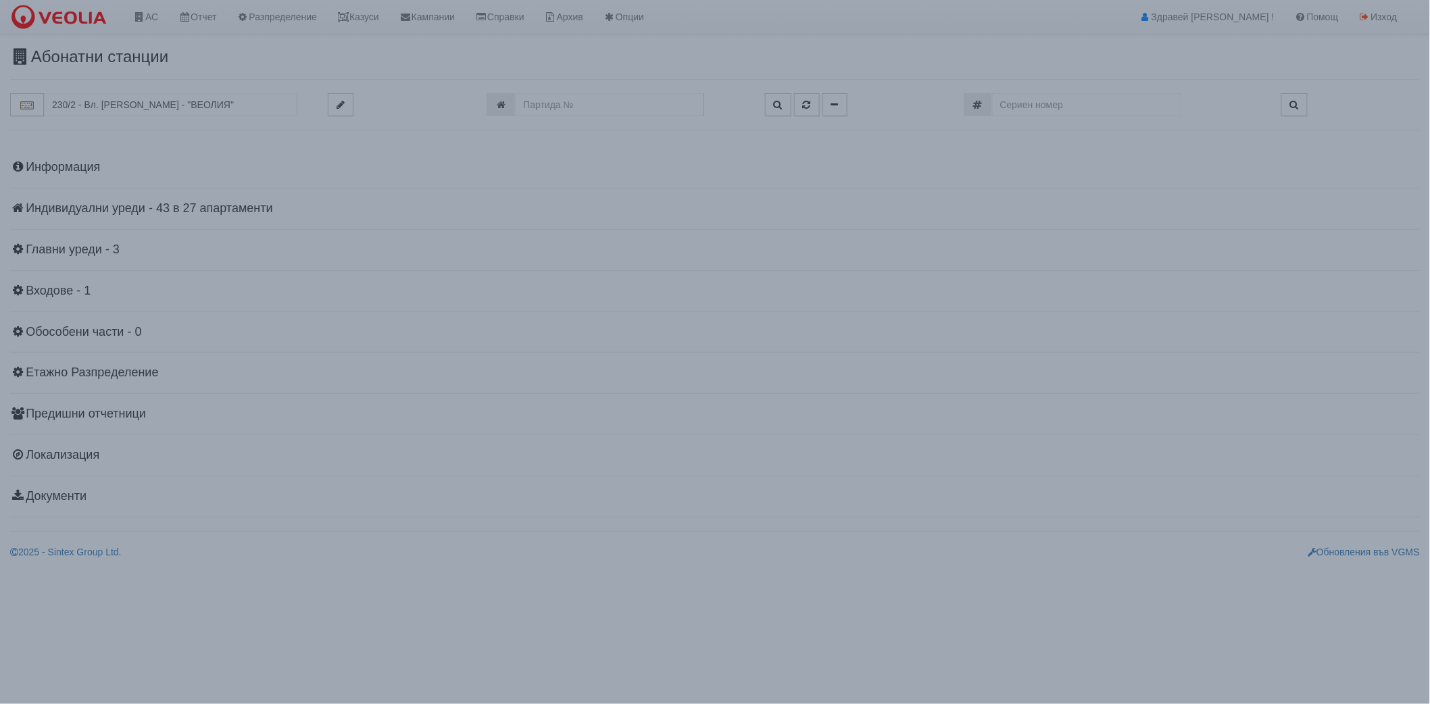
scroll to position [0, 0]
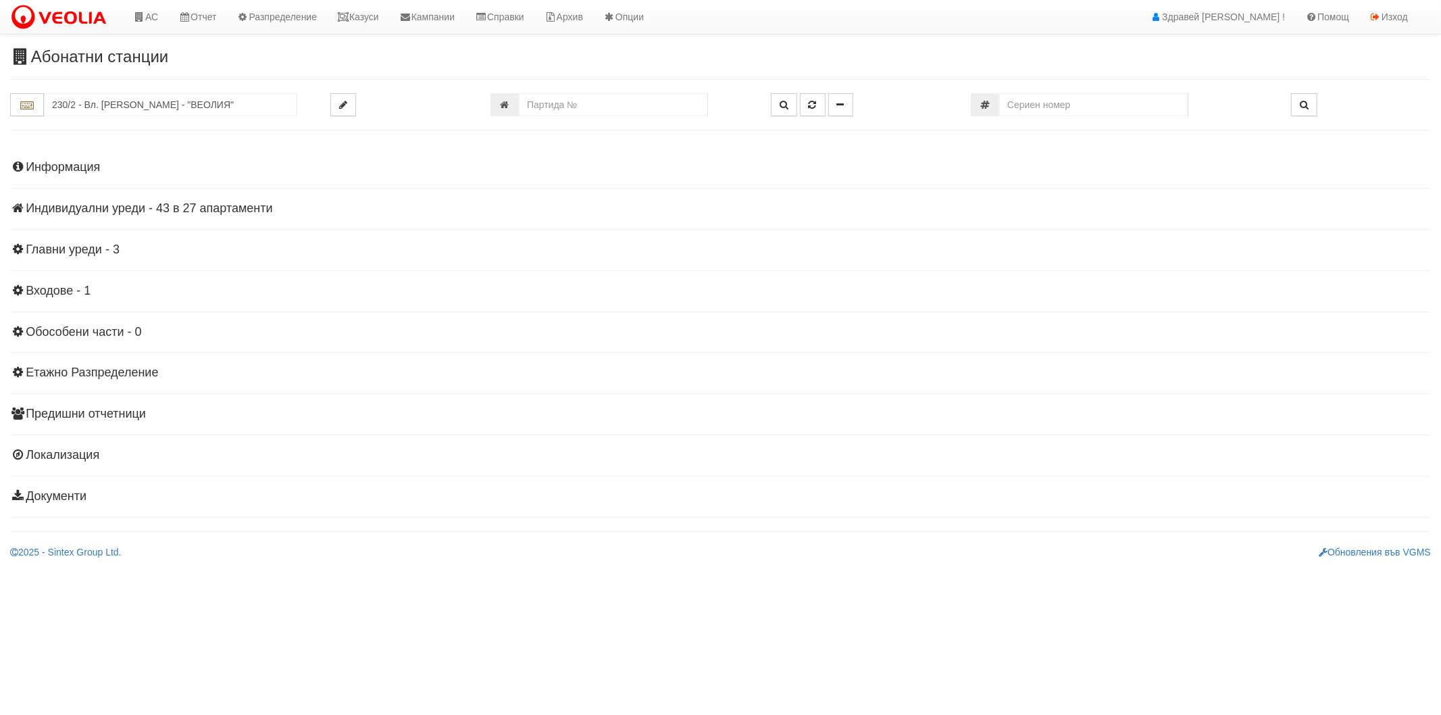
click at [118, 211] on h4 "Индивидуални уреди - 43 в 27 апартаменти" at bounding box center [720, 209] width 1421 height 14
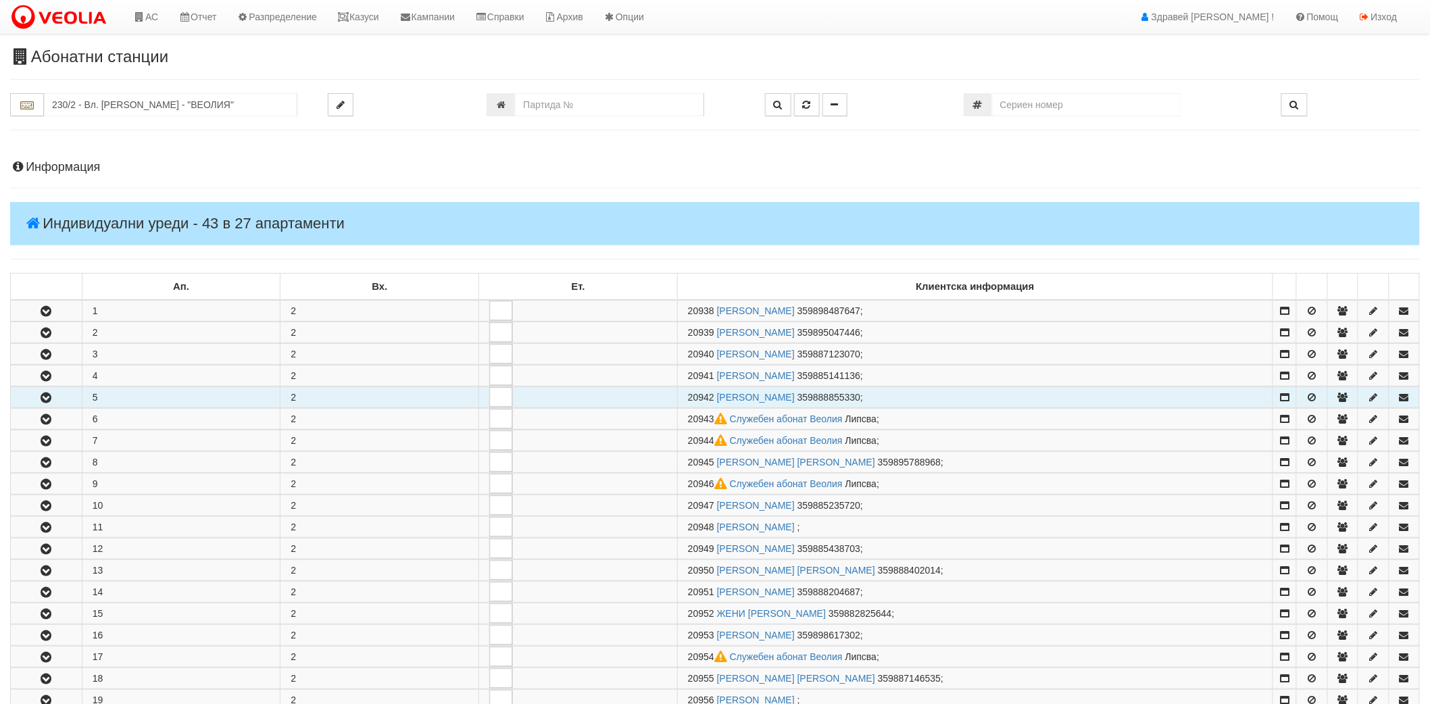
scroll to position [225, 0]
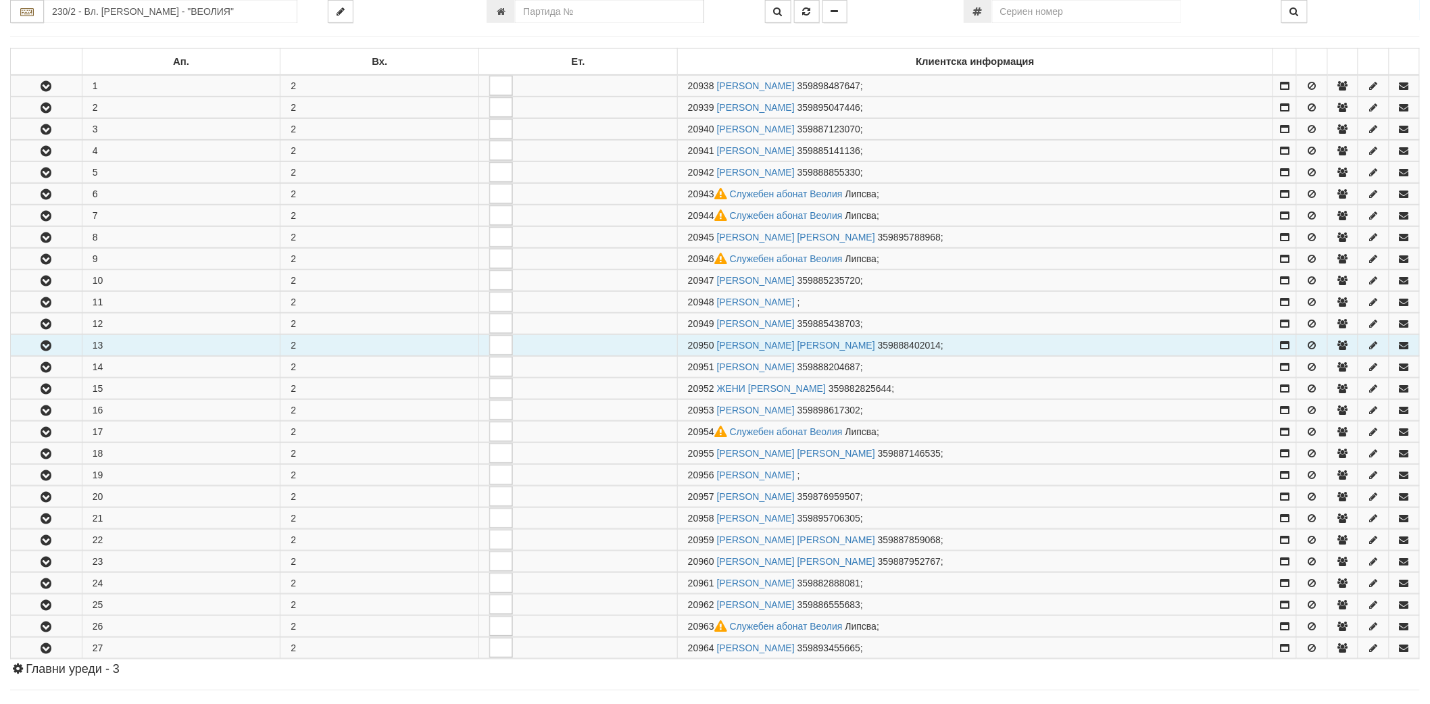
click at [46, 342] on icon "button" at bounding box center [46, 345] width 16 height 9
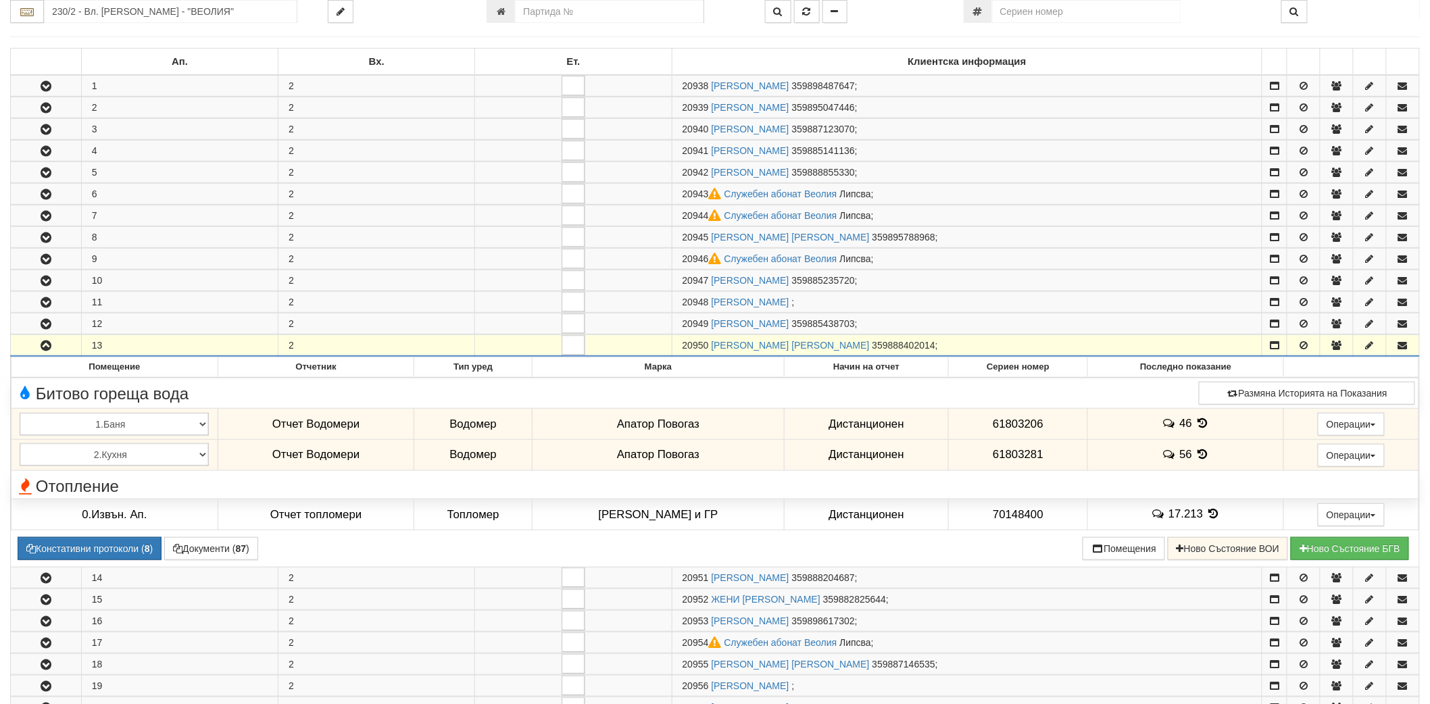
scroll to position [300, 0]
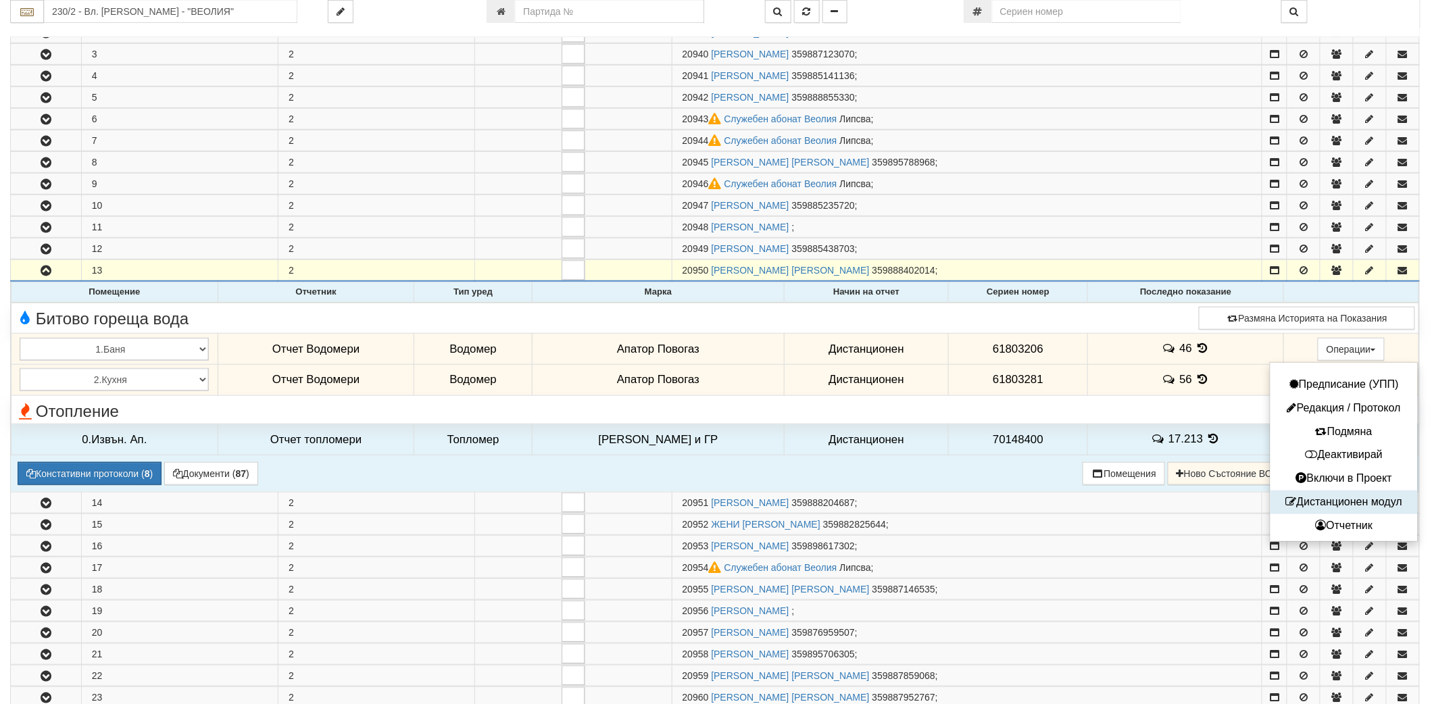
click at [1318, 505] on button "Дистанционен модул" at bounding box center [1344, 502] width 141 height 17
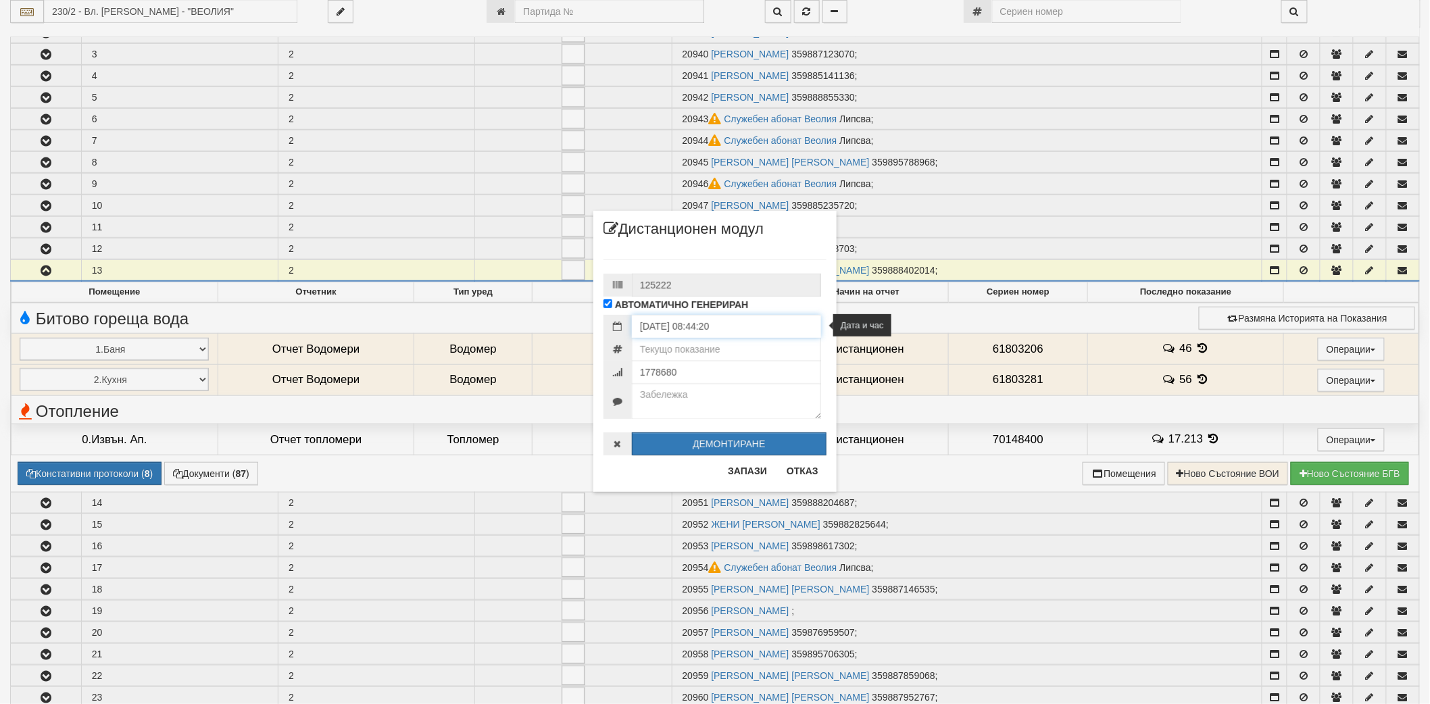
click at [703, 332] on input "[DATE] 08:44:20" at bounding box center [726, 326] width 189 height 23
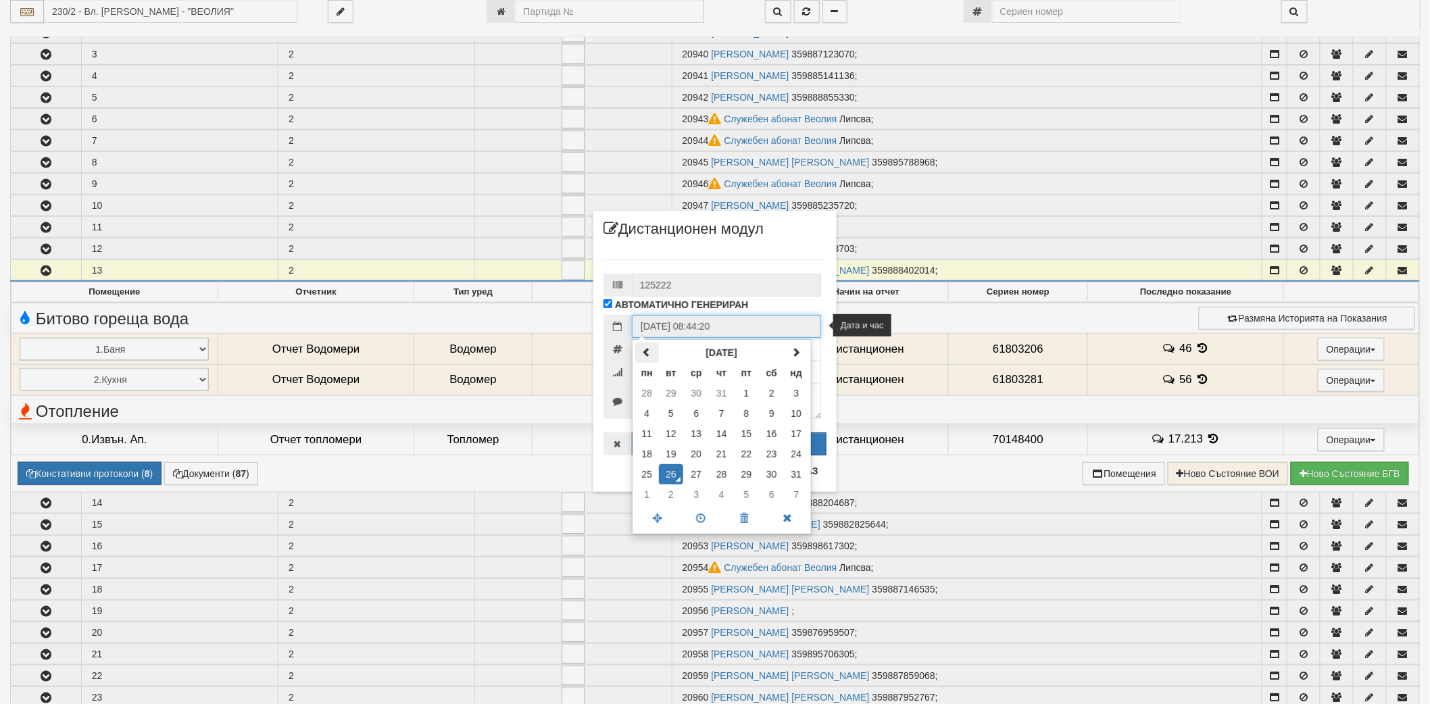
click at [640, 349] on th at bounding box center [647, 353] width 24 height 20
click at [796, 401] on td "6" at bounding box center [796, 393] width 24 height 20
type input "[DATE] 08:44:20"
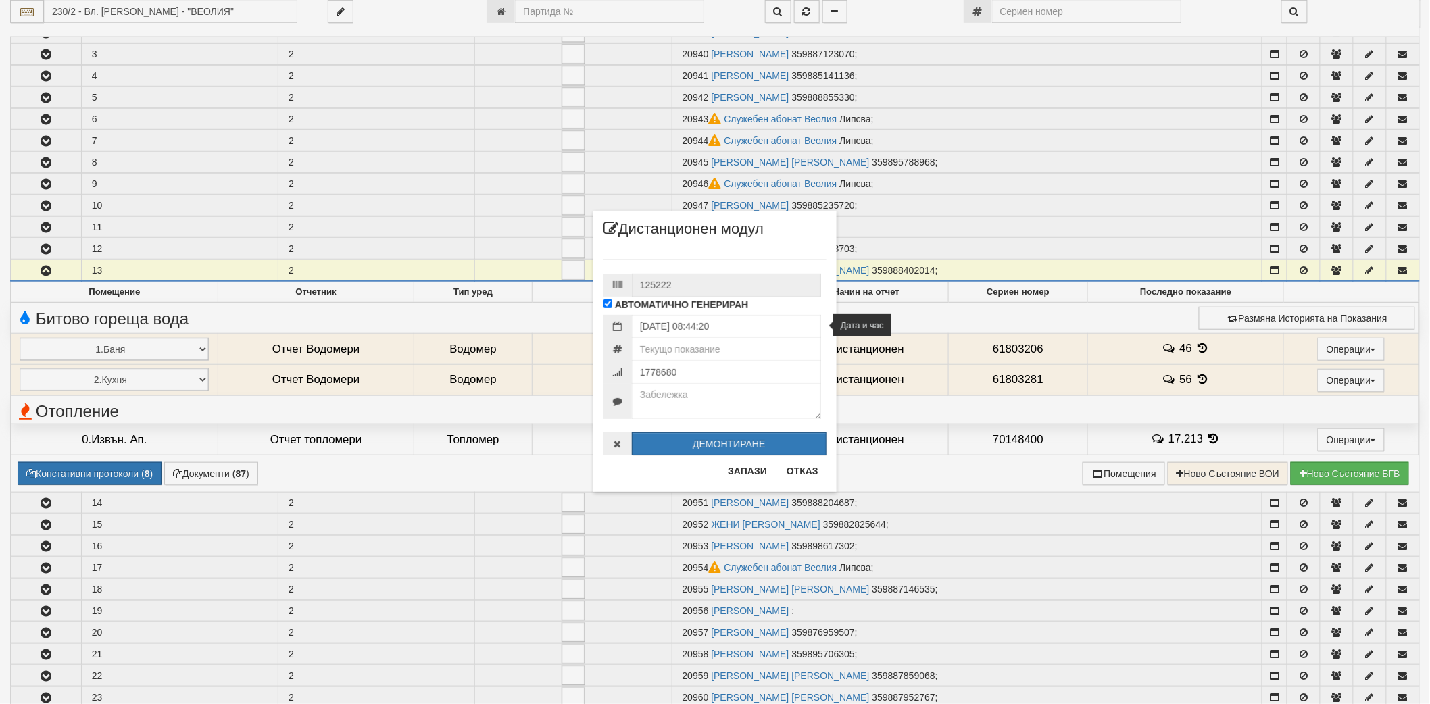
click at [768, 257] on div "125222 АВТОМАТИЧНО ГЕНЕРИРАН [DATE] 08:44:20" at bounding box center [714, 350] width 223 height 209
click at [726, 348] on input "number" at bounding box center [726, 349] width 189 height 23
type input "7"
type input "47.688"
type input "7263093"
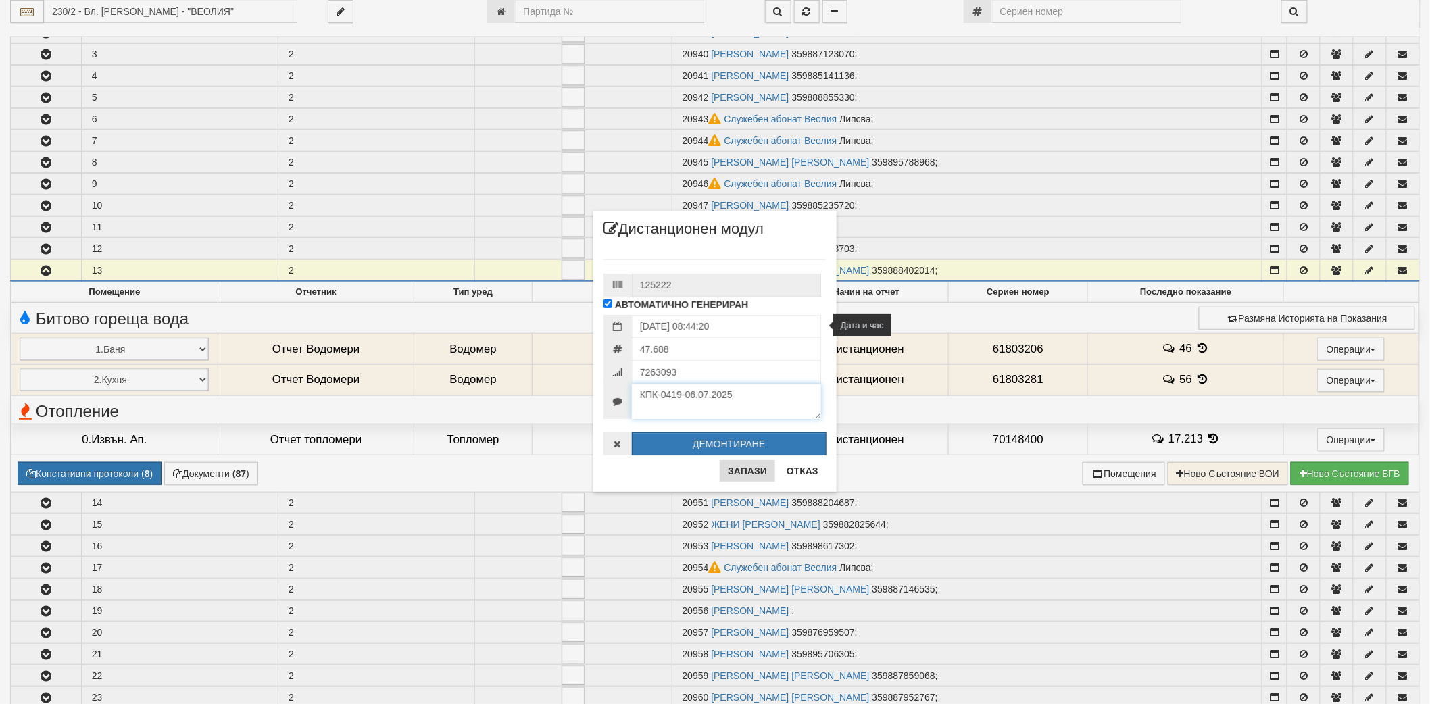
type textarea "КПК-0419-06.07.2025"
click at [745, 474] on button "Запази" at bounding box center [747, 471] width 55 height 22
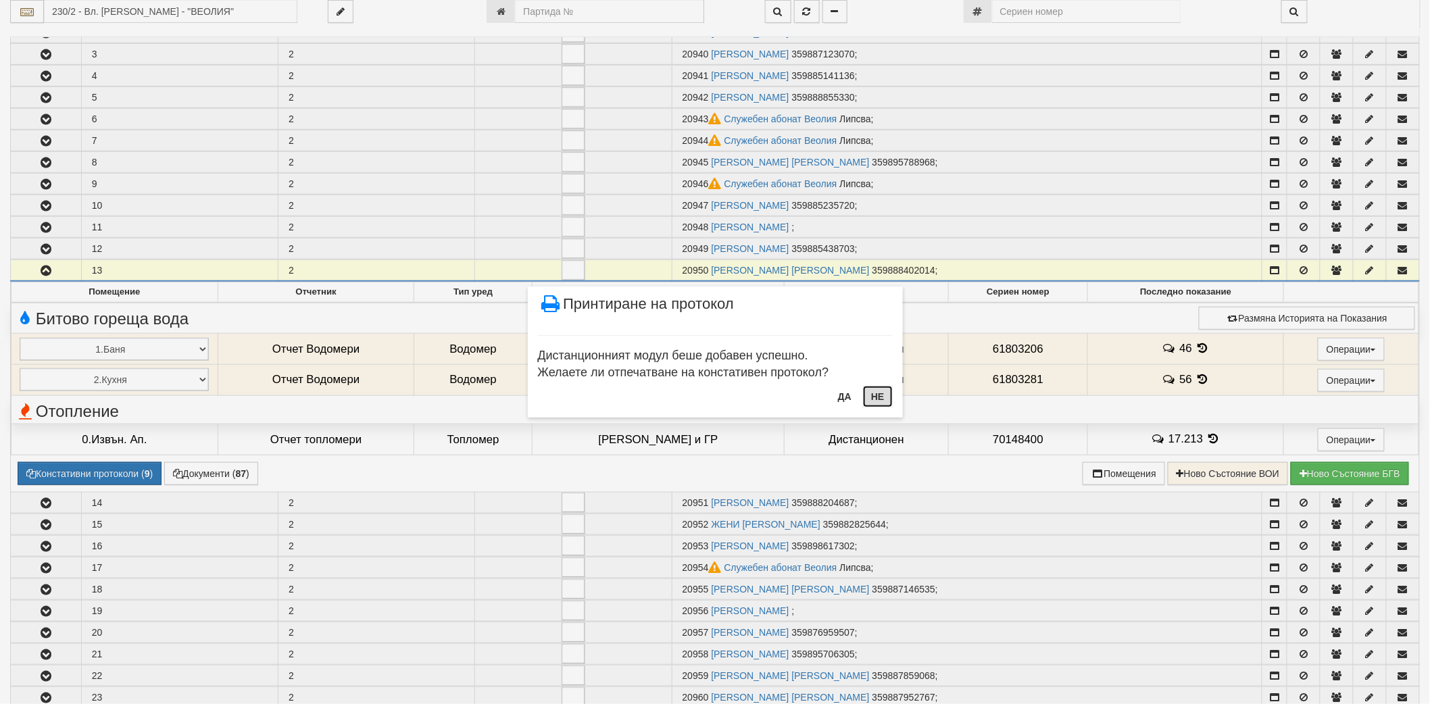
click at [877, 394] on button "Не" at bounding box center [877, 397] width 29 height 22
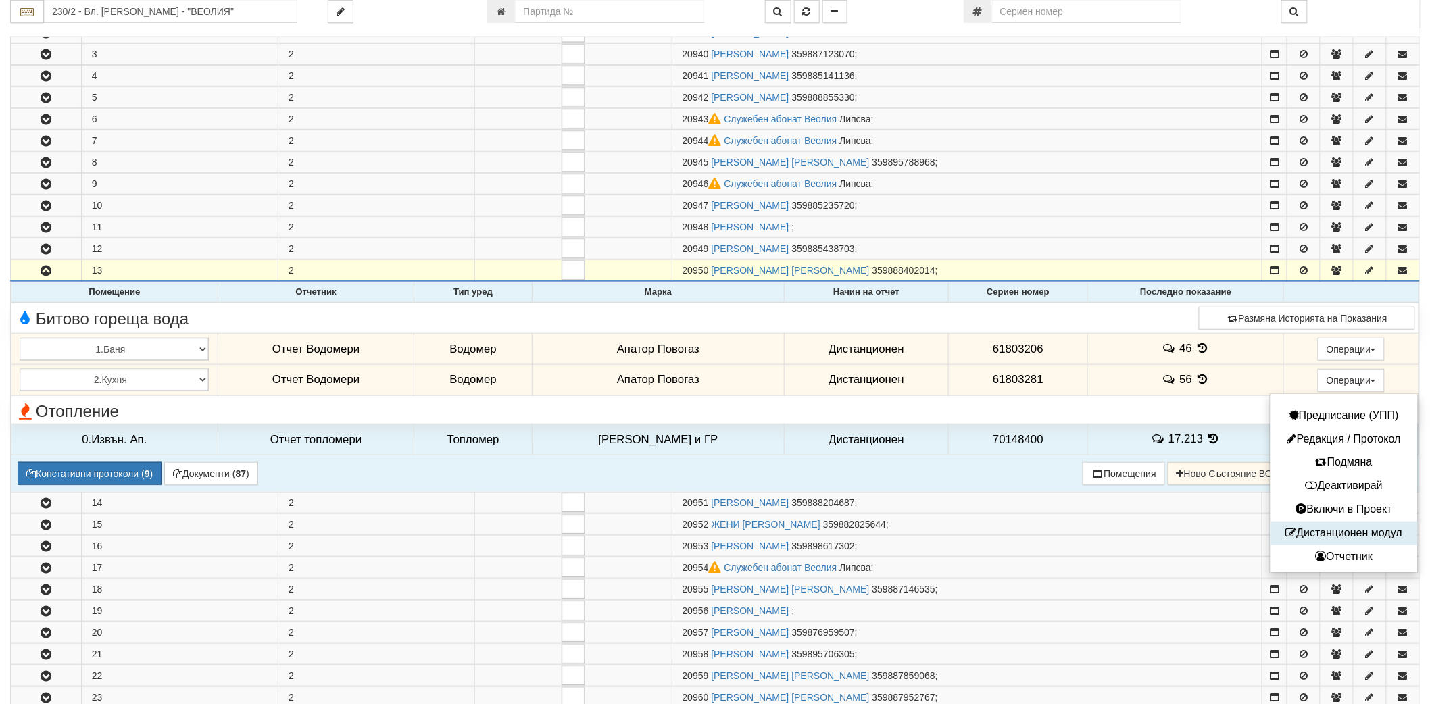
click at [1335, 535] on button "Дистанционен модул" at bounding box center [1344, 533] width 141 height 17
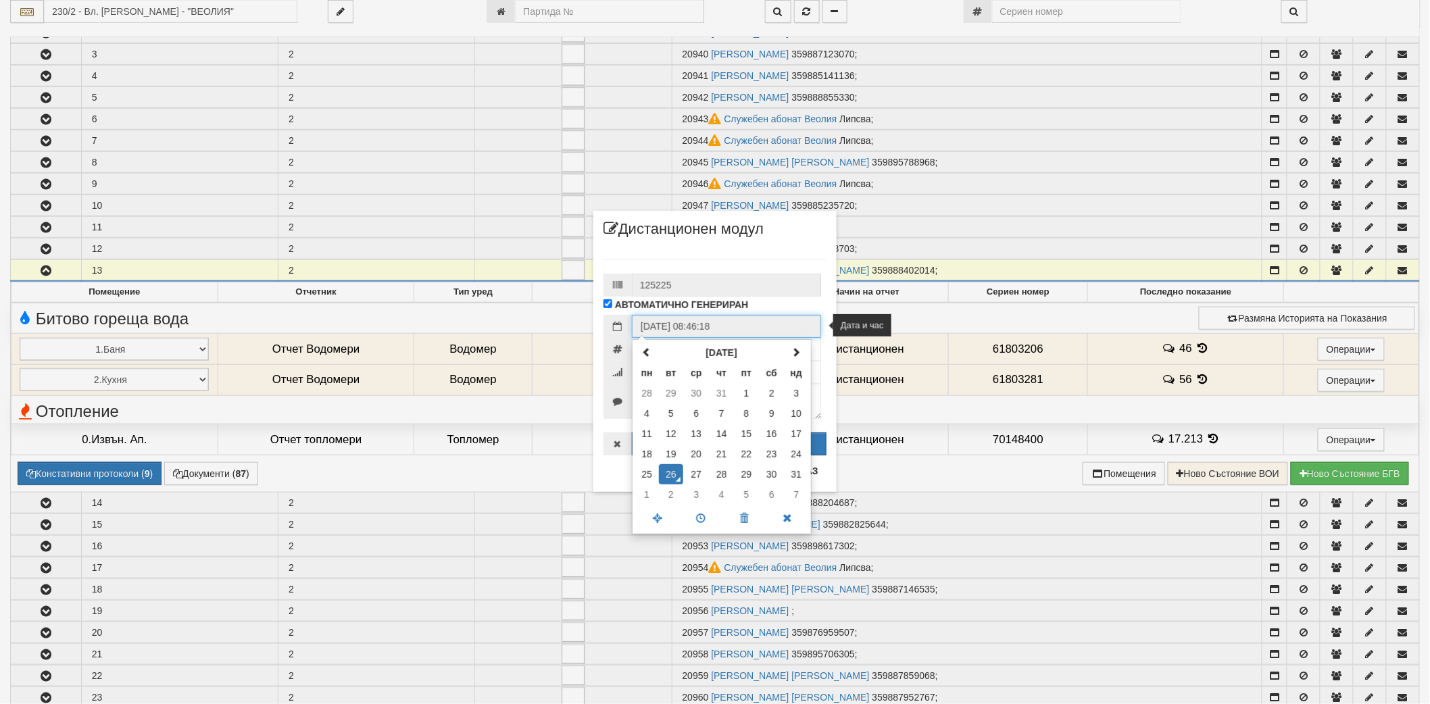
click at [751, 326] on input "[DATE] 08:46:18" at bounding box center [726, 326] width 189 height 23
click at [655, 355] on th at bounding box center [647, 353] width 24 height 20
click at [794, 396] on td "6" at bounding box center [796, 393] width 24 height 20
type input "[DATE] 08:46:18"
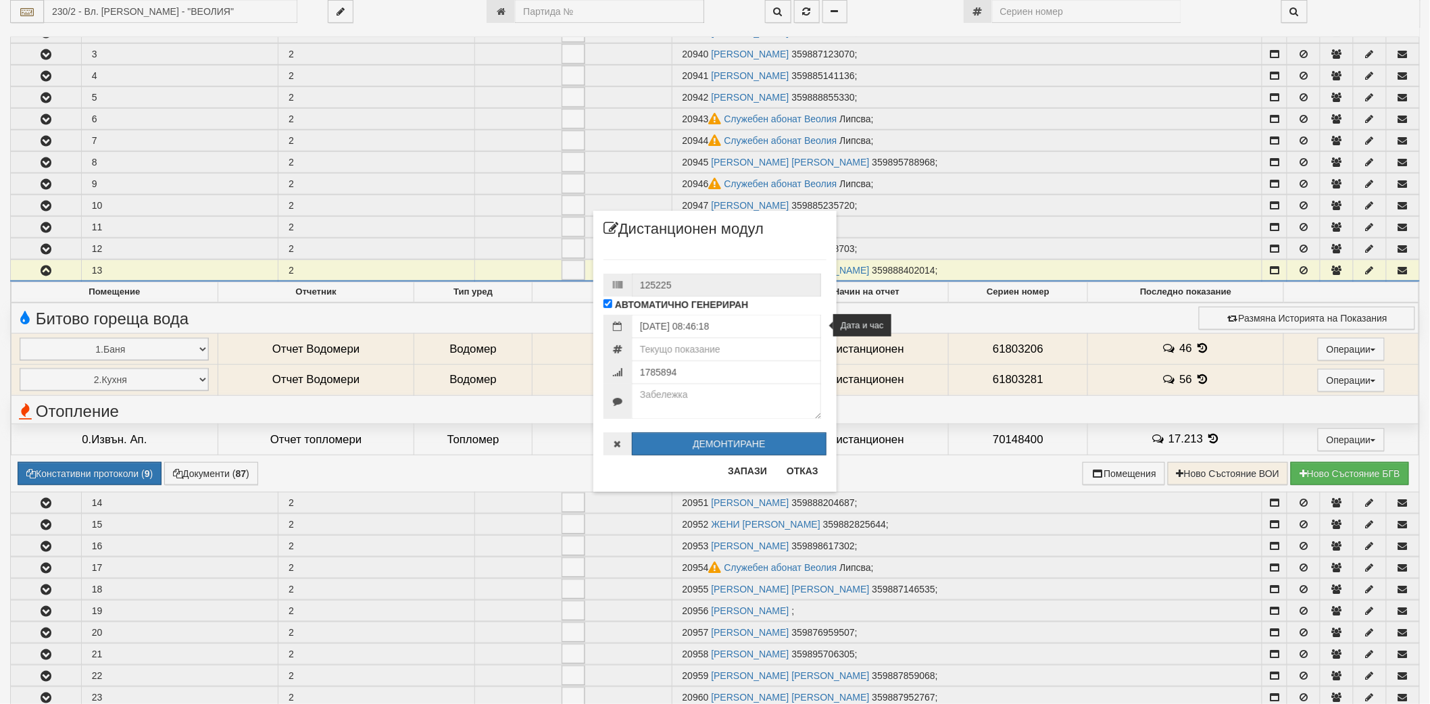
click at [776, 262] on div "125225 АВТОМАТИЧНО ГЕНЕРИРАН [DATE] 08:46:18" at bounding box center [714, 350] width 223 height 209
click at [718, 349] on input "number" at bounding box center [726, 349] width 189 height 23
type input "62.148"
type input "7263023"
type textarea "КПК-0419-06.07.2025"
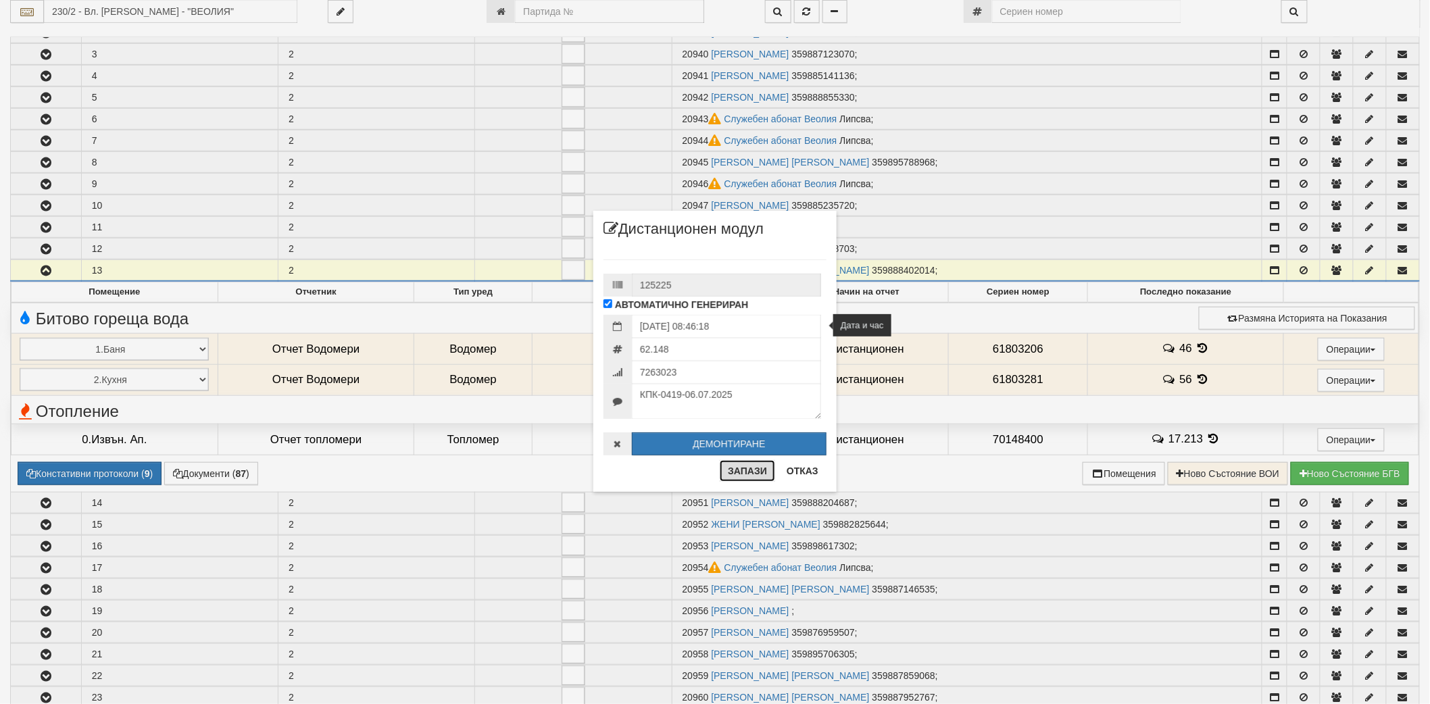
click at [747, 472] on button "Запази" at bounding box center [747, 471] width 55 height 22
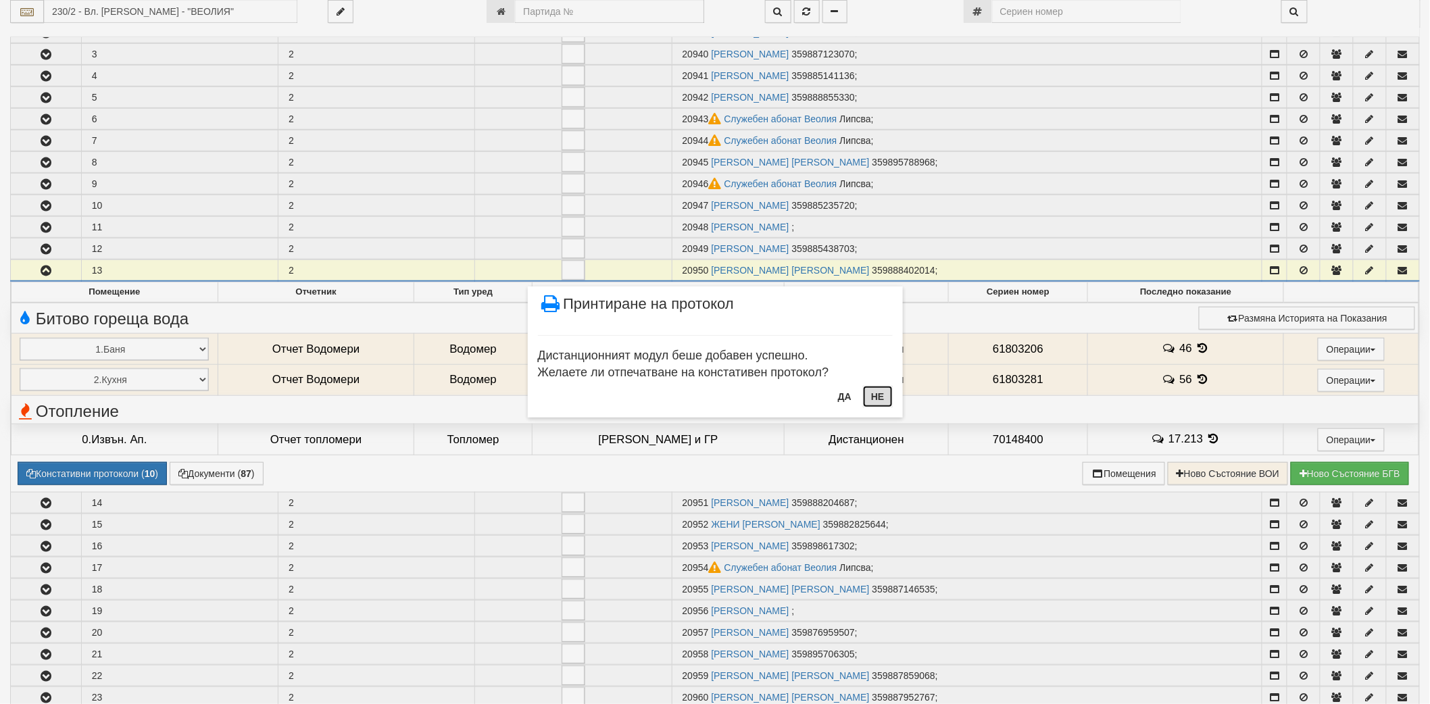
click at [872, 387] on button "Не" at bounding box center [877, 397] width 29 height 22
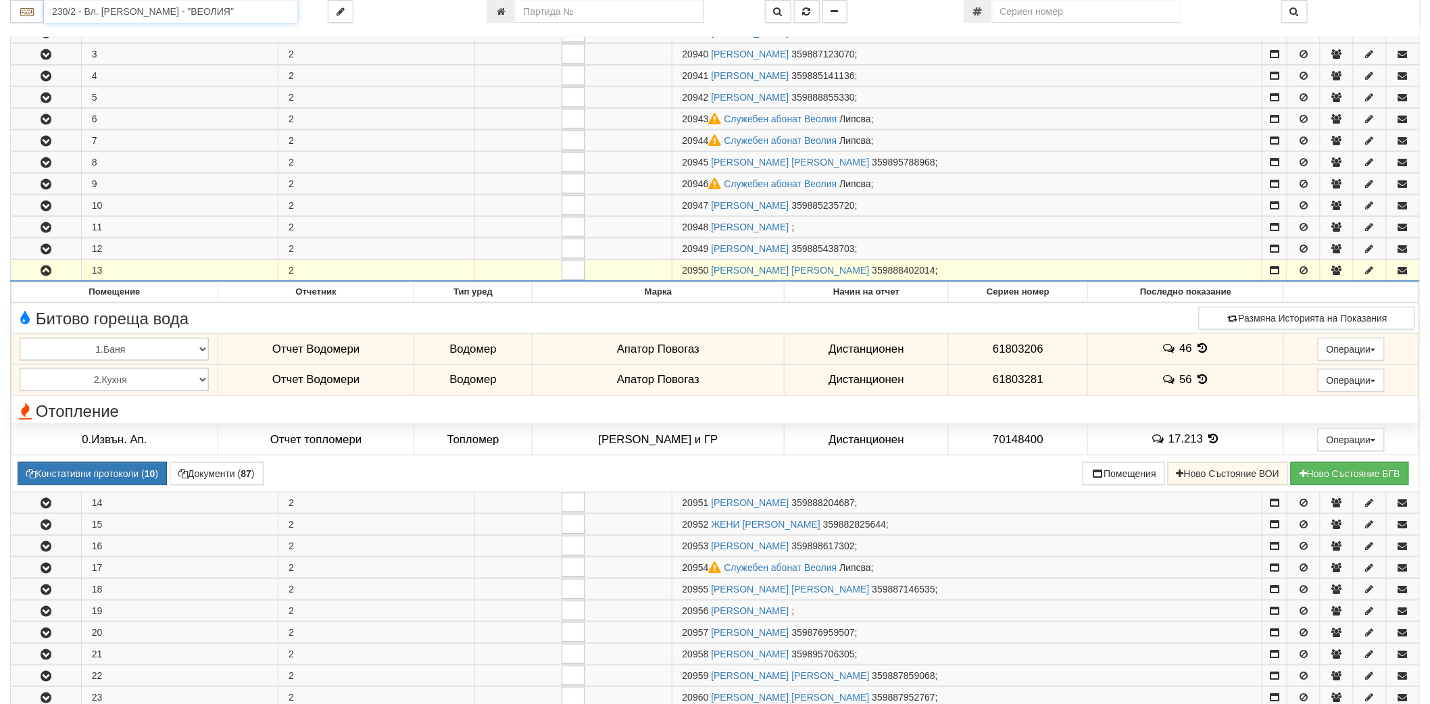
click at [278, 12] on input "230/2 - Вл. [PERSON_NAME] - "ВЕОЛИЯ"" at bounding box center [170, 11] width 253 height 23
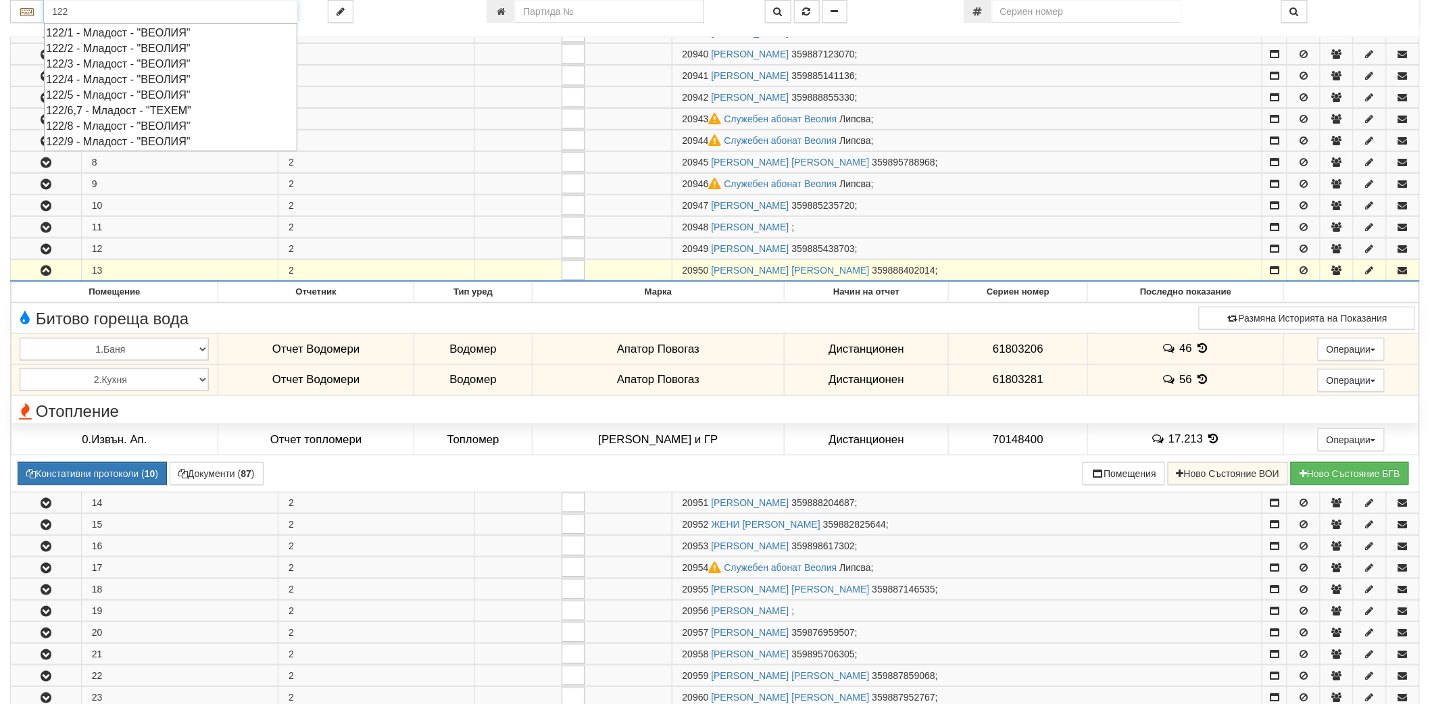
click at [159, 107] on div "122/6,7 - Младост - "ТЕХЕМ"" at bounding box center [170, 111] width 249 height 16
type input "122/6,7 - Младост - "ТЕХЕМ""
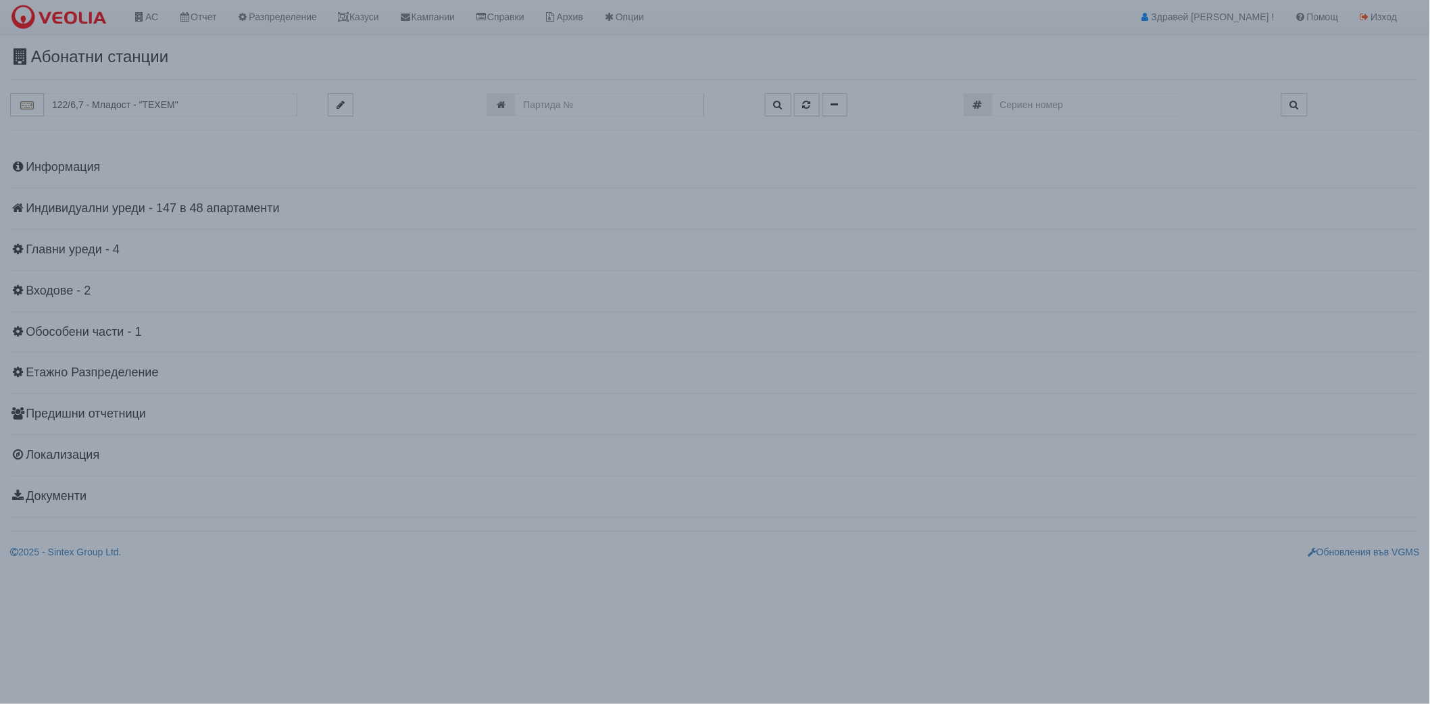
scroll to position [0, 0]
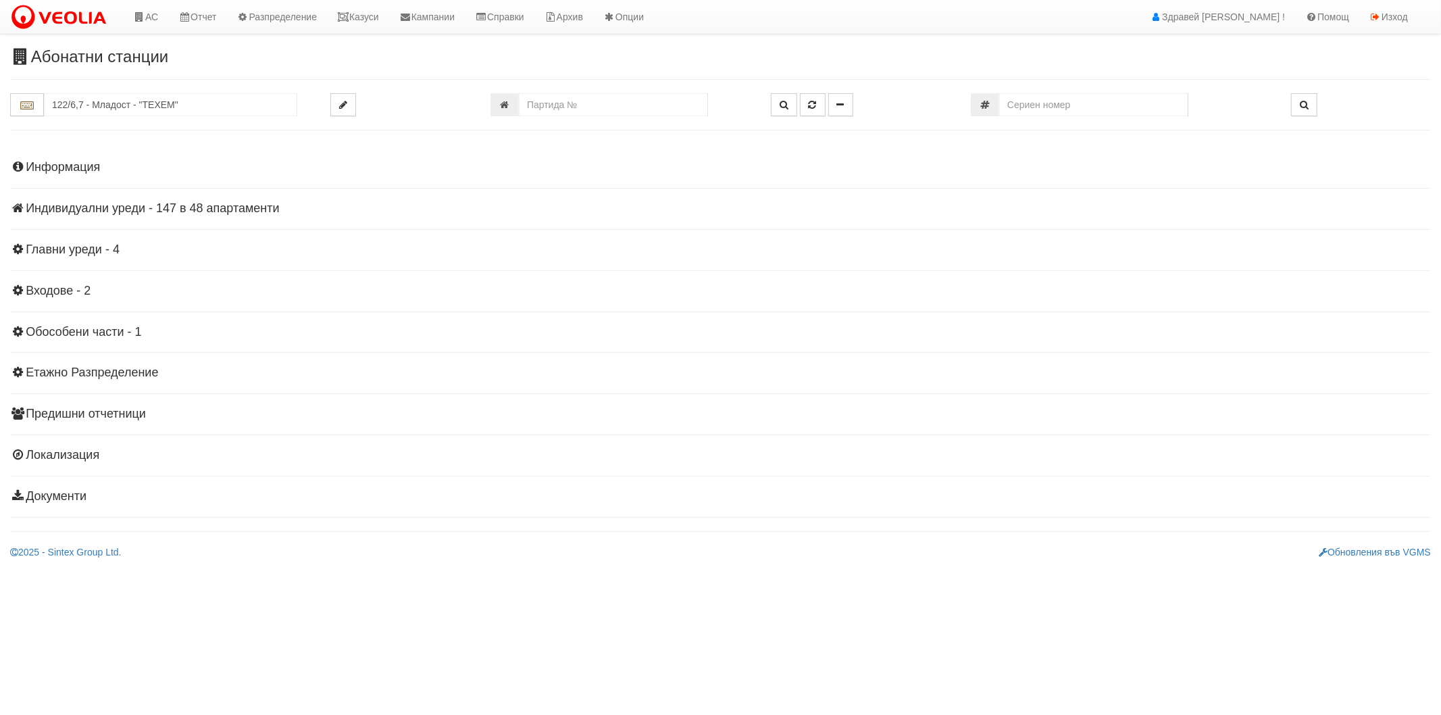
click at [176, 205] on h4 "Индивидуални уреди - 147 в 48 апартаменти" at bounding box center [720, 209] width 1421 height 14
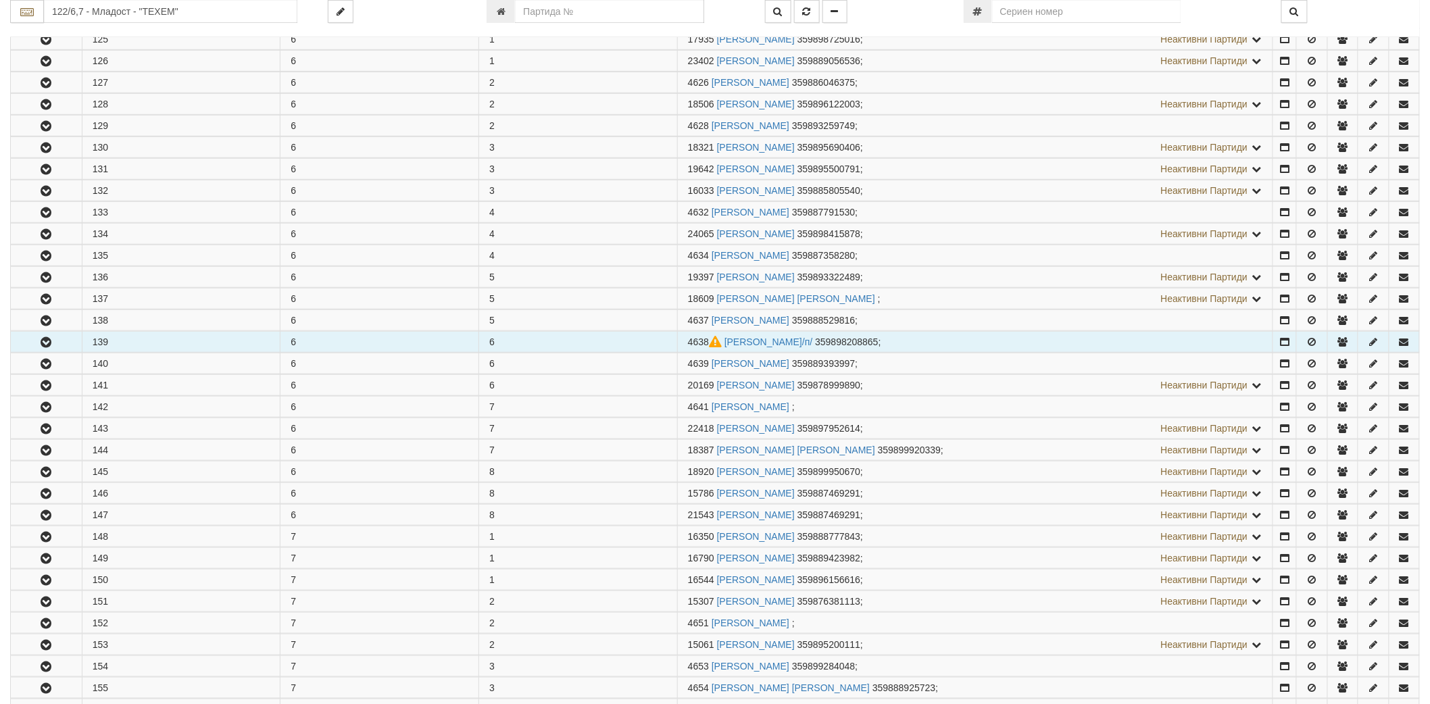
scroll to position [300, 0]
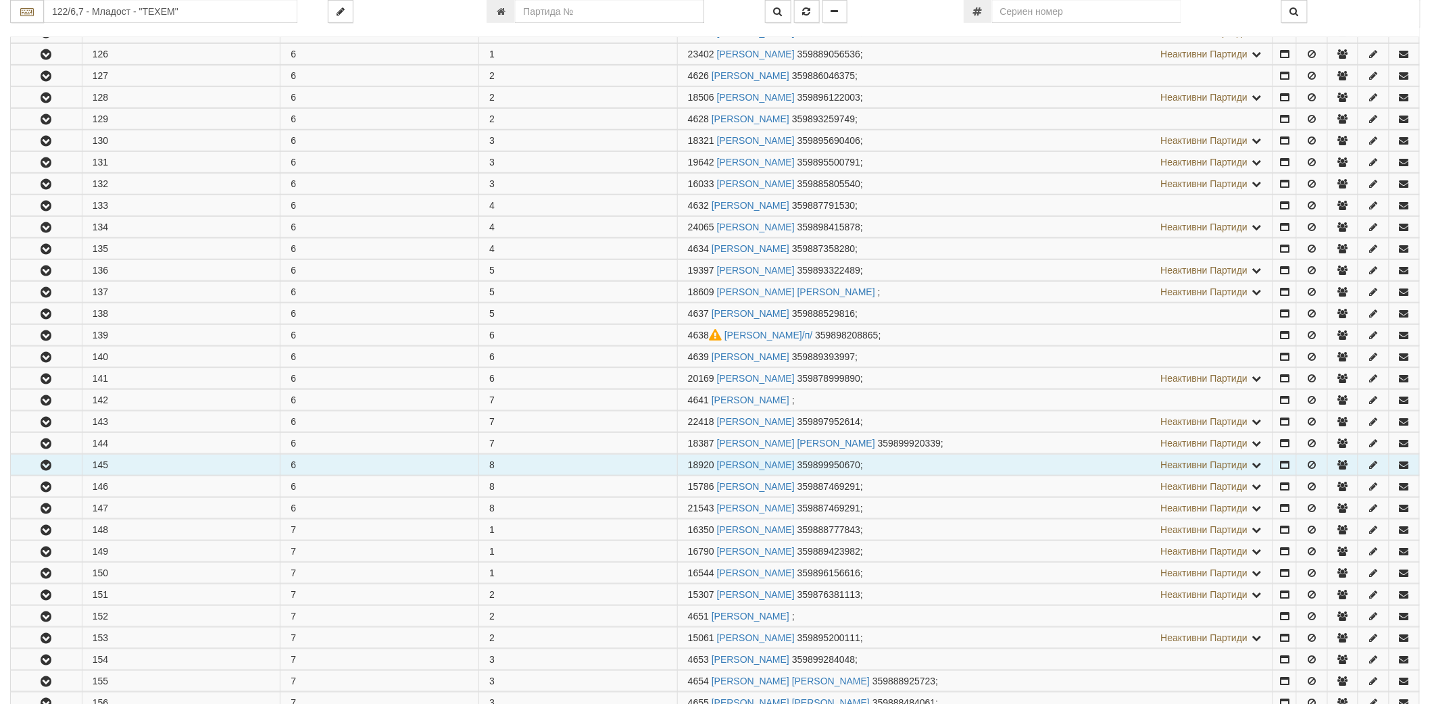
click at [57, 468] on button "button" at bounding box center [46, 465] width 71 height 20
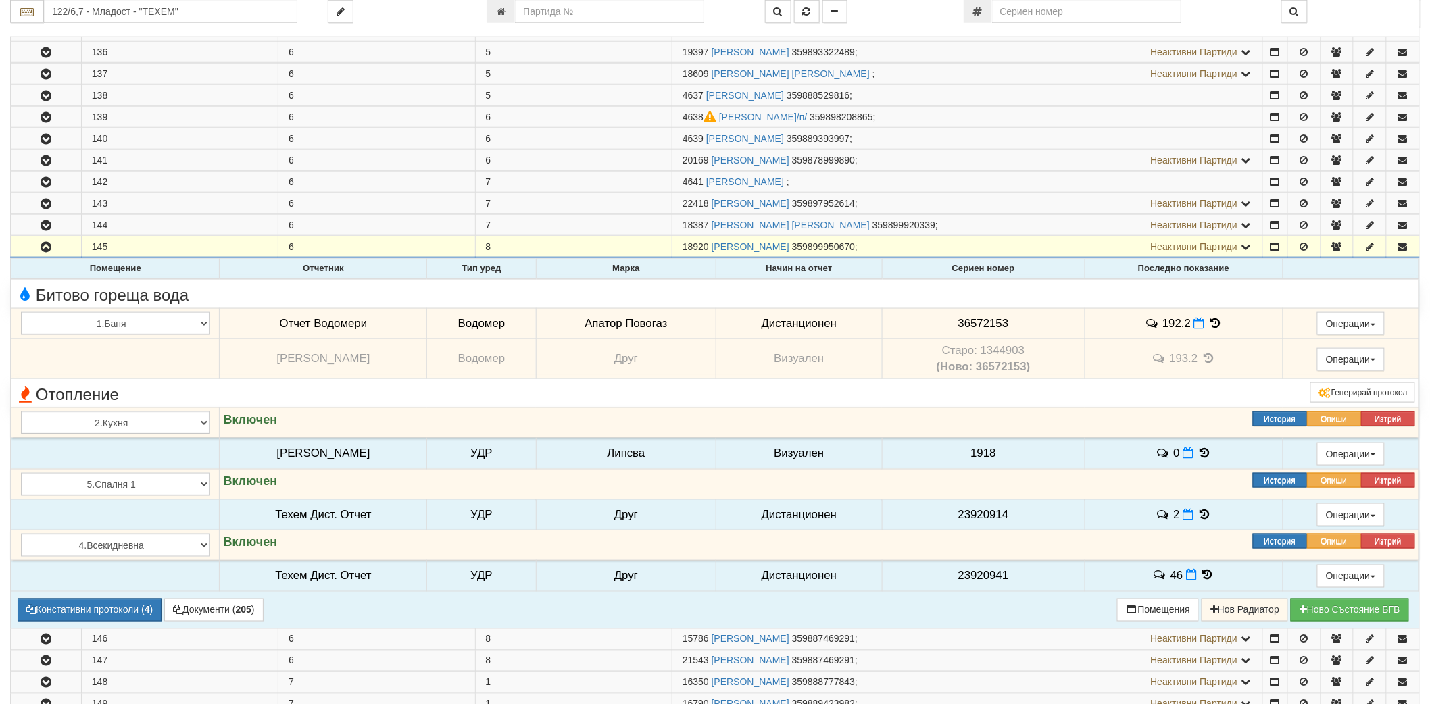
scroll to position [600, 0]
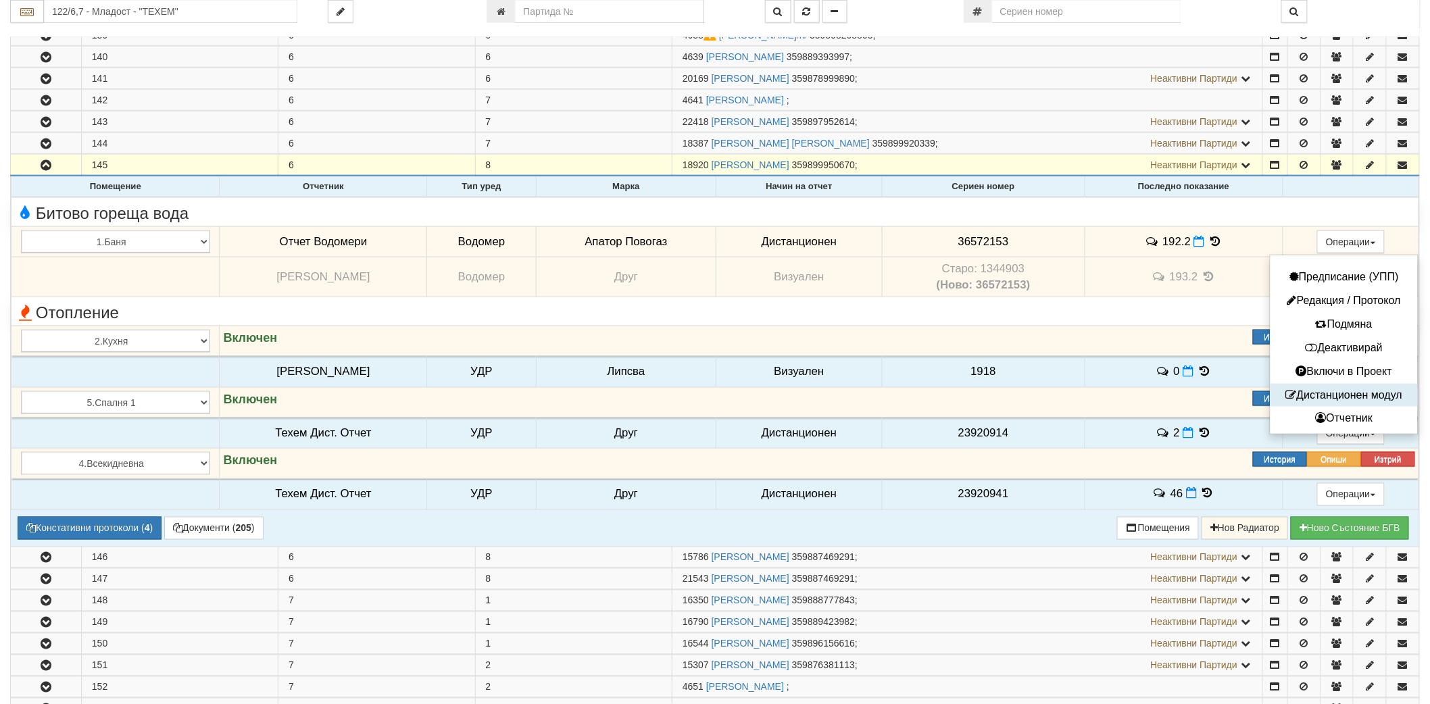
click at [1332, 386] on li "Дистанционен модул" at bounding box center [1343, 396] width 147 height 24
click at [1326, 395] on button "Дистанционен модул" at bounding box center [1344, 395] width 141 height 17
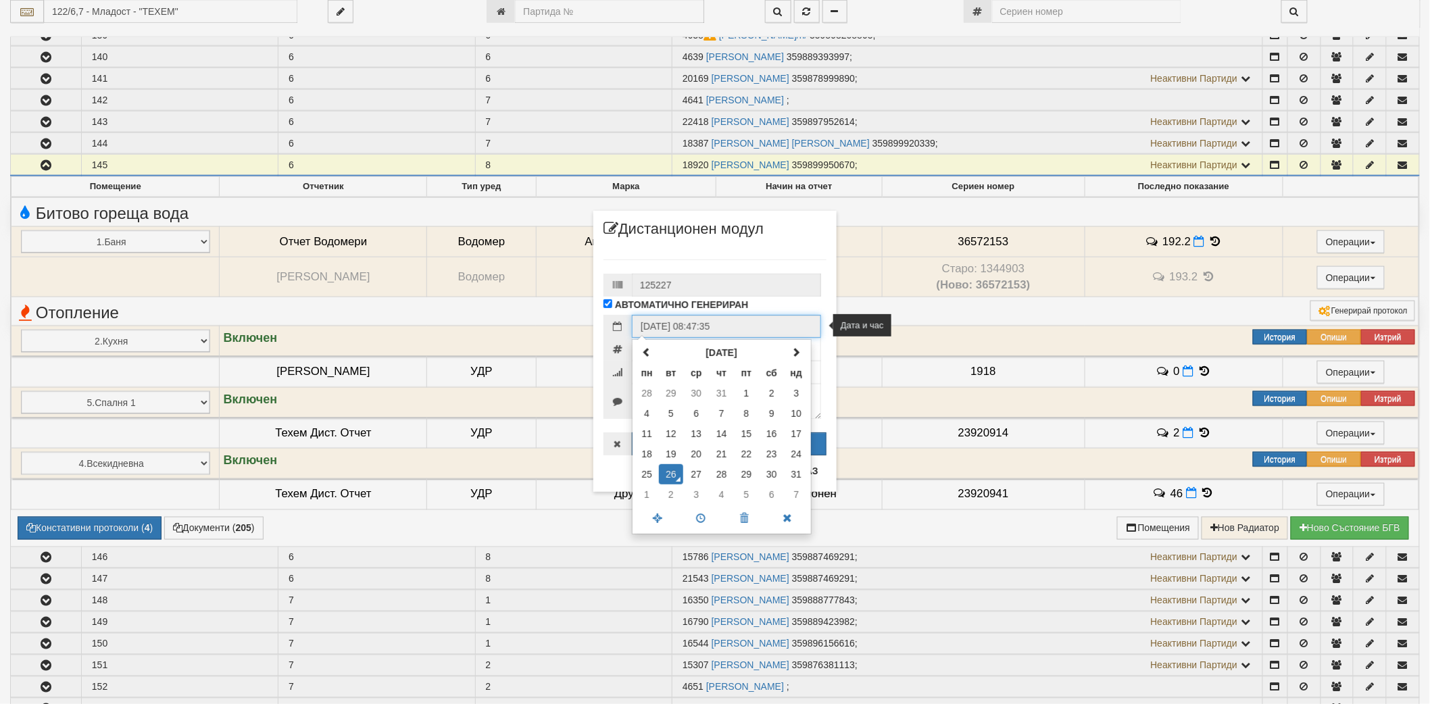
click at [726, 326] on input "[DATE] 08:47:35" at bounding box center [726, 326] width 189 height 23
click at [650, 349] on span at bounding box center [646, 351] width 9 height 9
click at [724, 397] on td "3" at bounding box center [721, 393] width 25 height 20
type input "[DATE] 08:47:35"
click at [734, 259] on hr at bounding box center [714, 259] width 223 height 1
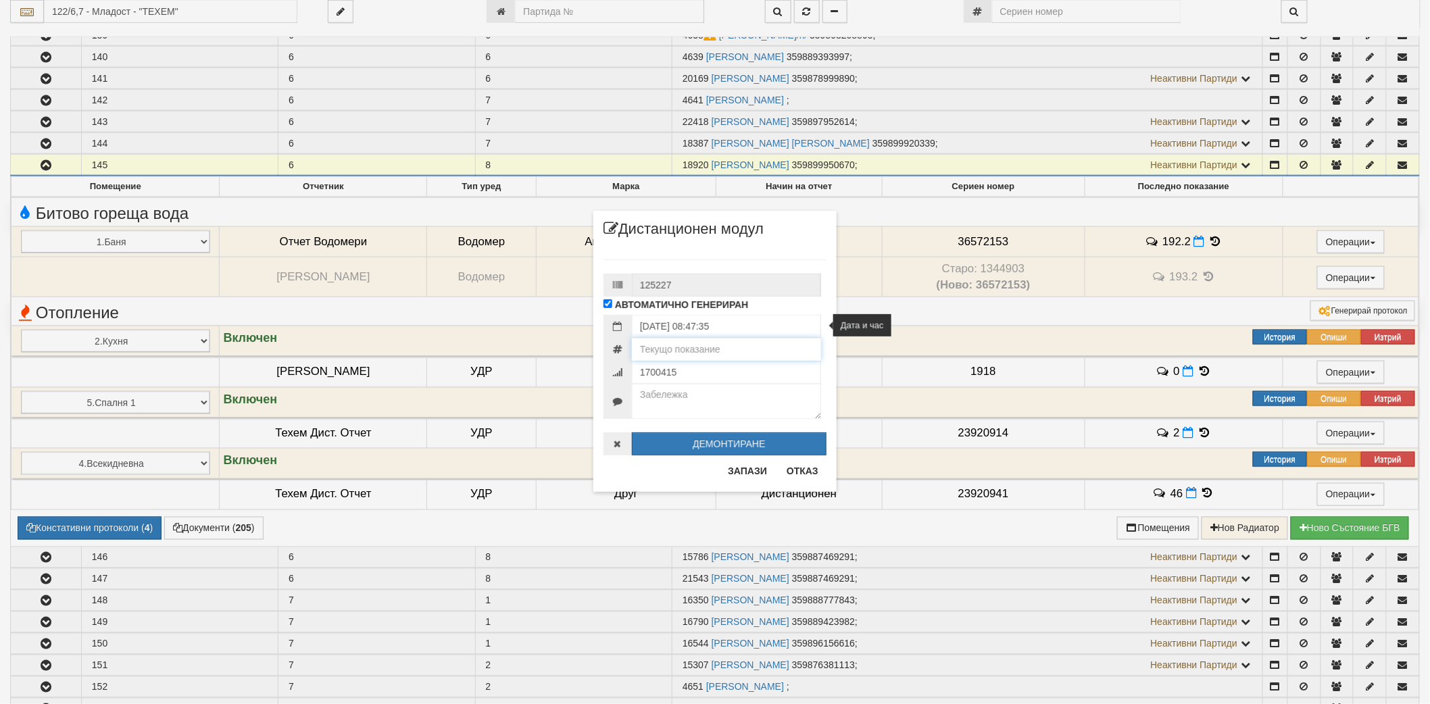
click at [718, 348] on input "number" at bounding box center [726, 349] width 189 height 23
type input "206.641"
type input "7455543"
type textarea "КПК-0416-03.07.2025"
click at [747, 469] on button "Запази" at bounding box center [747, 471] width 55 height 22
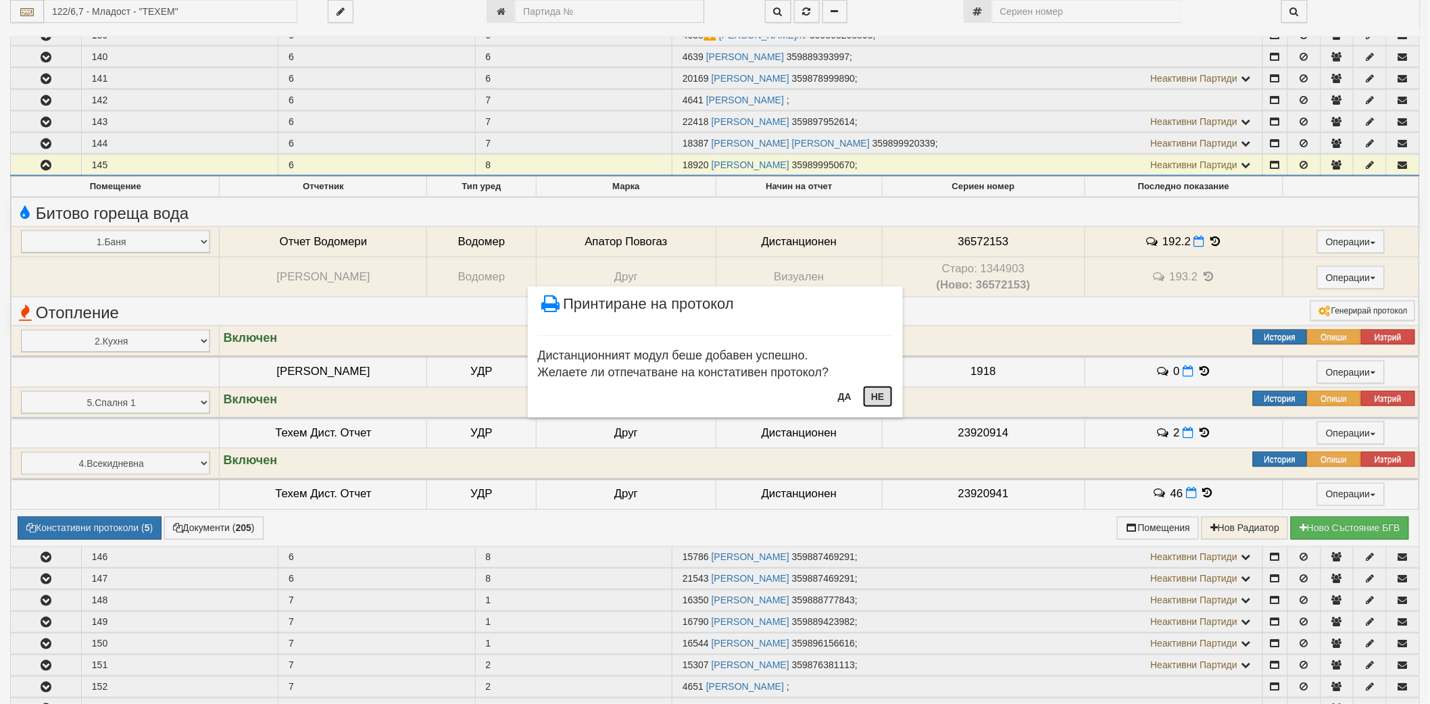
click at [872, 394] on button "Не" at bounding box center [877, 397] width 29 height 22
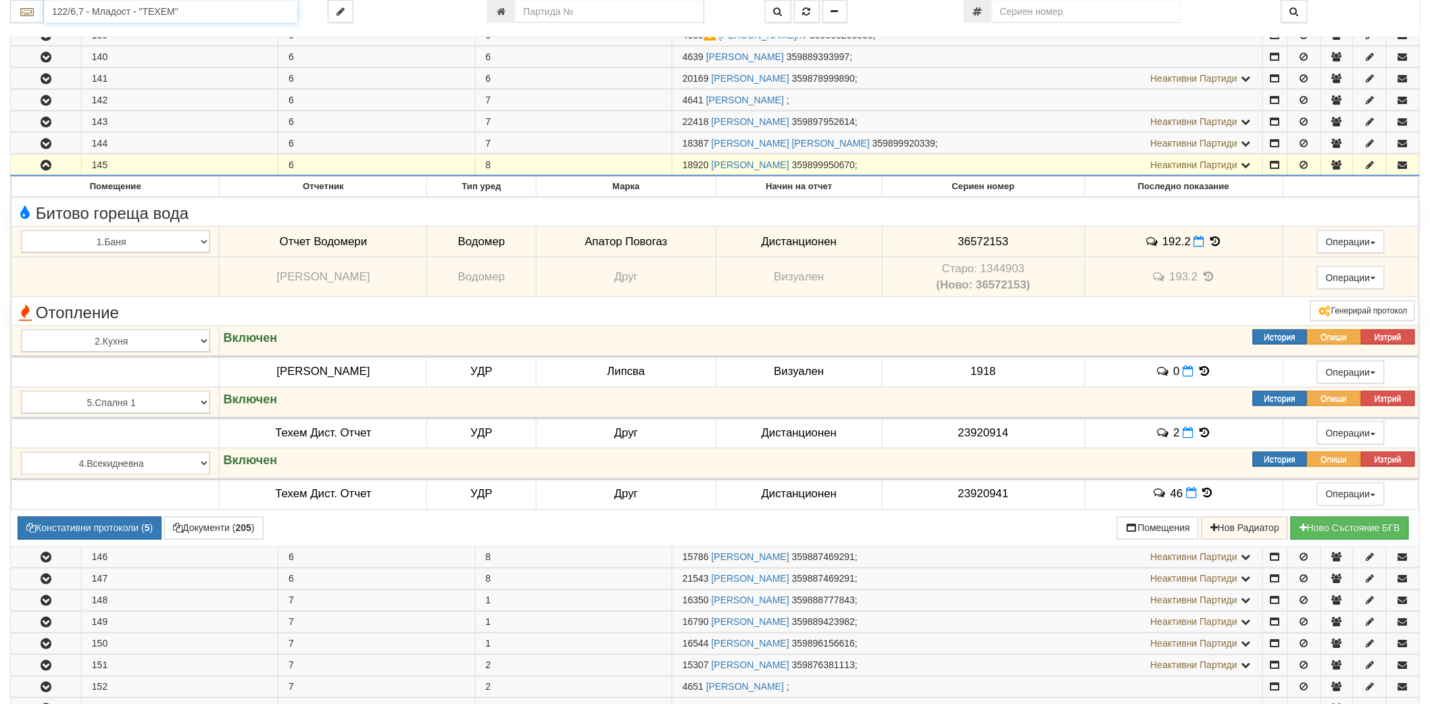
click at [216, 3] on input "122/6,7 - Младост - "ТЕХЕМ"" at bounding box center [170, 11] width 253 height 23
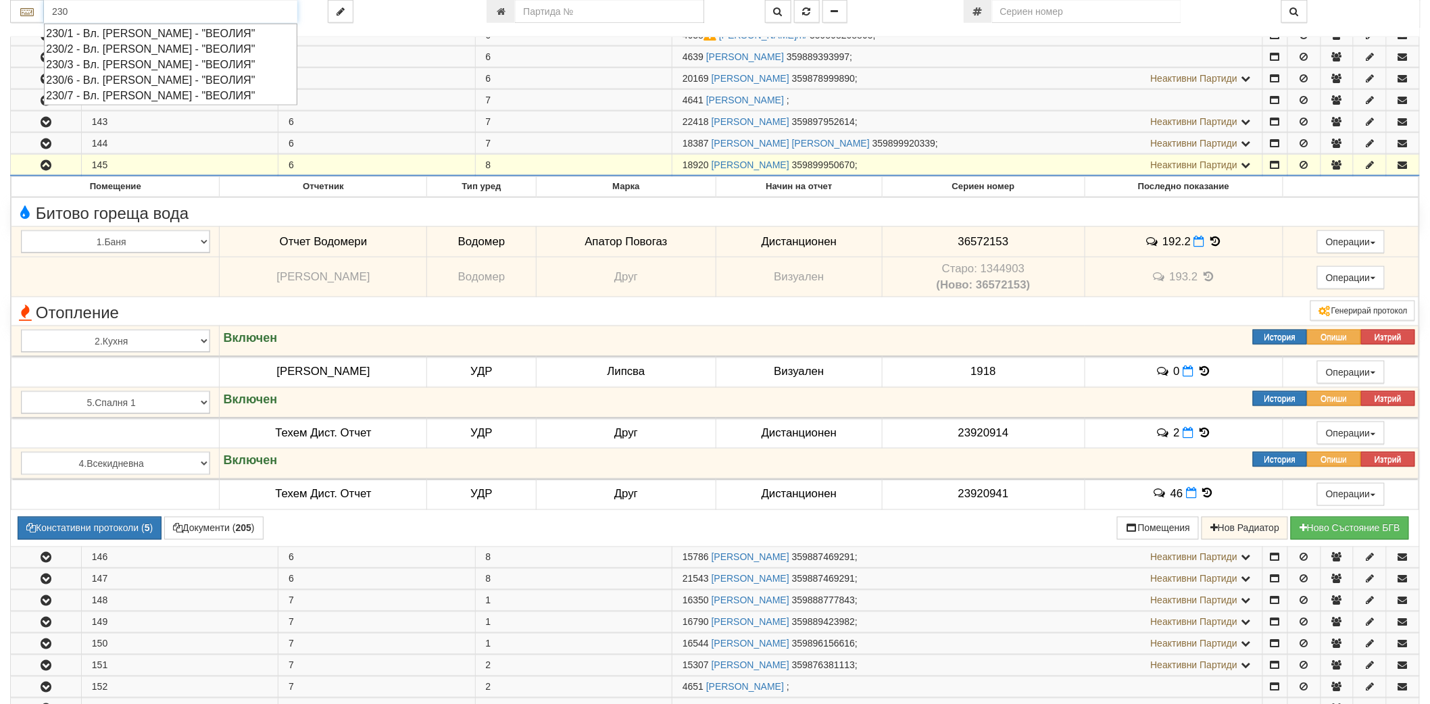
click at [159, 61] on div "230/3 - Вл. [PERSON_NAME] - "ВЕОЛИЯ"" at bounding box center [170, 65] width 249 height 16
type input "230/3 - Вл. [PERSON_NAME] - "ВЕОЛИЯ""
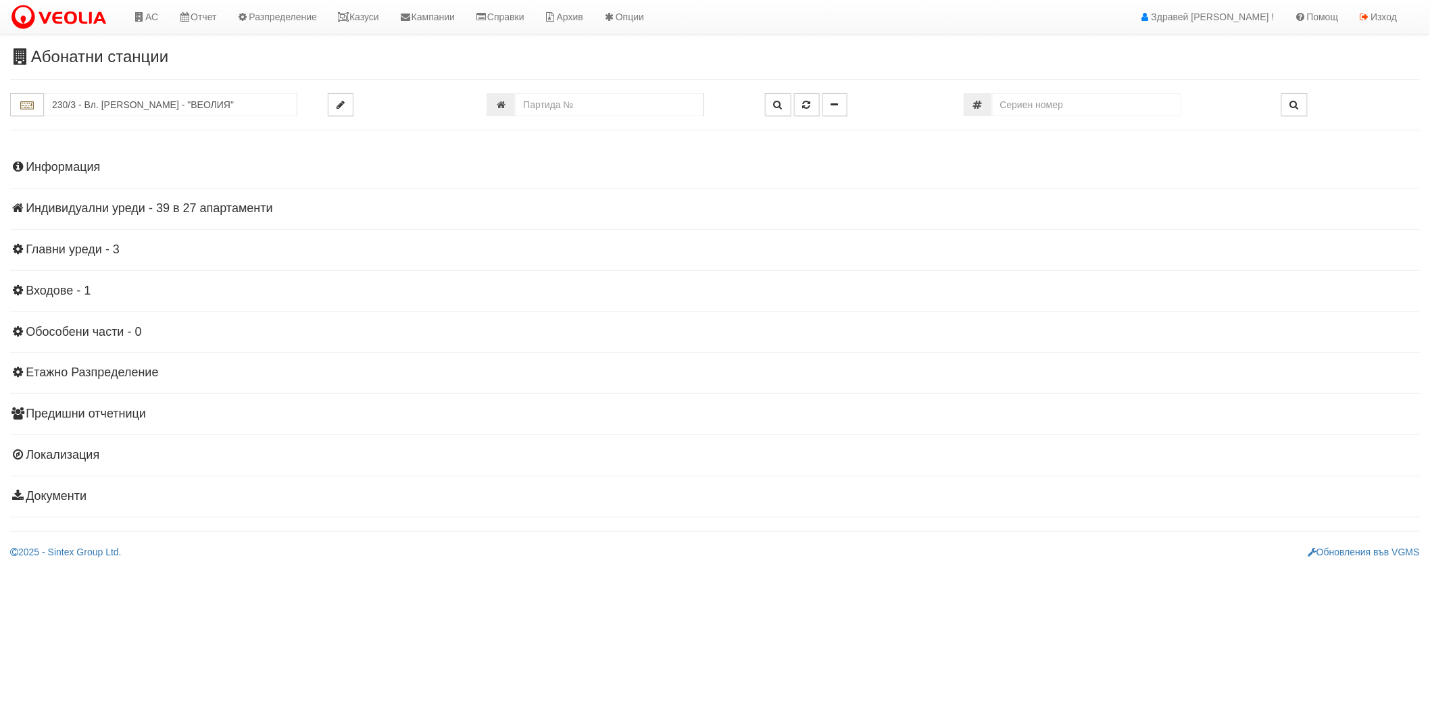
scroll to position [0, 0]
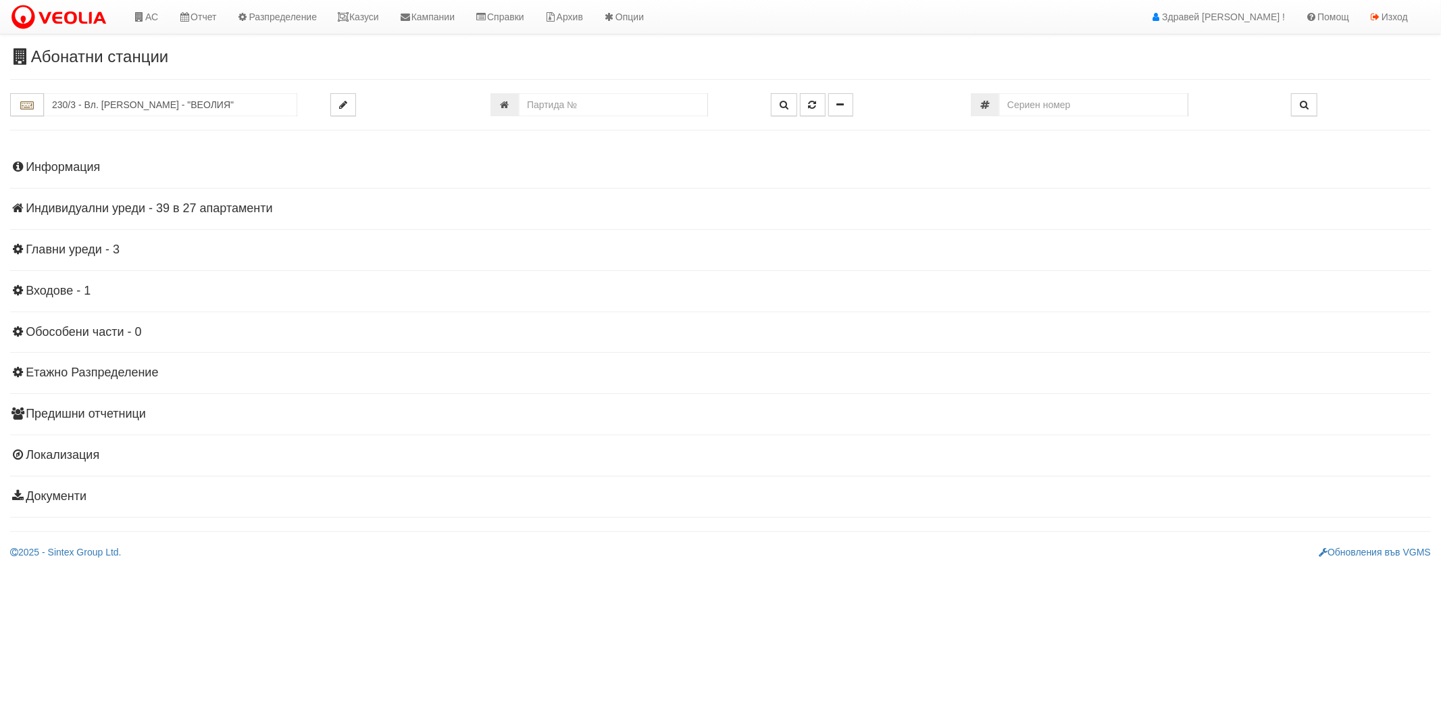
click at [118, 207] on h4 "Индивидуални уреди - 39 в 27 апартаменти" at bounding box center [720, 209] width 1421 height 14
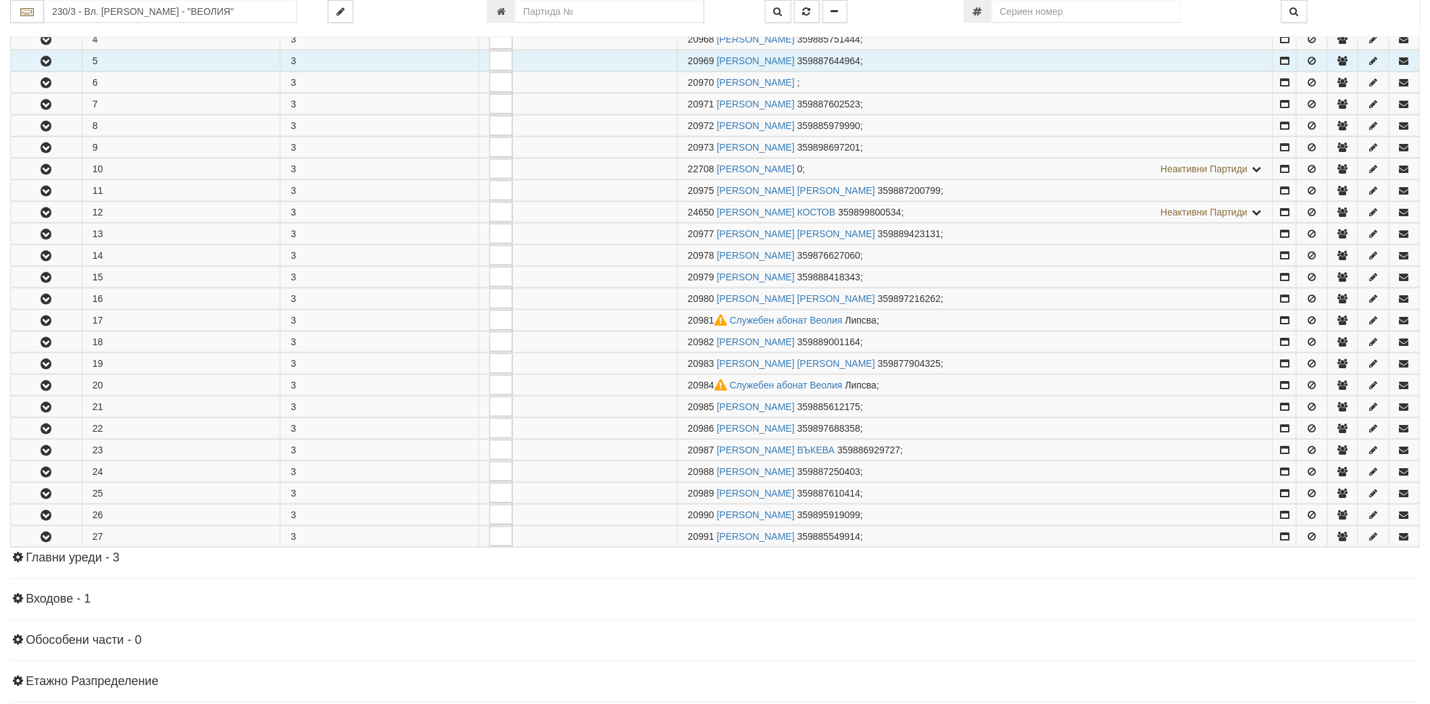
scroll to position [375, 0]
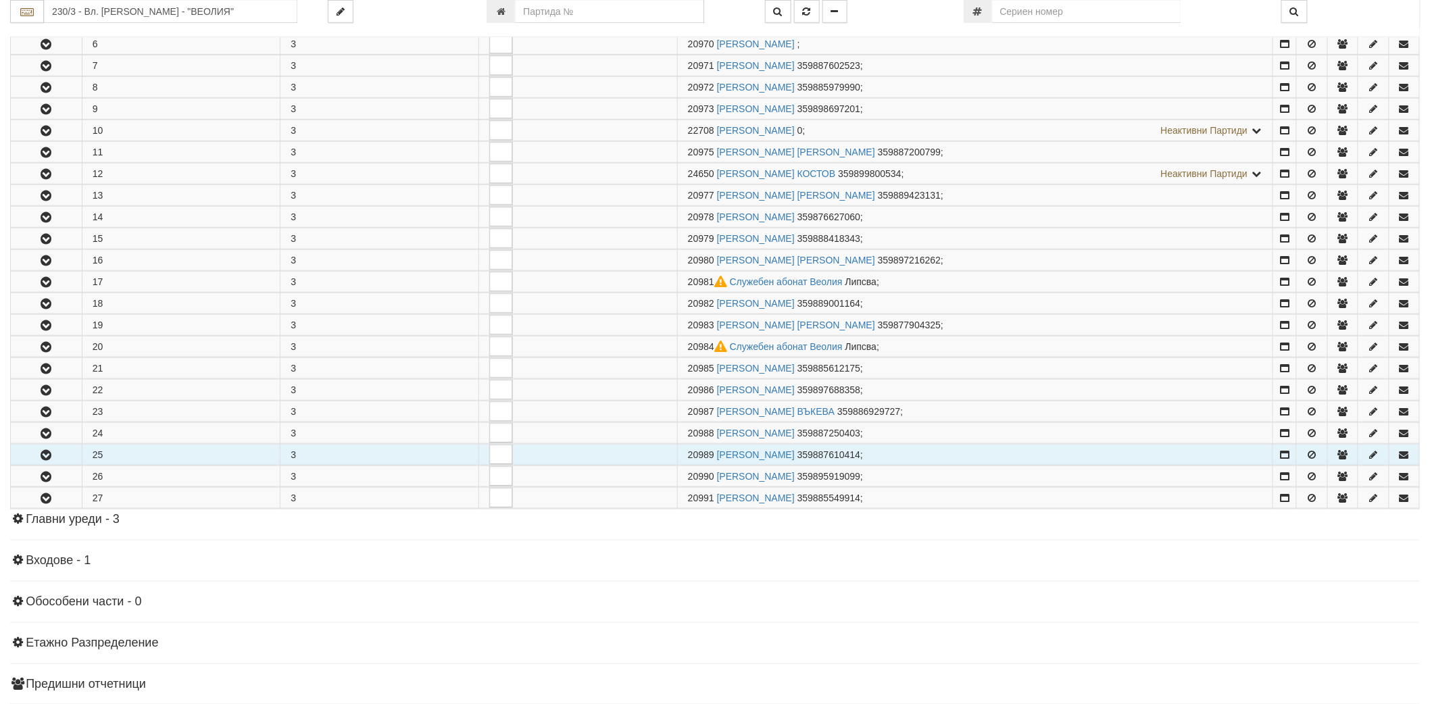
click at [43, 465] on button "button" at bounding box center [46, 455] width 71 height 20
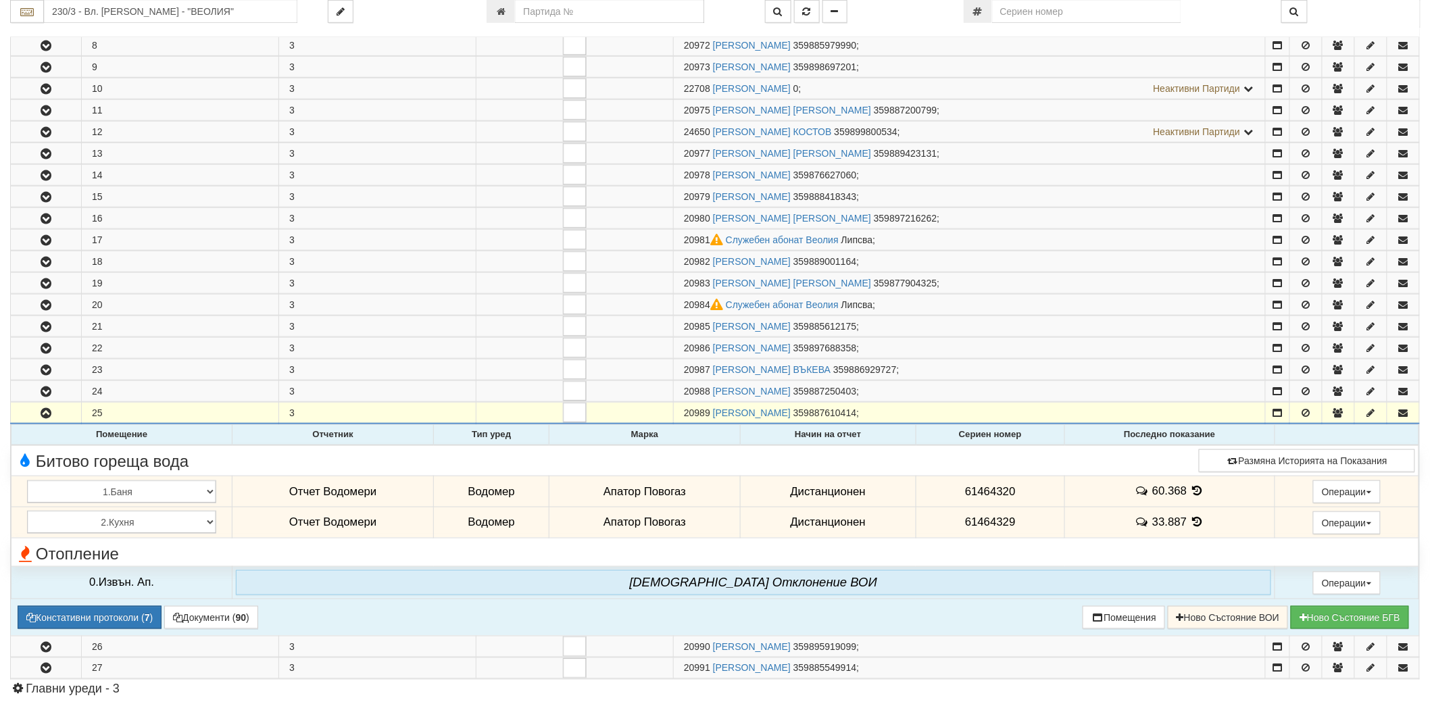
scroll to position [450, 0]
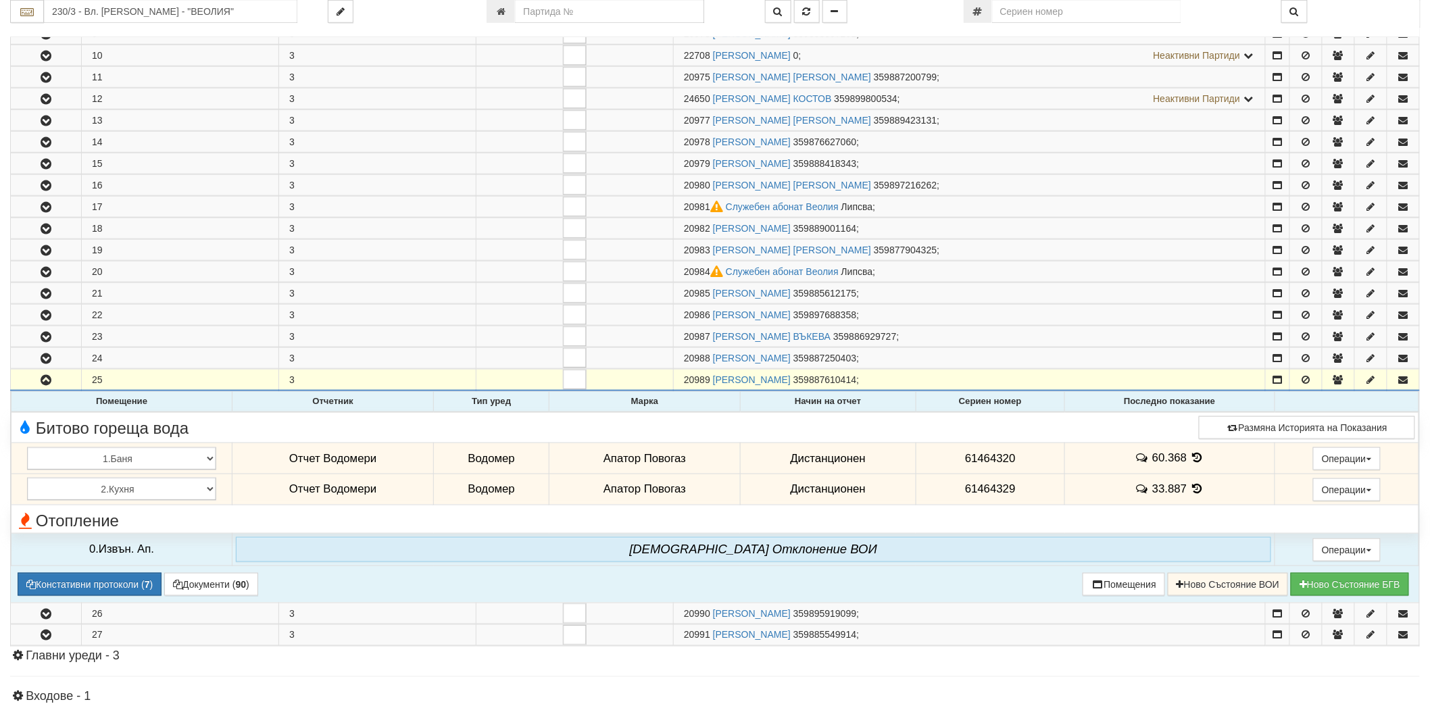
click at [1197, 489] on icon at bounding box center [1197, 488] width 15 height 11
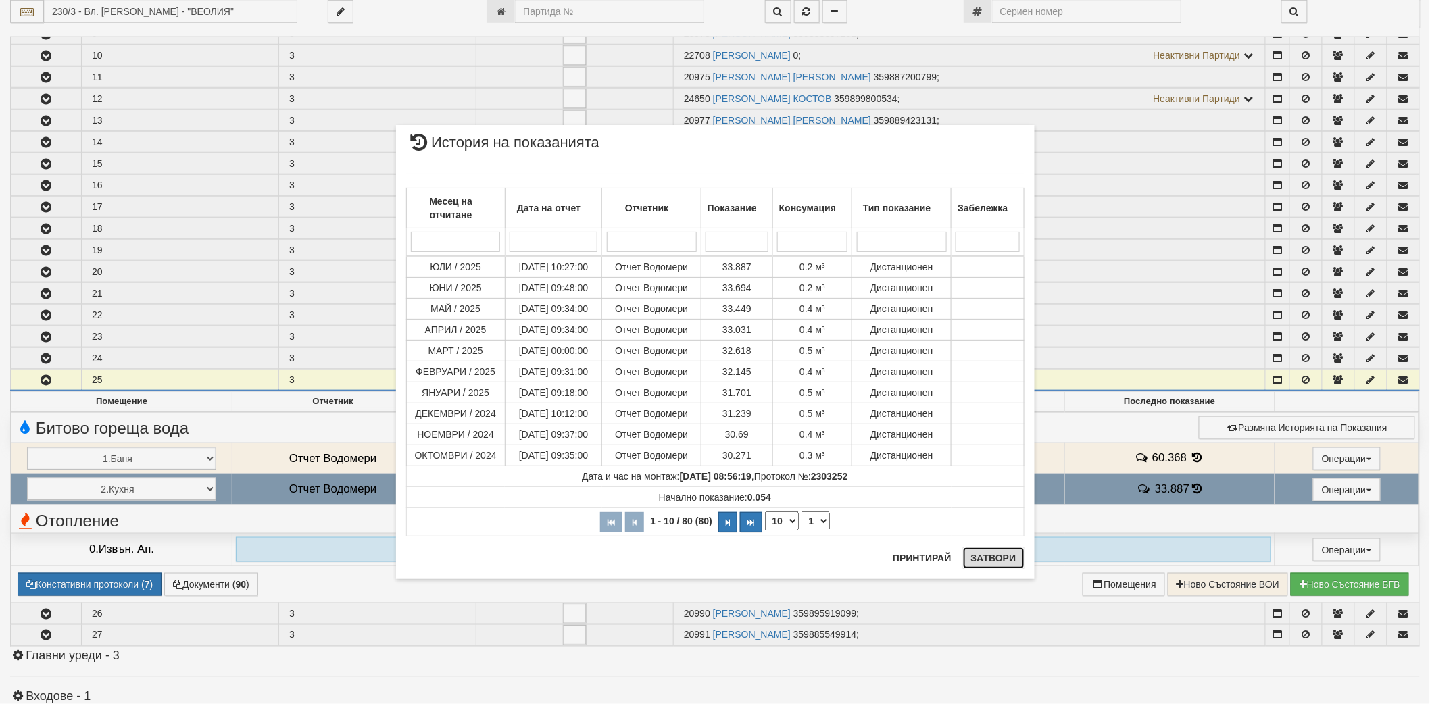
click at [1000, 555] on button "Затвори" at bounding box center [993, 558] width 61 height 22
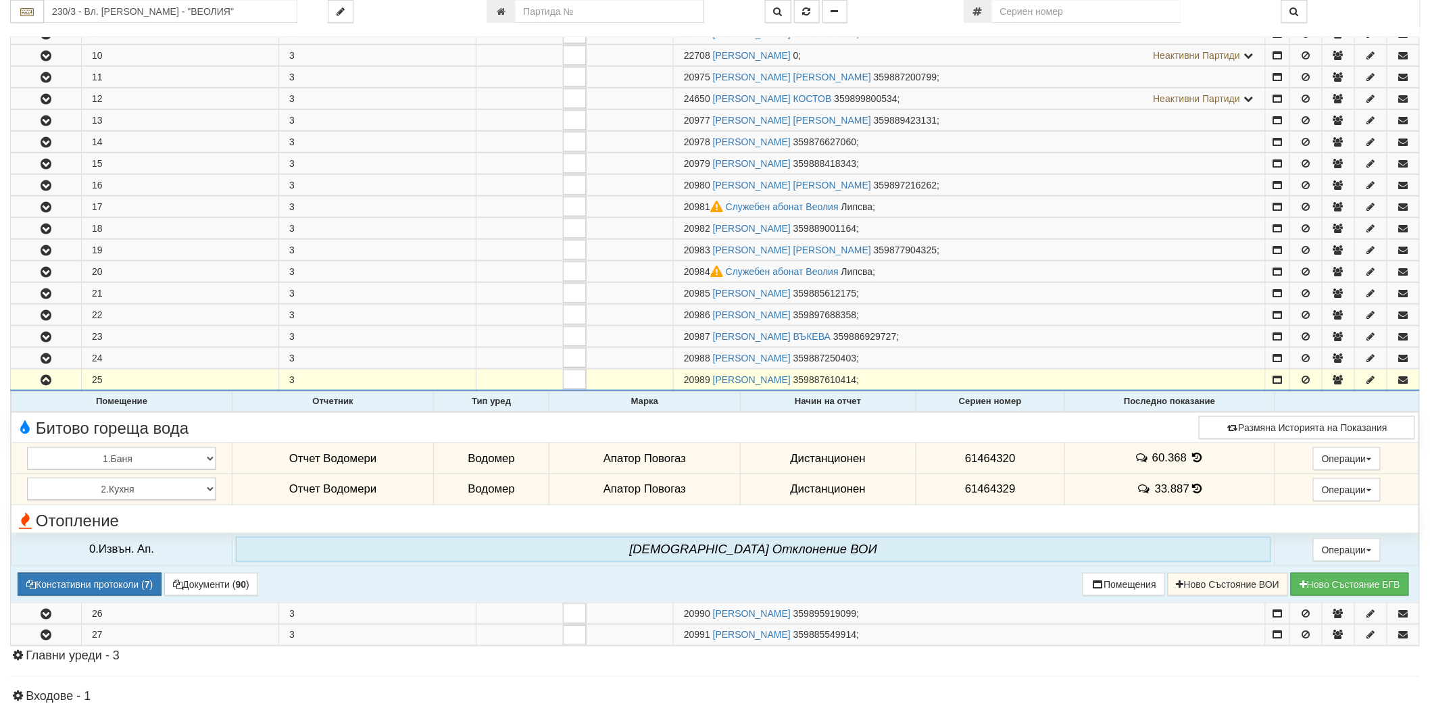
click at [1190, 457] on icon at bounding box center [1197, 457] width 15 height 11
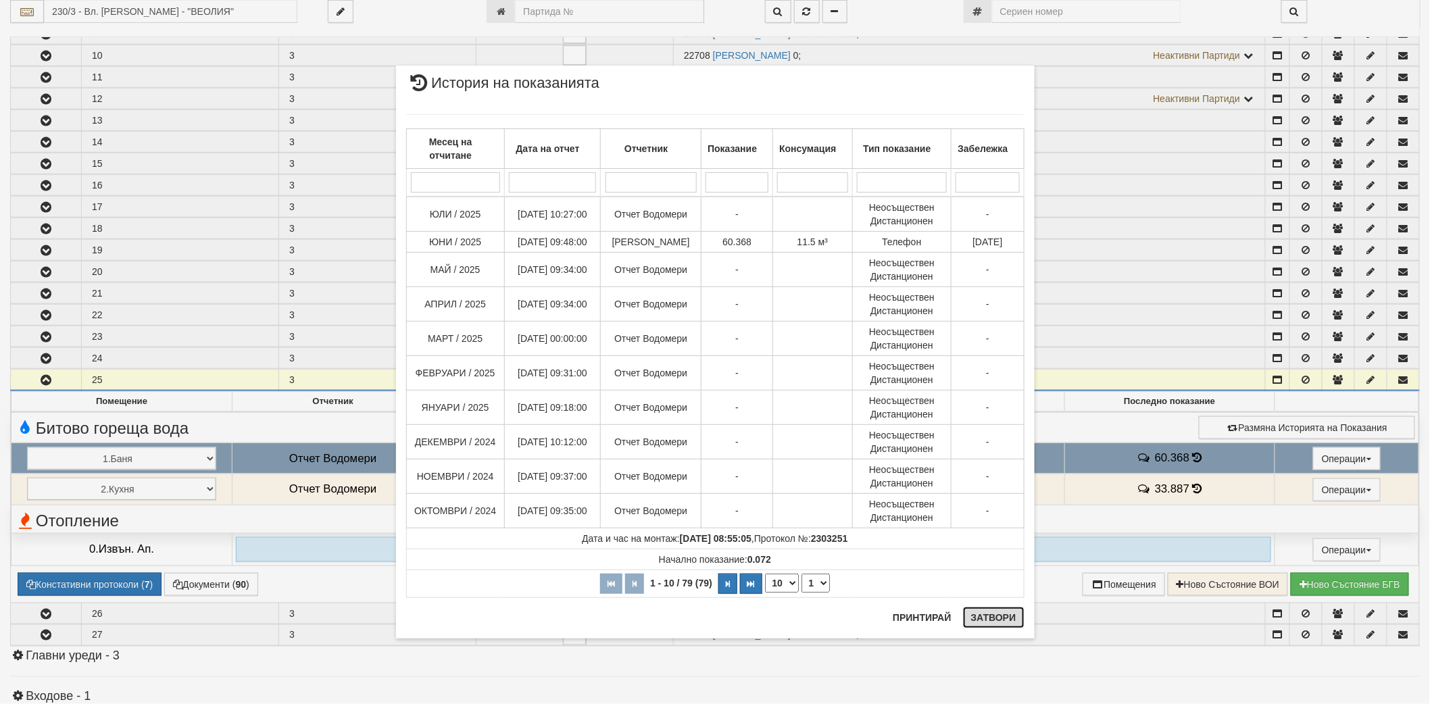
click at [995, 614] on button "Затвори" at bounding box center [993, 618] width 61 height 22
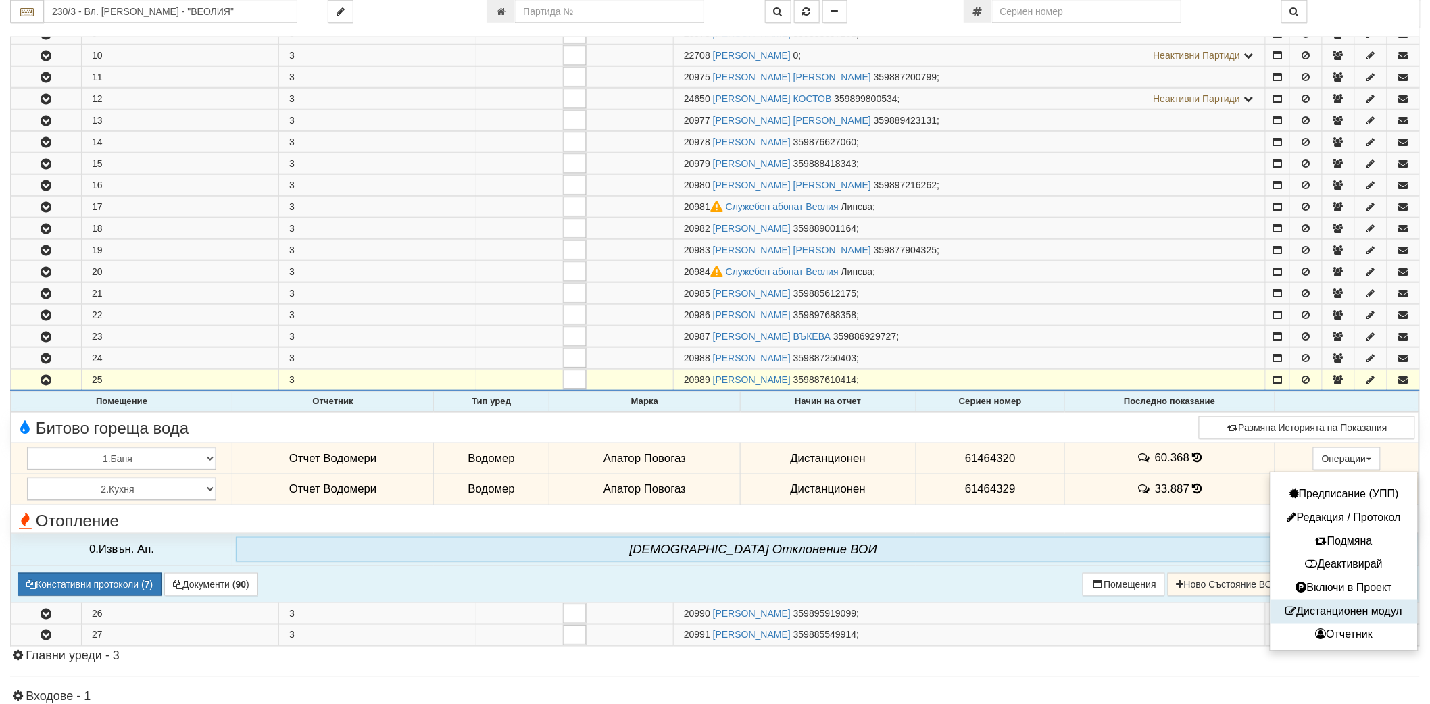
click at [1305, 616] on button "Дистанционен модул" at bounding box center [1344, 611] width 141 height 17
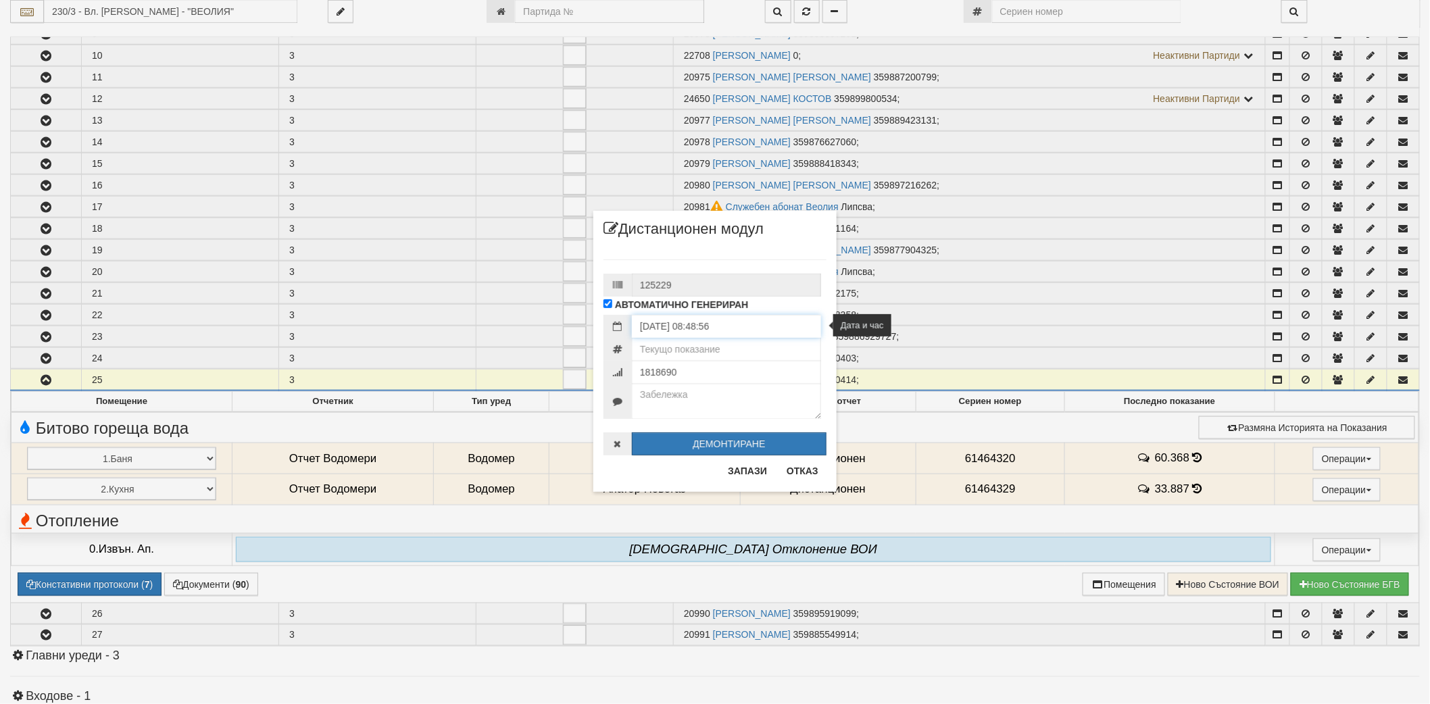
click at [714, 327] on input "[DATE] 08:48:56" at bounding box center [726, 326] width 189 height 23
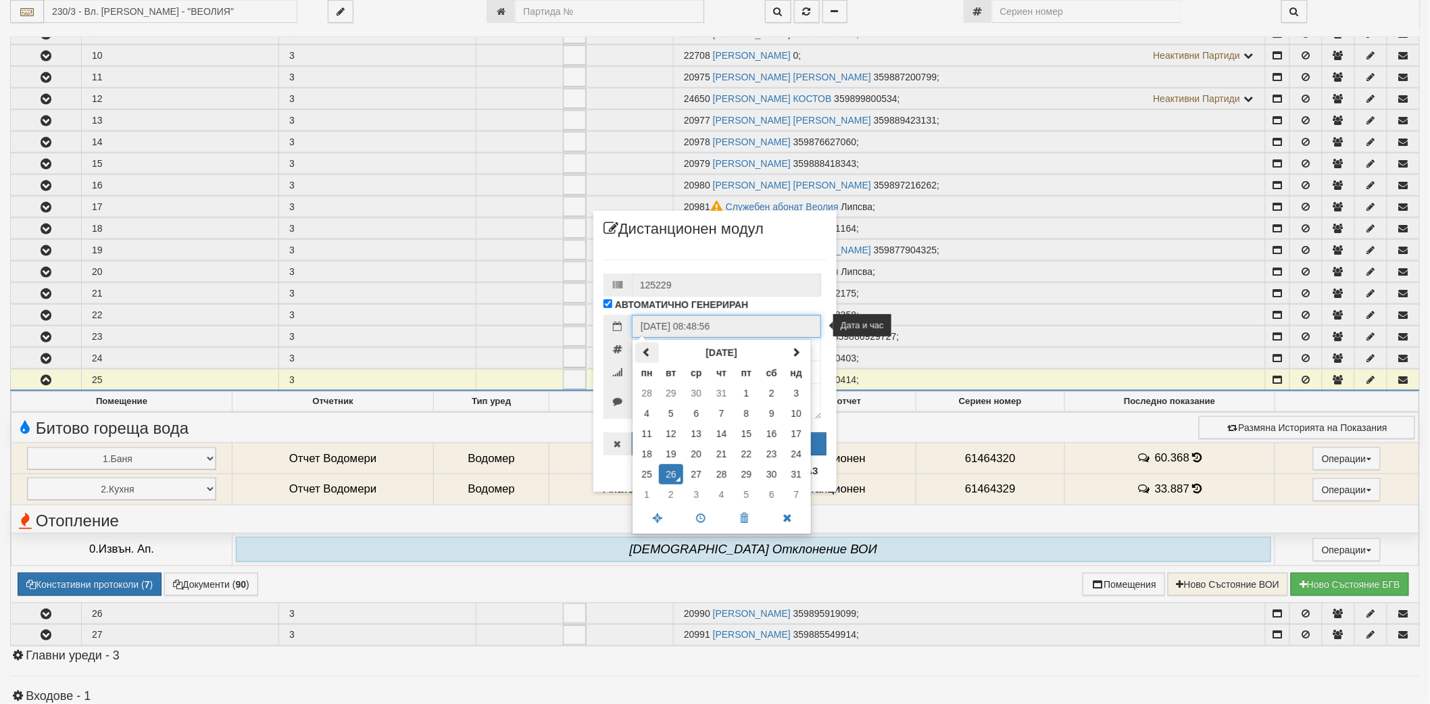
click at [650, 352] on span at bounding box center [646, 351] width 9 height 9
click at [723, 401] on td "3" at bounding box center [721, 393] width 25 height 20
type input "[DATE] 08:48:56"
click at [720, 266] on div "125229 АВТОМАТИЧНО ГЕНЕРИРАН [DATE] 08:48:56 [DATE] пн вт ср чт пт сб нд 30 1 2…" at bounding box center [714, 350] width 223 height 209
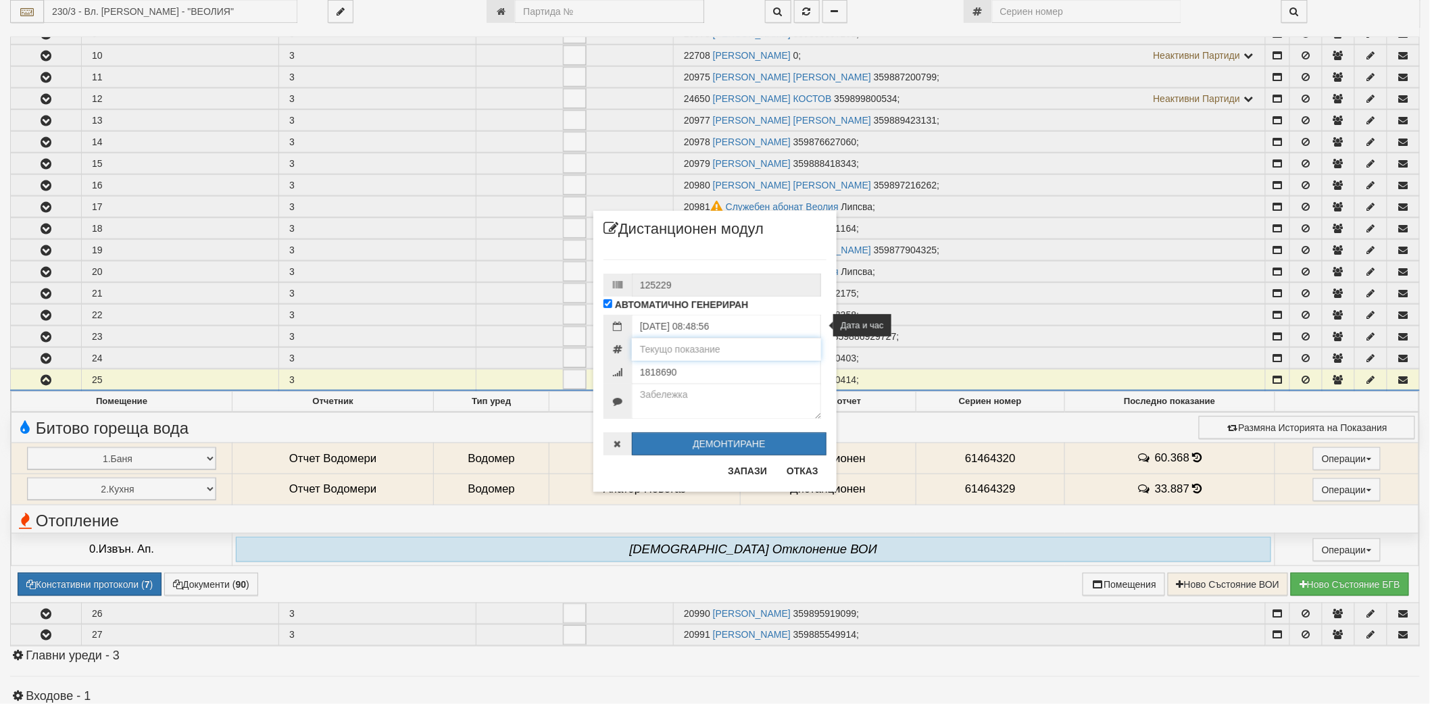
click at [693, 353] on input "number" at bounding box center [726, 349] width 189 height 23
type input "60.265"
type input "7455671"
type textarea "КПК-0417-03.07.2025"
click at [744, 473] on button "Запази" at bounding box center [747, 471] width 55 height 22
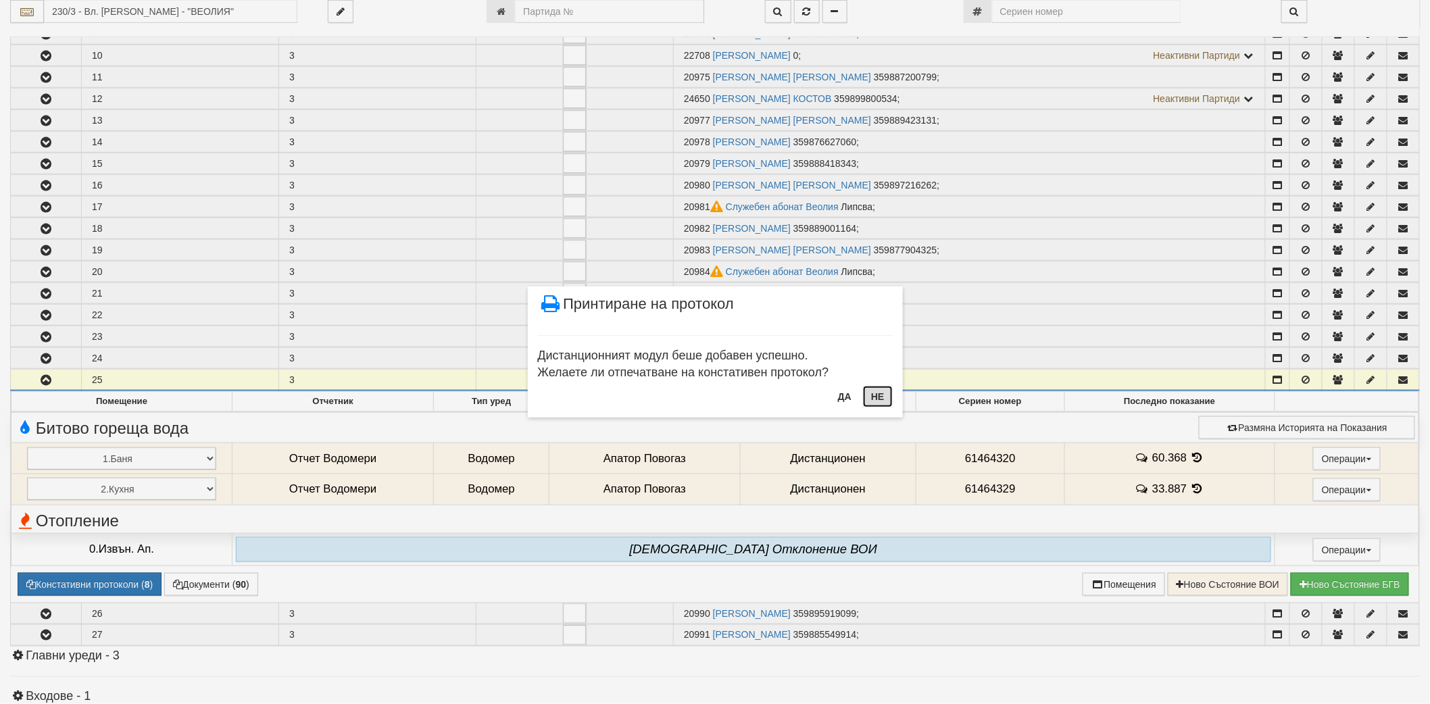
click at [873, 401] on button "Не" at bounding box center [877, 397] width 29 height 22
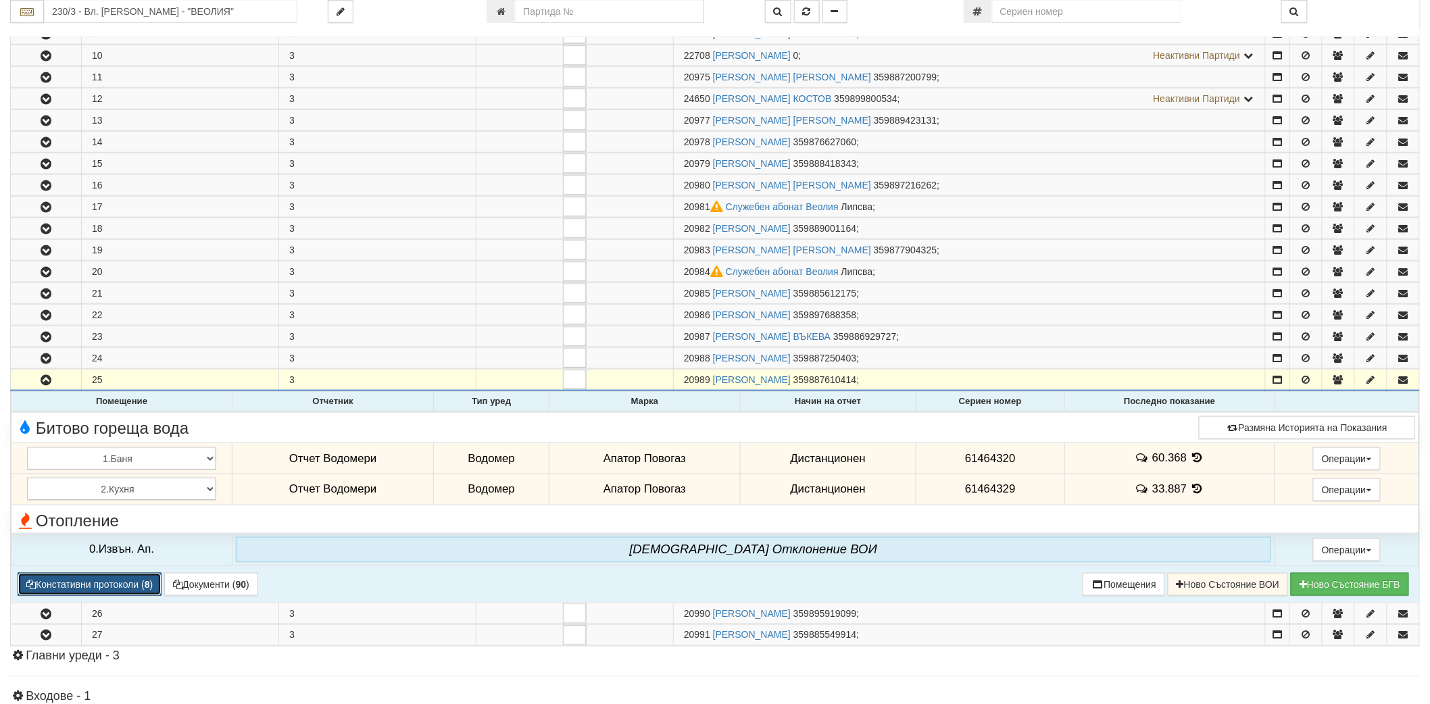
click at [97, 592] on button "Констативни протоколи ( 8 )" at bounding box center [90, 584] width 144 height 23
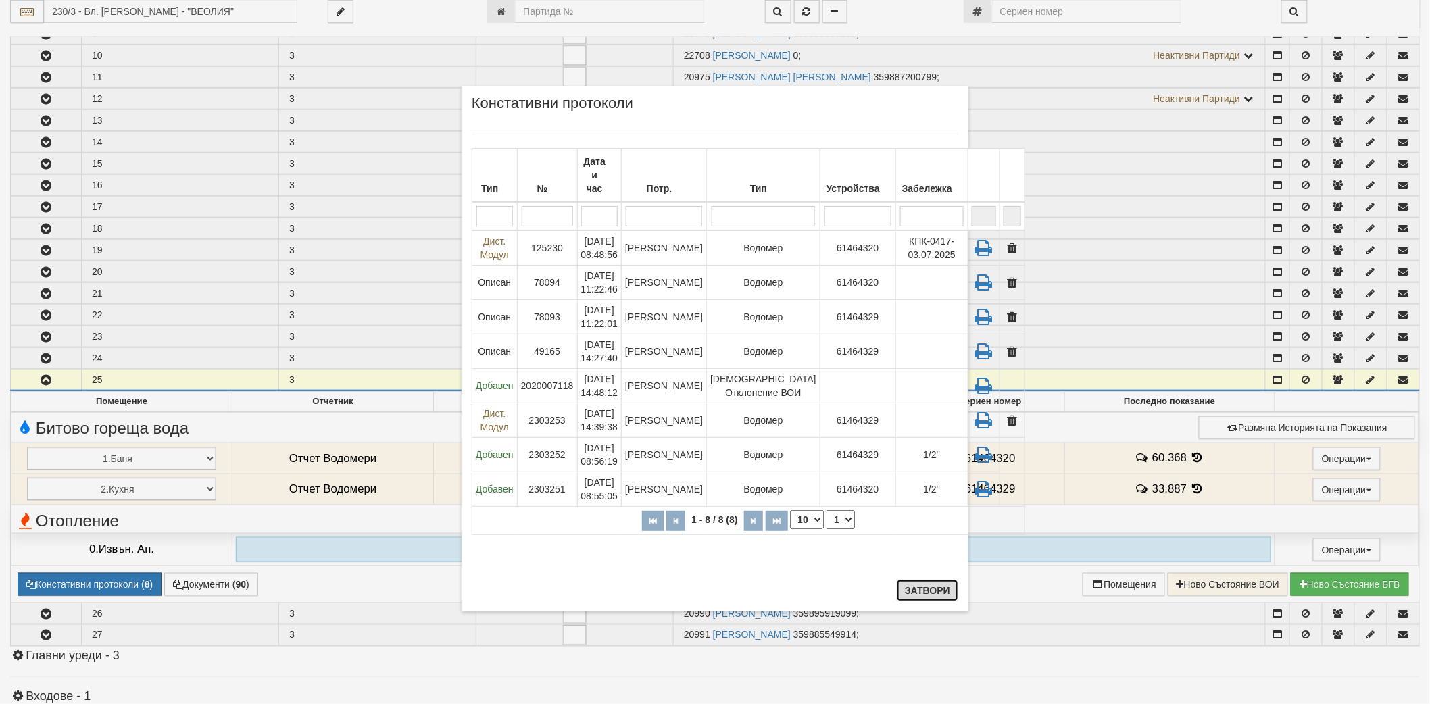
click at [905, 584] on button "Затвори" at bounding box center [927, 591] width 61 height 22
